Goal: Contribute content: Contribute content

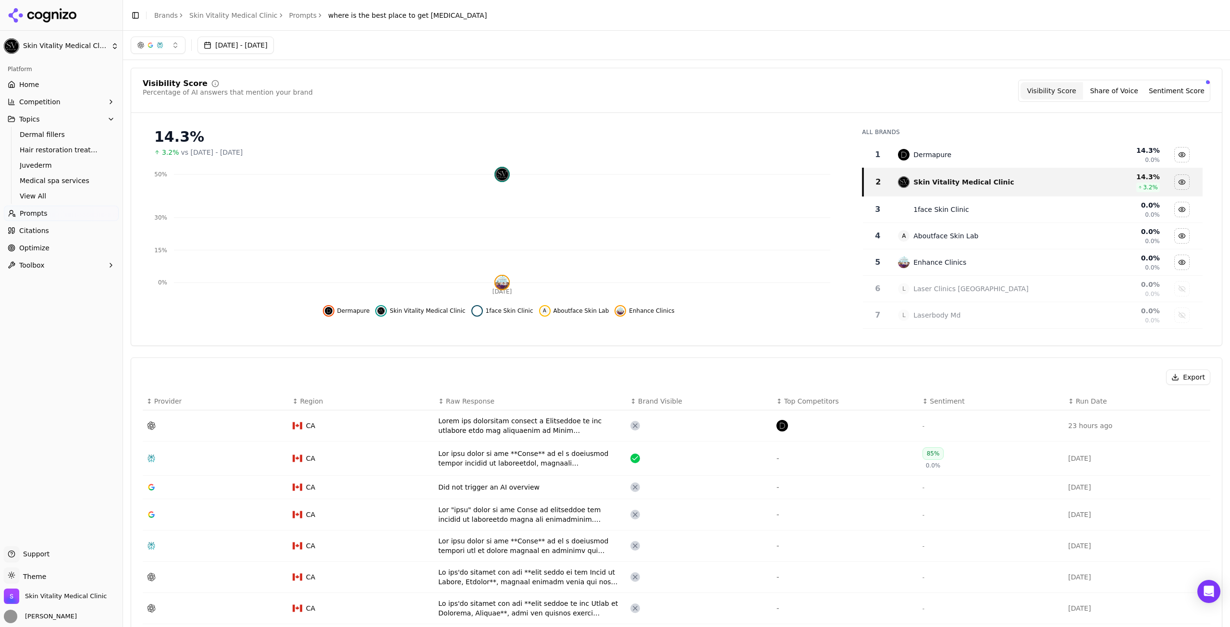
click at [42, 211] on span "Prompts" at bounding box center [34, 214] width 28 height 10
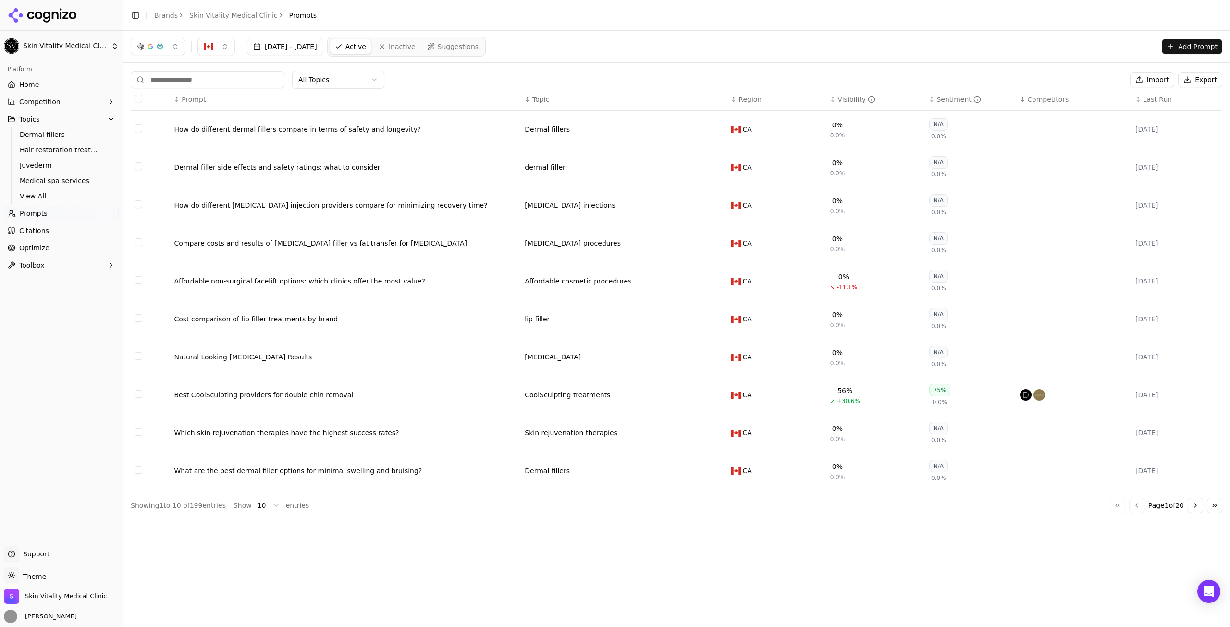
click at [1192, 40] on button "Add Prompt" at bounding box center [1192, 46] width 61 height 15
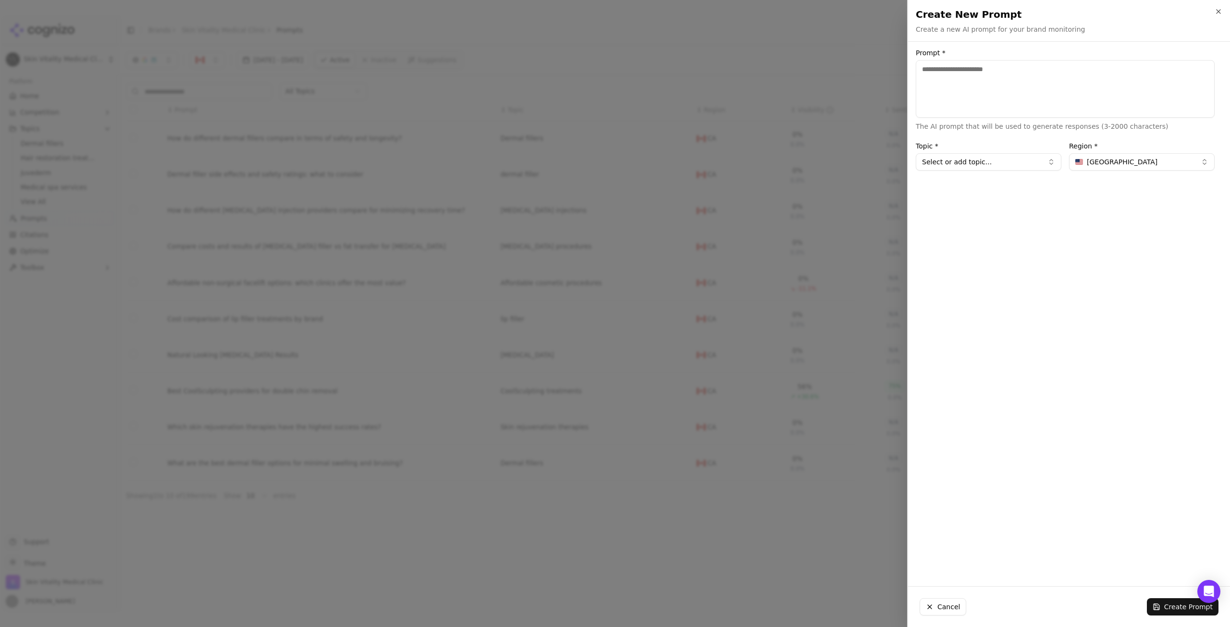
click at [1225, 12] on div "Create New Prompt Create a new AI prompt for your brand monitoring Unsaved chan…" at bounding box center [1069, 20] width 322 height 41
click at [1222, 13] on icon "button" at bounding box center [1219, 12] width 8 height 8
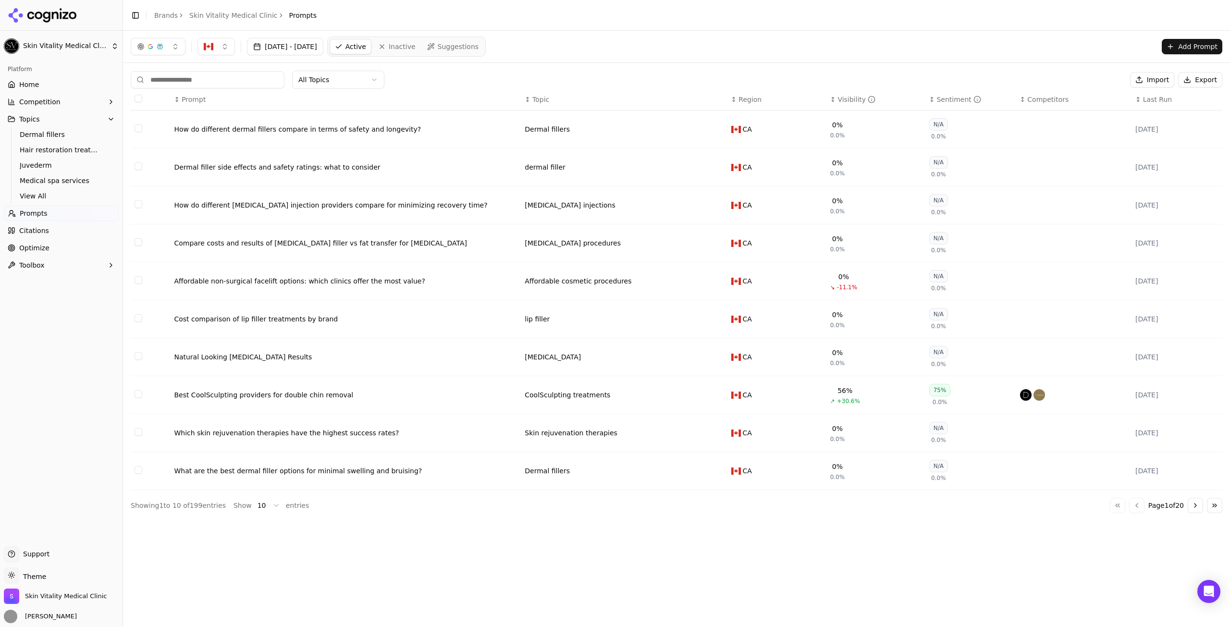
click at [227, 78] on input at bounding box center [208, 79] width 154 height 17
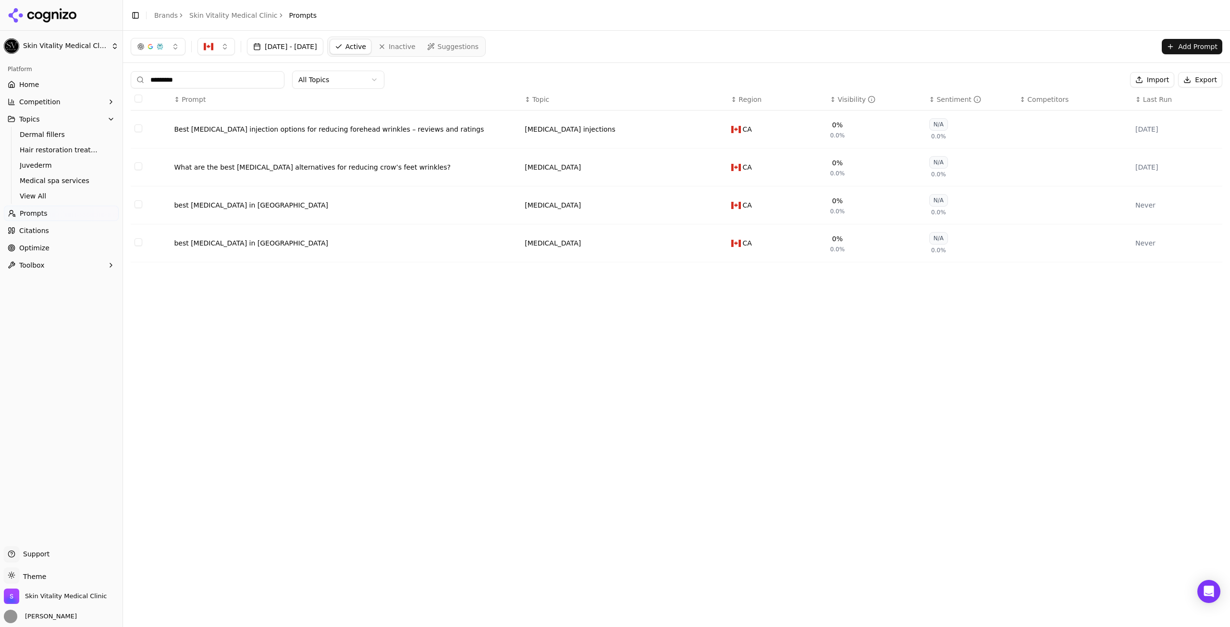
type input "*********"
click at [1175, 43] on button "Add Prompt" at bounding box center [1192, 46] width 61 height 15
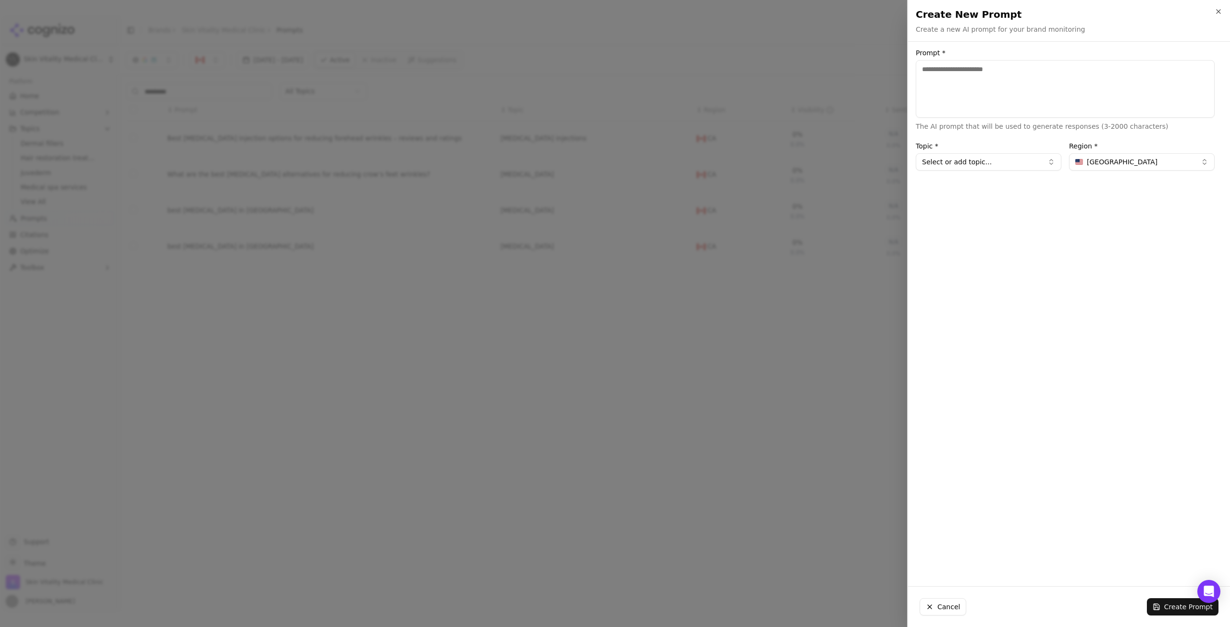
click at [995, 101] on textarea "Prompt *" at bounding box center [1065, 89] width 299 height 58
type textarea "**********"
click at [1191, 164] on button "[GEOGRAPHIC_DATA]" at bounding box center [1142, 161] width 146 height 17
type input "**"
click at [1127, 201] on div "[GEOGRAPHIC_DATA]" at bounding box center [1122, 199] width 101 height 15
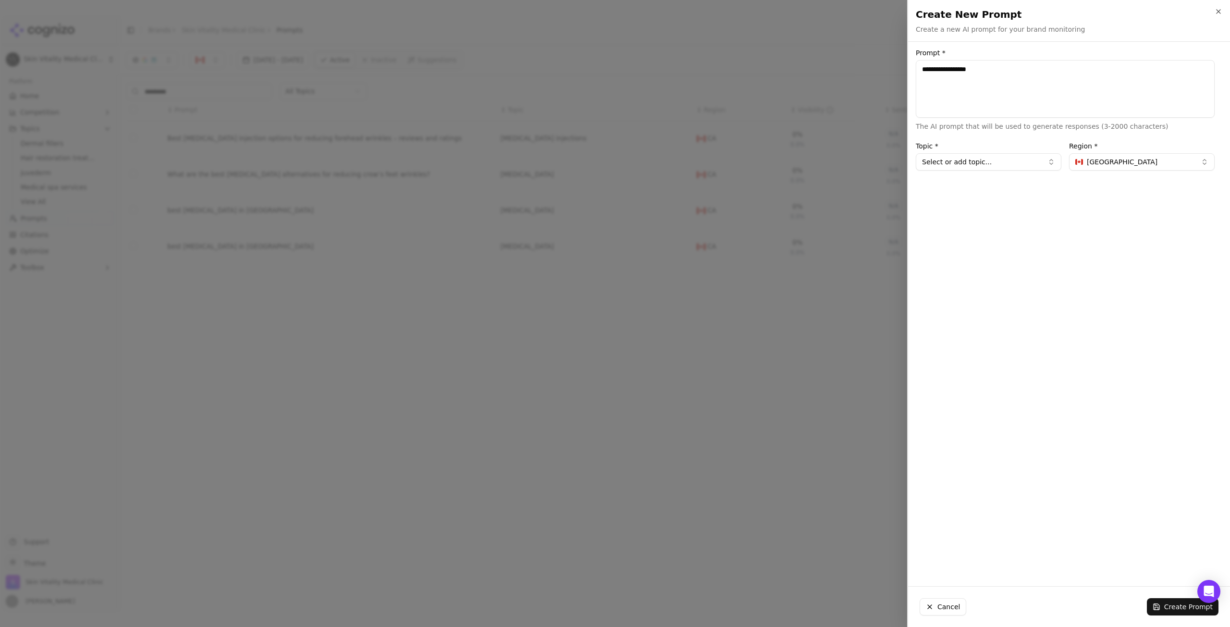
click at [1052, 167] on button "Select or add topic..." at bounding box center [989, 161] width 146 height 17
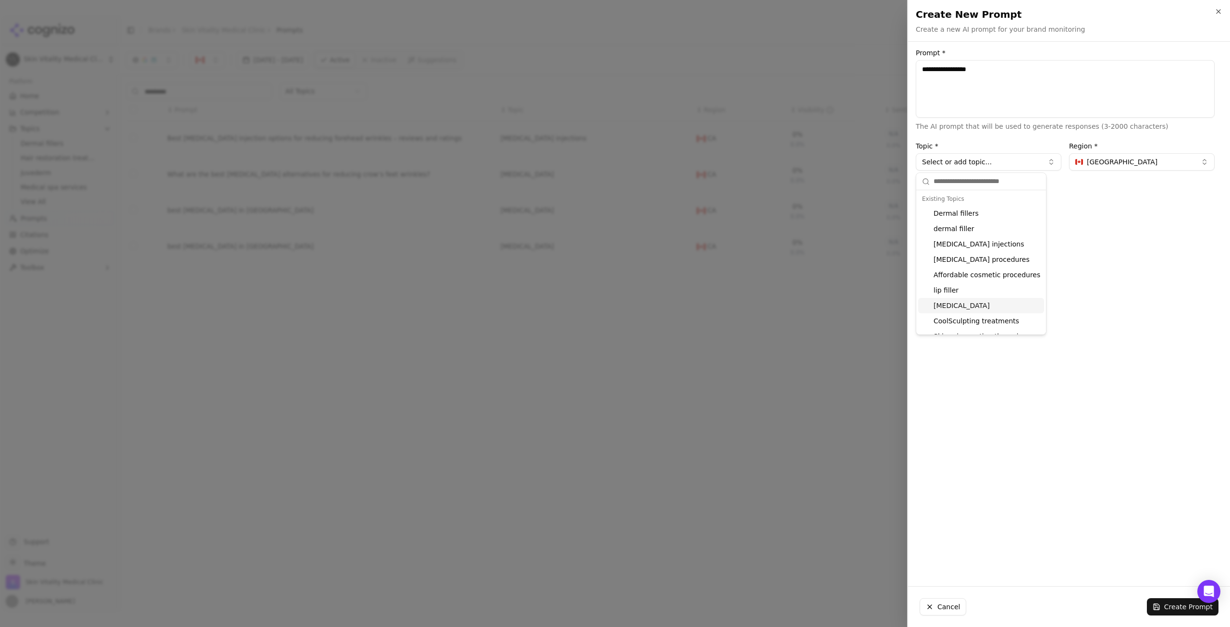
click at [986, 310] on div "[MEDICAL_DATA]" at bounding box center [981, 305] width 126 height 15
type input "*****"
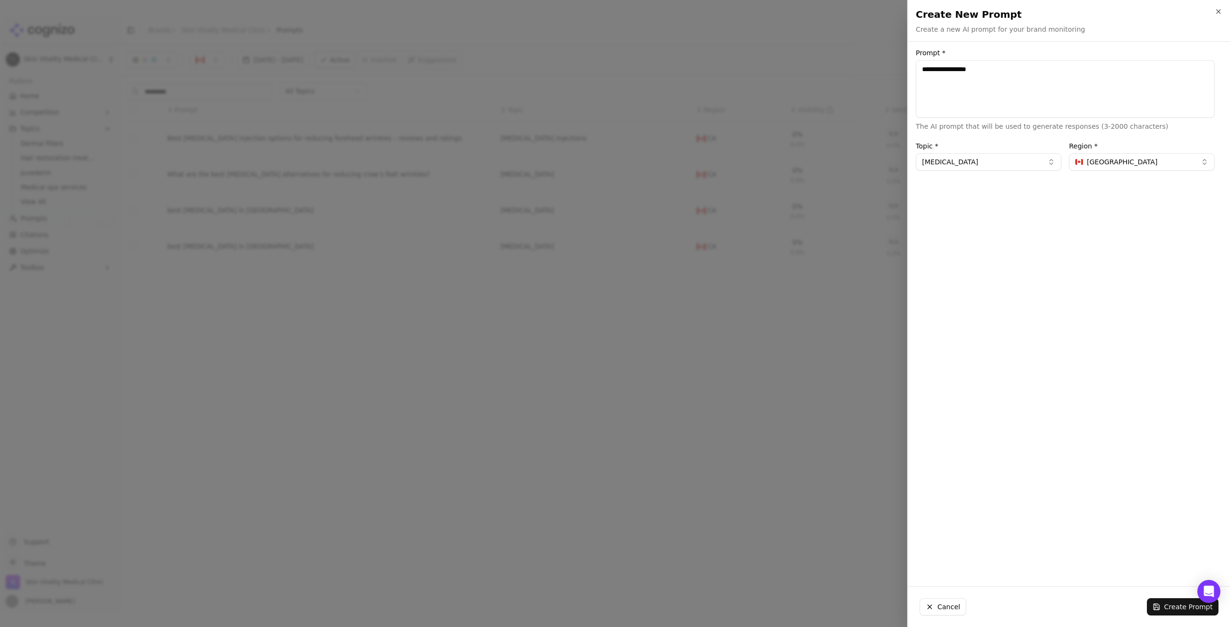
click at [1163, 608] on button "Create Prompt" at bounding box center [1183, 606] width 72 height 17
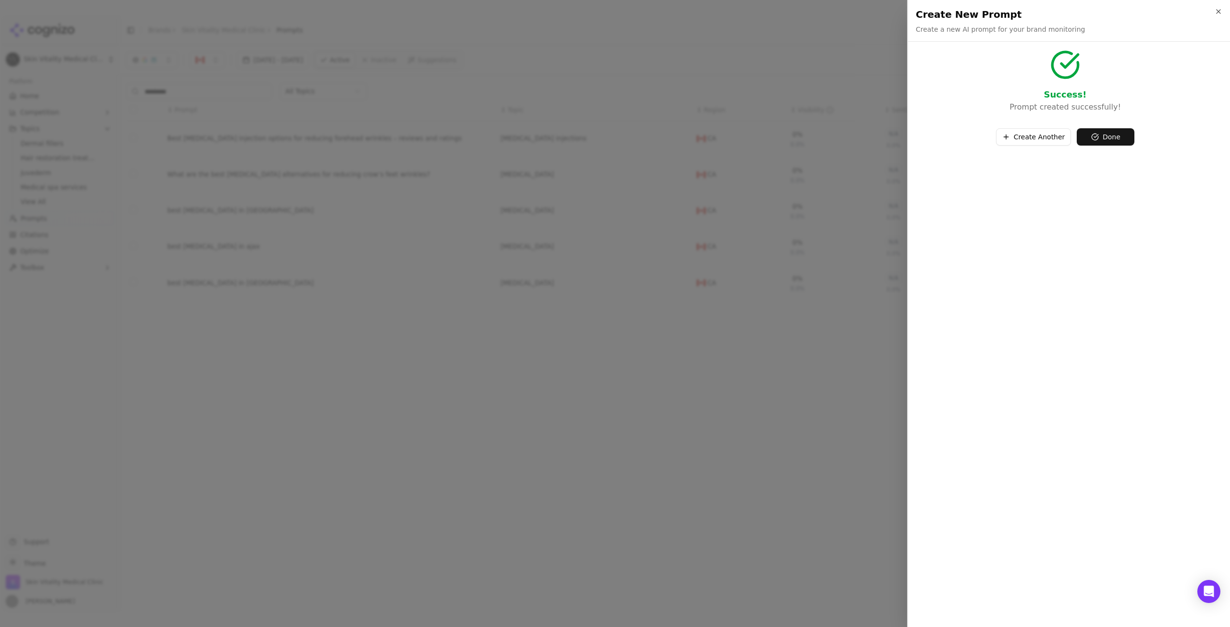
click at [1091, 136] on button "Done" at bounding box center [1106, 136] width 58 height 17
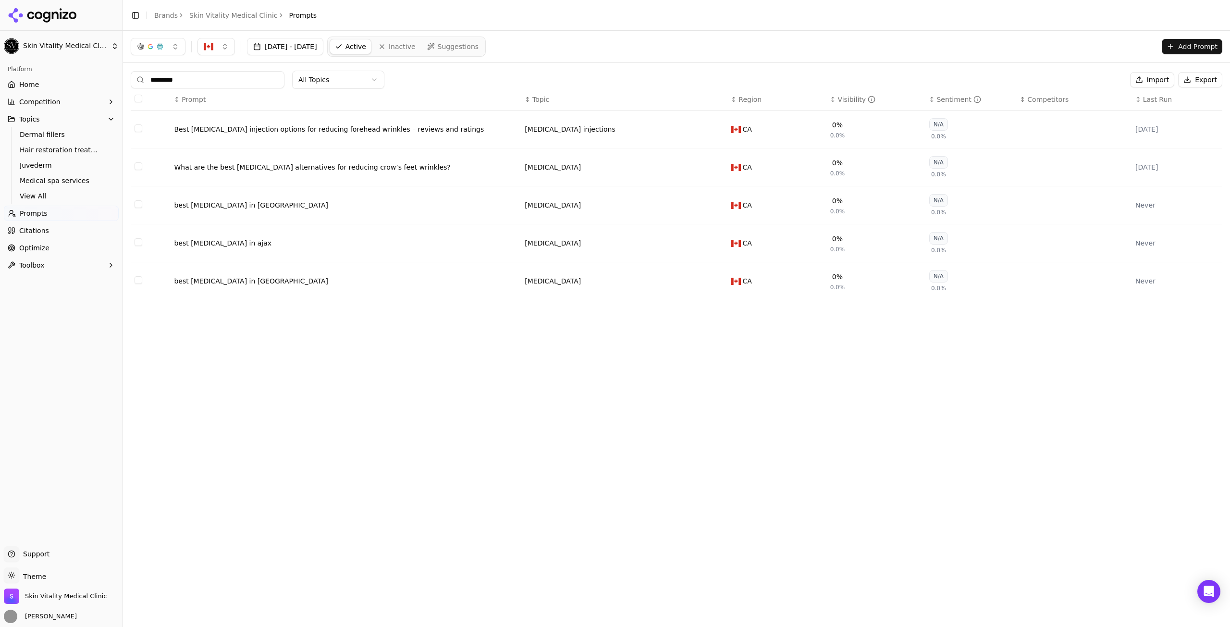
click at [1203, 48] on button "Add Prompt" at bounding box center [1192, 46] width 61 height 15
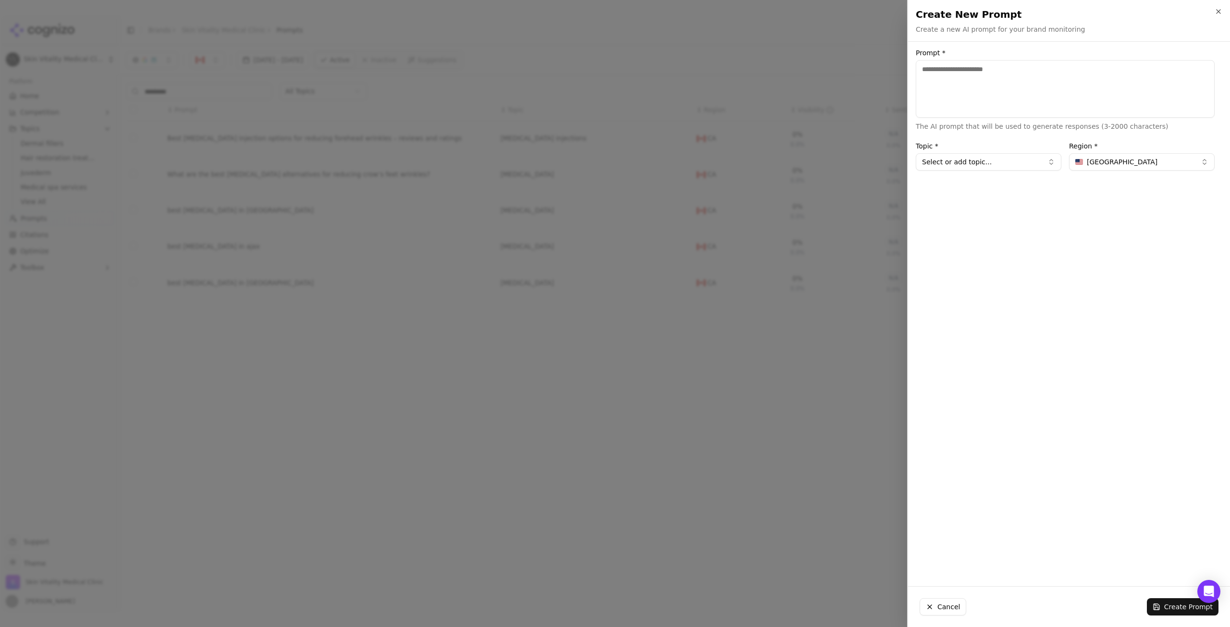
click at [1142, 98] on textarea "Prompt *" at bounding box center [1065, 89] width 299 height 58
type textarea "**********"
click at [1164, 162] on button "[GEOGRAPHIC_DATA]" at bounding box center [1142, 161] width 146 height 17
type input "**"
click at [1111, 197] on div "[GEOGRAPHIC_DATA]" at bounding box center [1122, 199] width 101 height 15
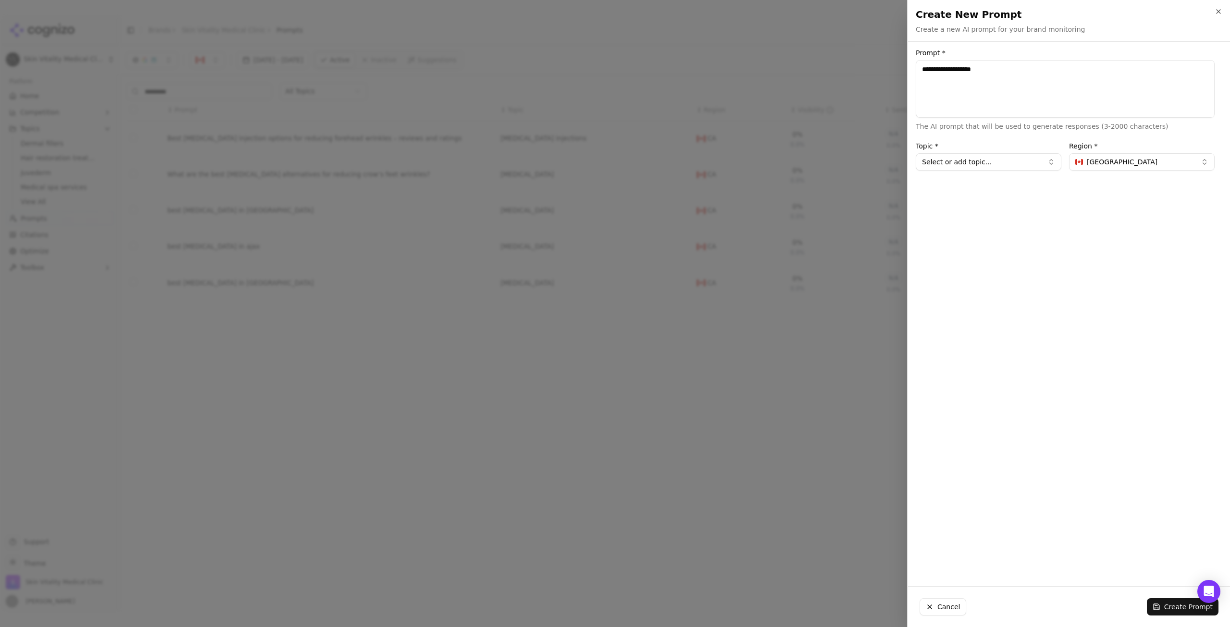
click at [1034, 160] on button "Select or add topic..." at bounding box center [989, 161] width 146 height 17
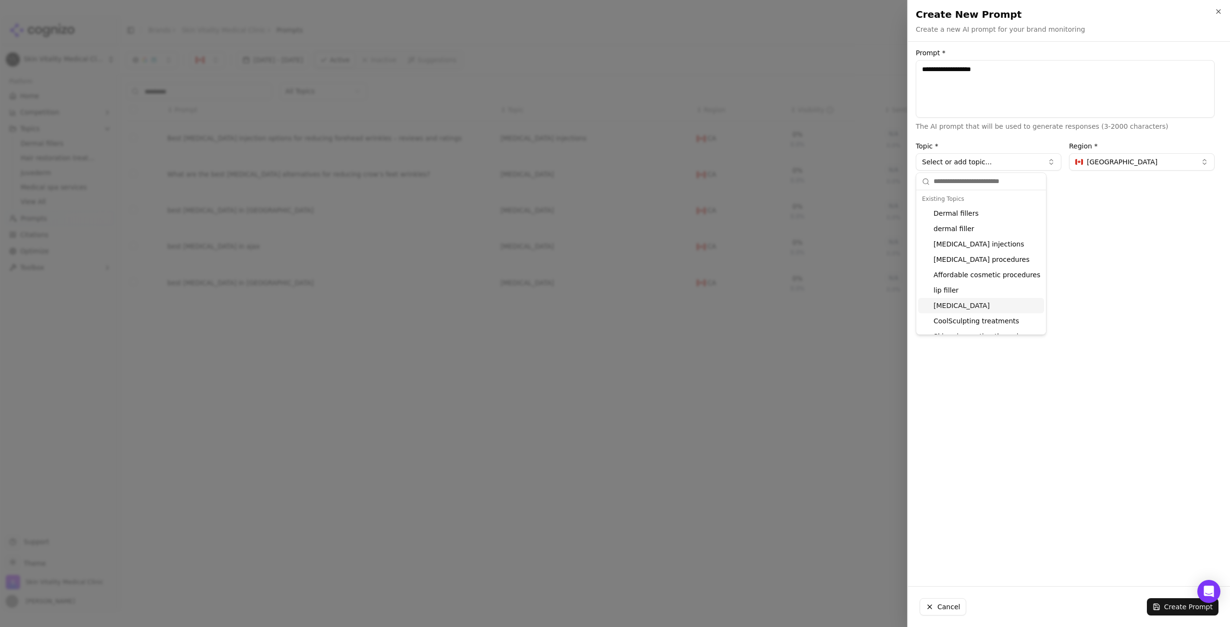
click at [984, 303] on div "[MEDICAL_DATA]" at bounding box center [981, 305] width 126 height 15
type input "*****"
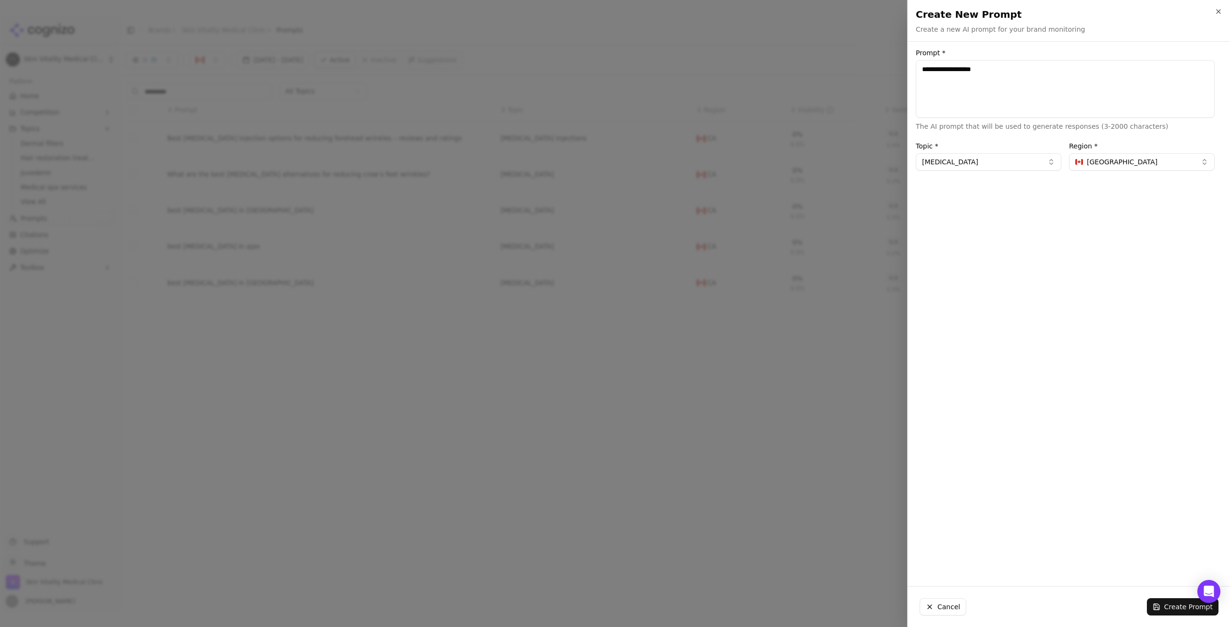
click at [1171, 603] on button "Create Prompt" at bounding box center [1183, 606] width 72 height 17
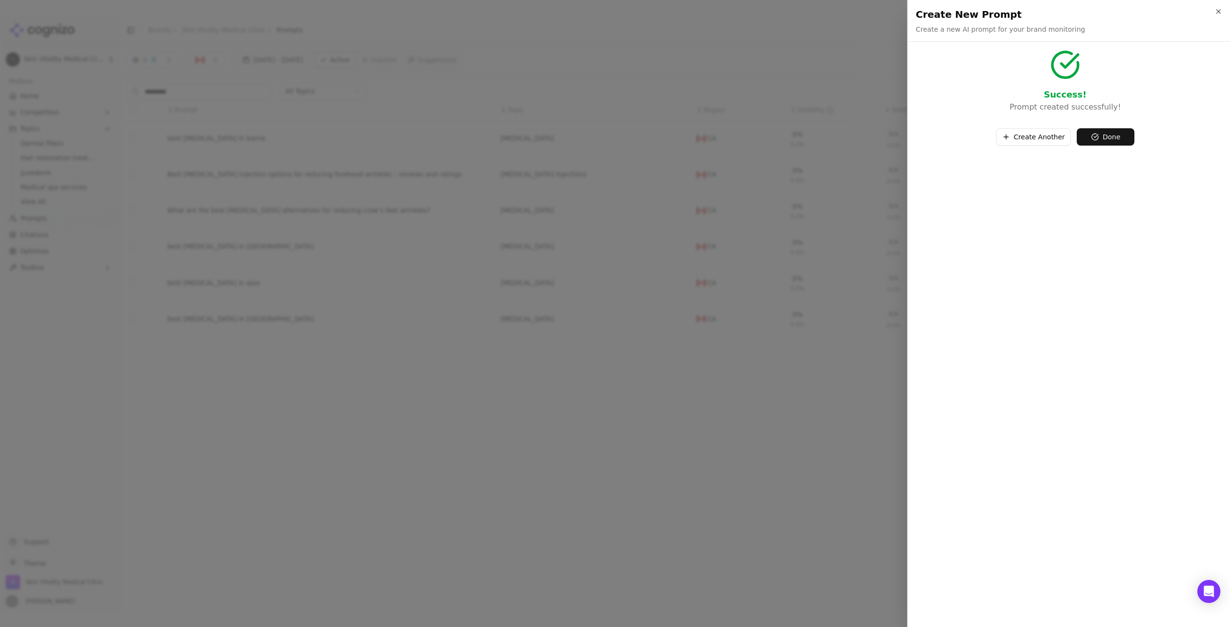
click at [1045, 128] on div "Create Another Done" at bounding box center [1065, 133] width 299 height 25
click at [1044, 144] on button "Create Another" at bounding box center [1033, 136] width 75 height 17
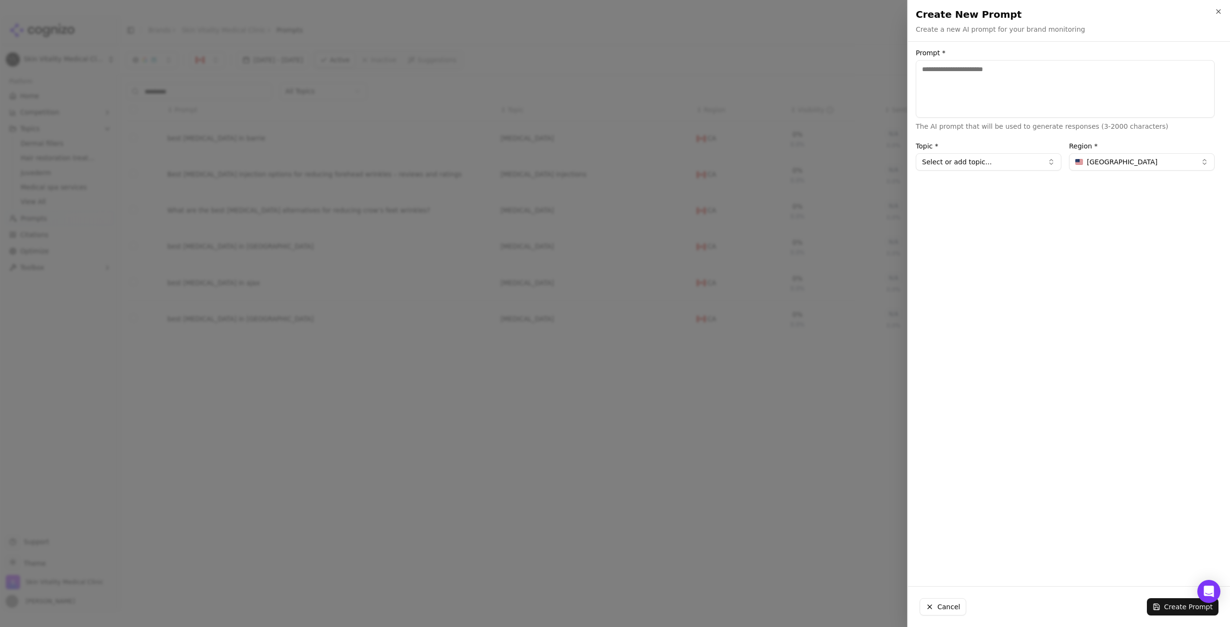
click at [1018, 78] on textarea "Prompt *" at bounding box center [1065, 89] width 299 height 58
type textarea "**********"
click at [1040, 159] on button "Select or add topic..." at bounding box center [989, 161] width 146 height 17
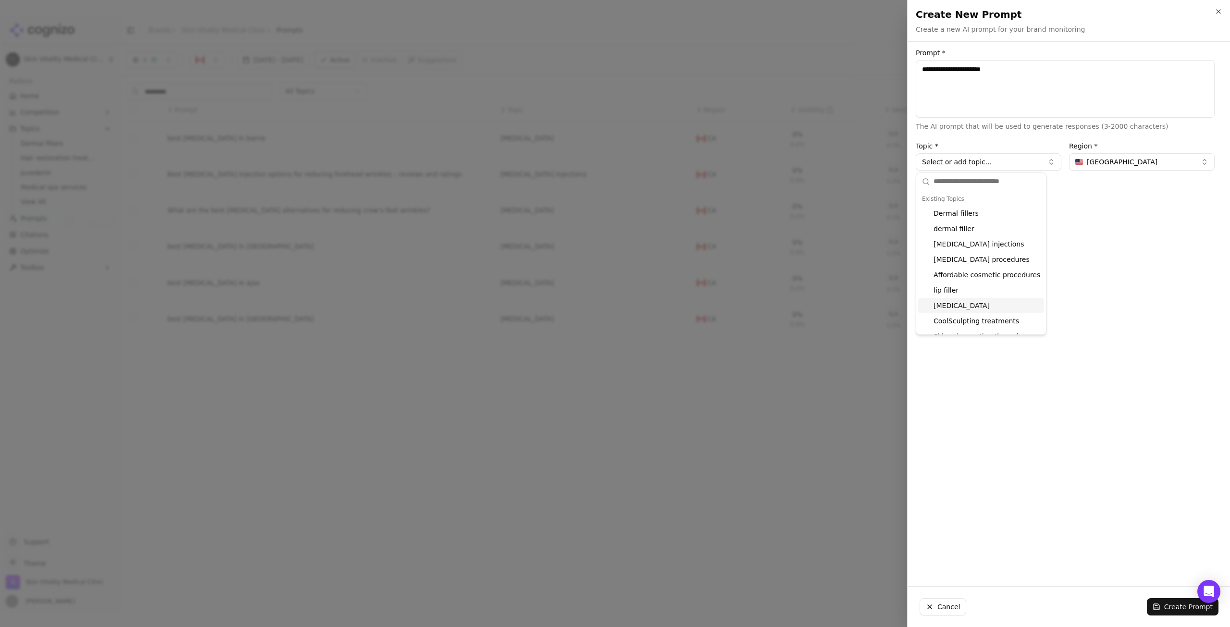
click at [1000, 304] on div "[MEDICAL_DATA]" at bounding box center [981, 305] width 126 height 15
type input "*****"
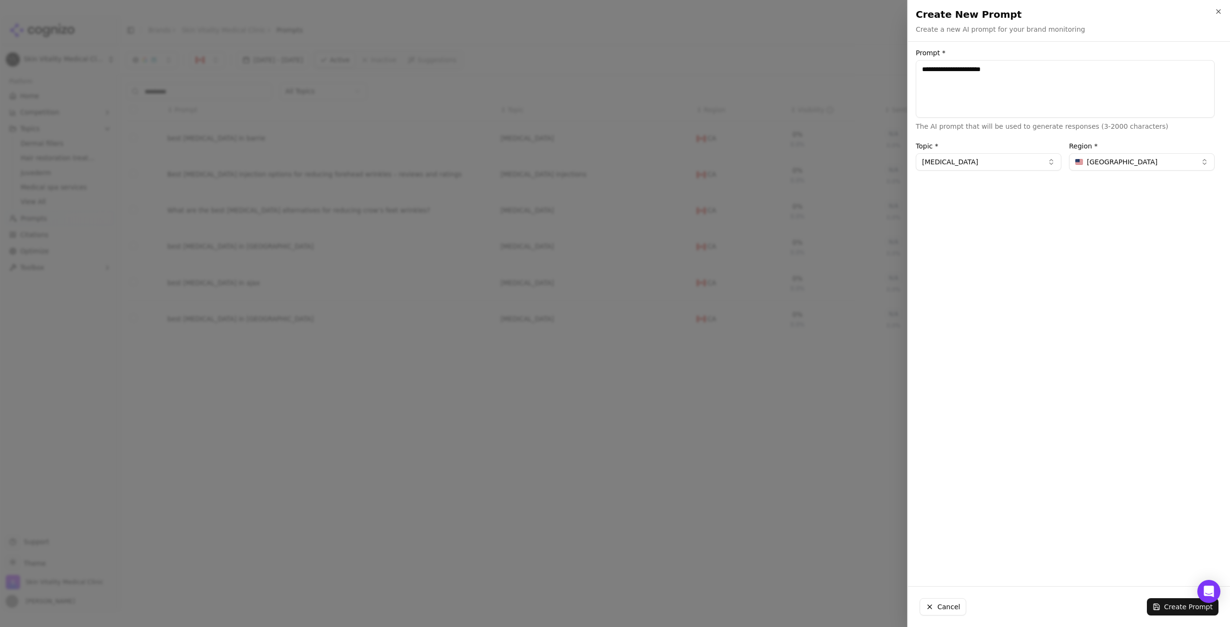
click at [1099, 163] on span "[GEOGRAPHIC_DATA]" at bounding box center [1122, 162] width 71 height 10
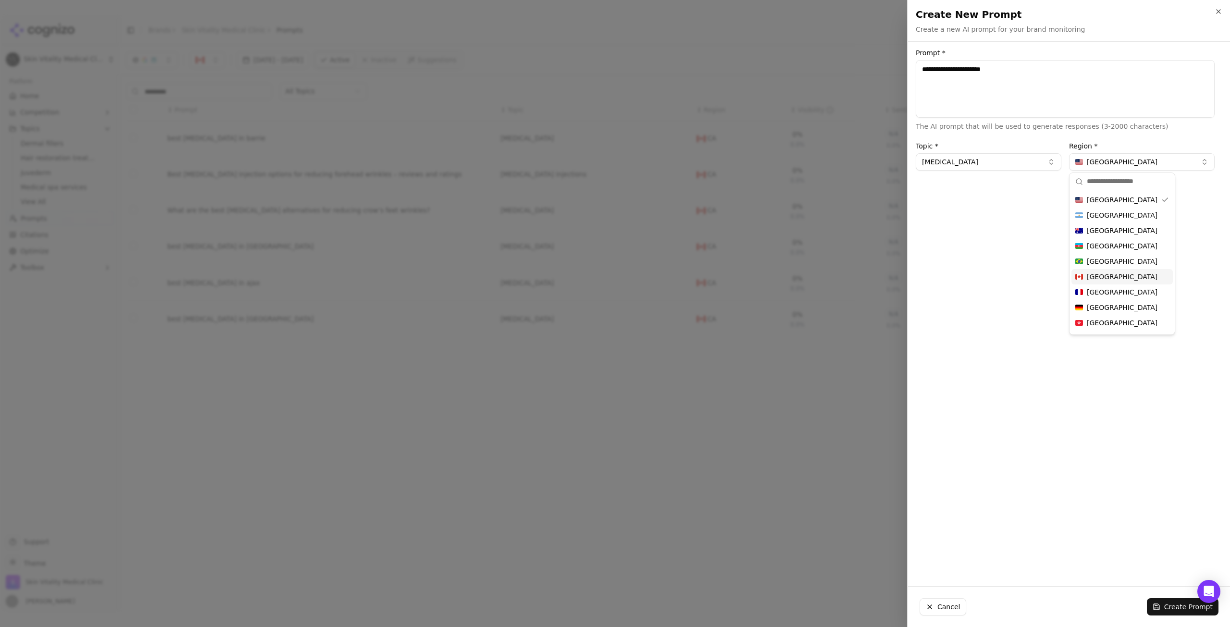
click at [1117, 274] on div "[GEOGRAPHIC_DATA]" at bounding box center [1122, 276] width 101 height 15
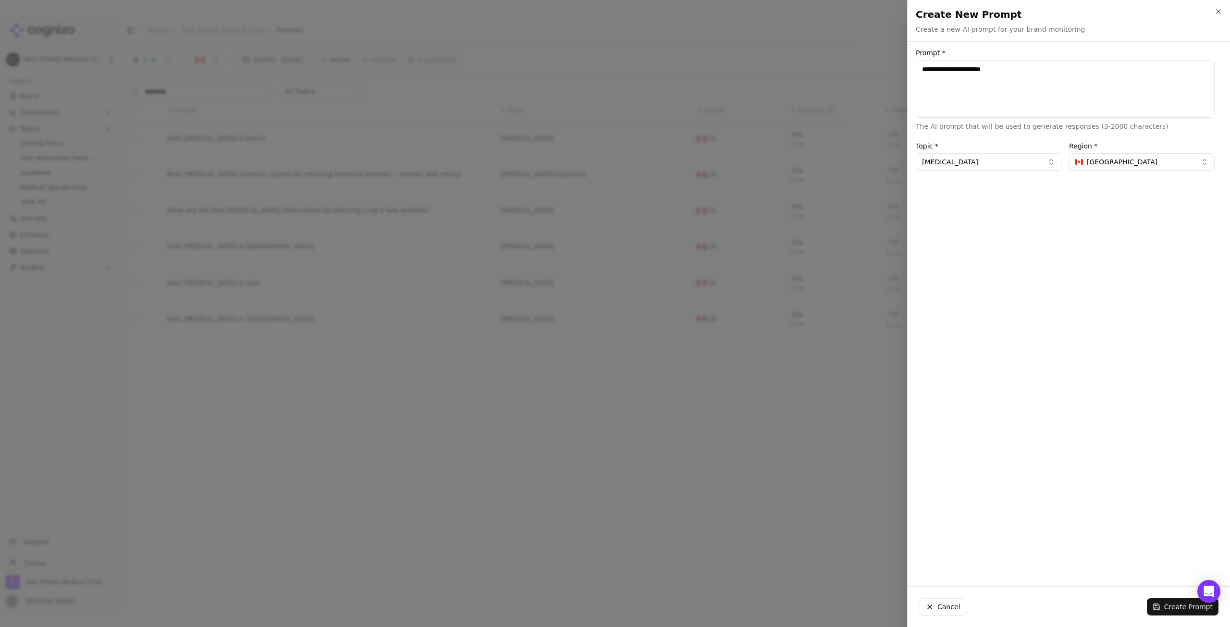
click at [1171, 608] on button "Create Prompt" at bounding box center [1183, 606] width 72 height 17
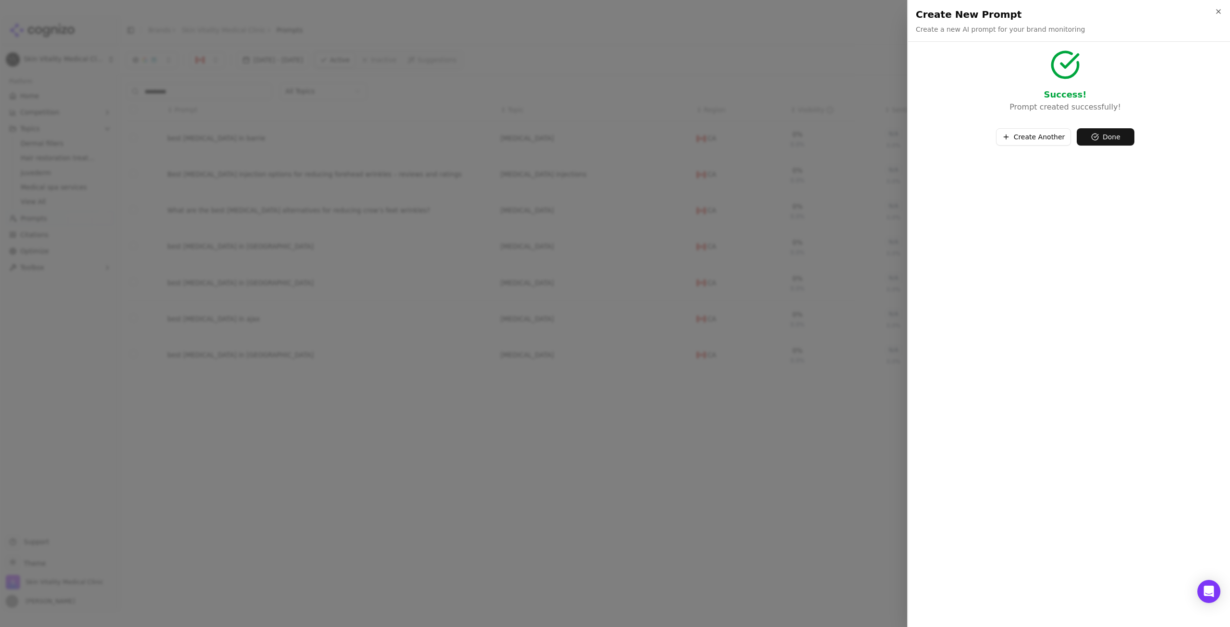
click at [1027, 138] on button "Create Another" at bounding box center [1033, 136] width 75 height 17
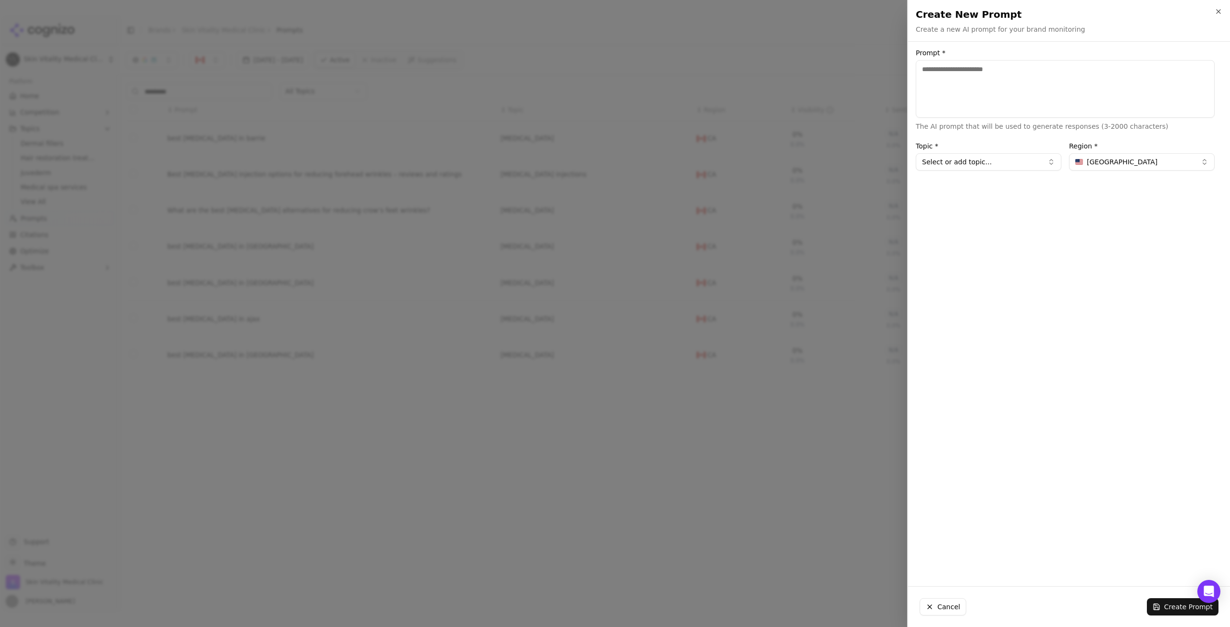
click at [992, 85] on textarea "Prompt *" at bounding box center [1065, 89] width 299 height 58
type textarea "**********"
click at [991, 161] on button "Select or add topic..." at bounding box center [989, 161] width 146 height 17
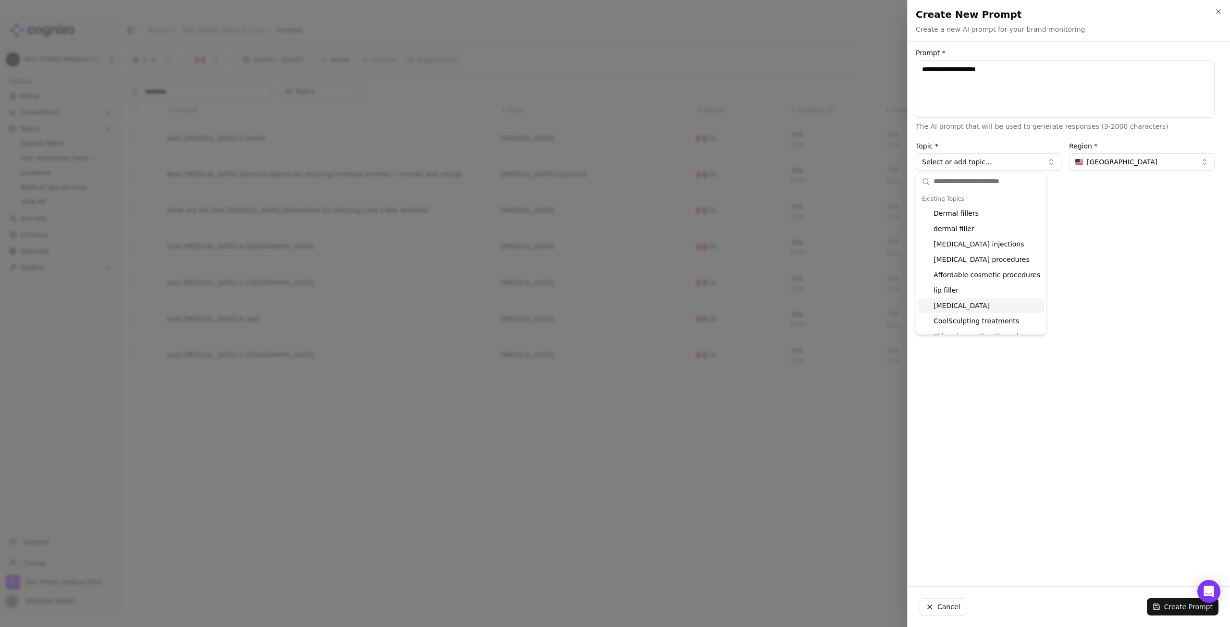
click at [980, 311] on div "[MEDICAL_DATA]" at bounding box center [981, 305] width 126 height 15
type input "*****"
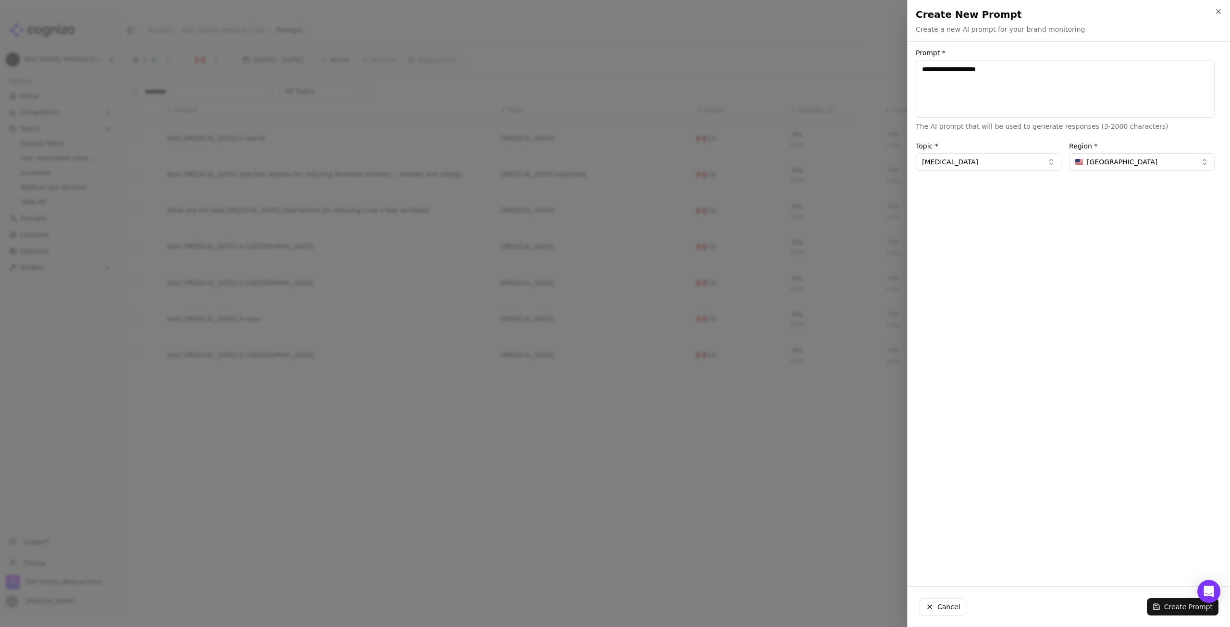
click at [1114, 167] on button "[GEOGRAPHIC_DATA]" at bounding box center [1142, 161] width 146 height 17
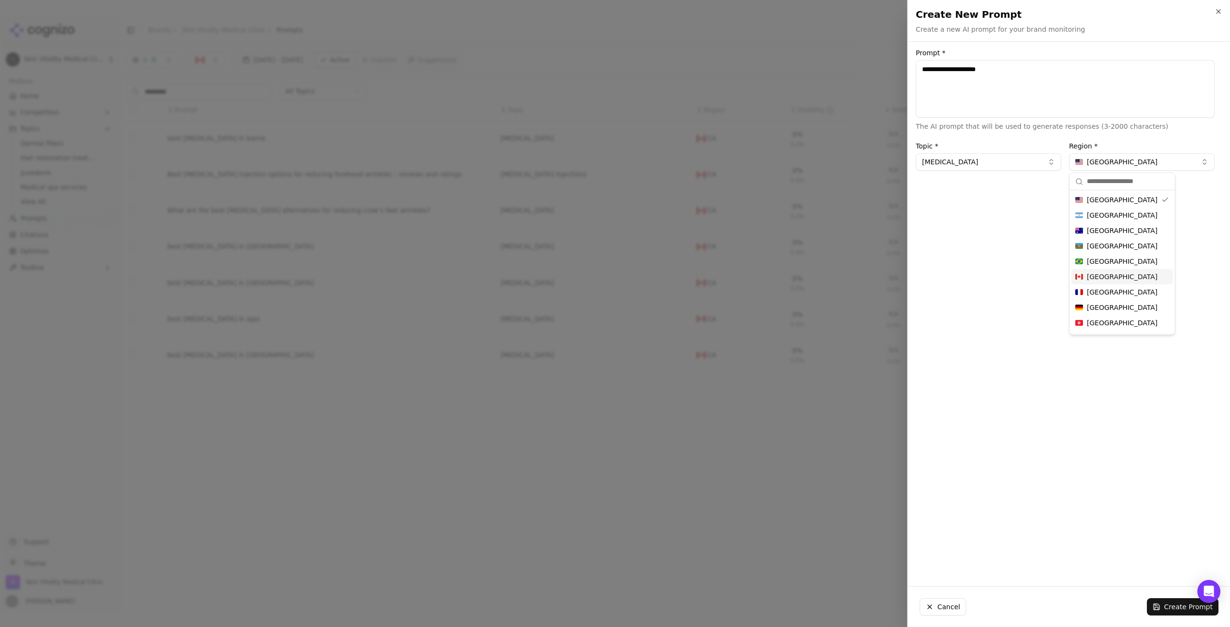
click at [1118, 278] on div "[GEOGRAPHIC_DATA]" at bounding box center [1122, 276] width 101 height 15
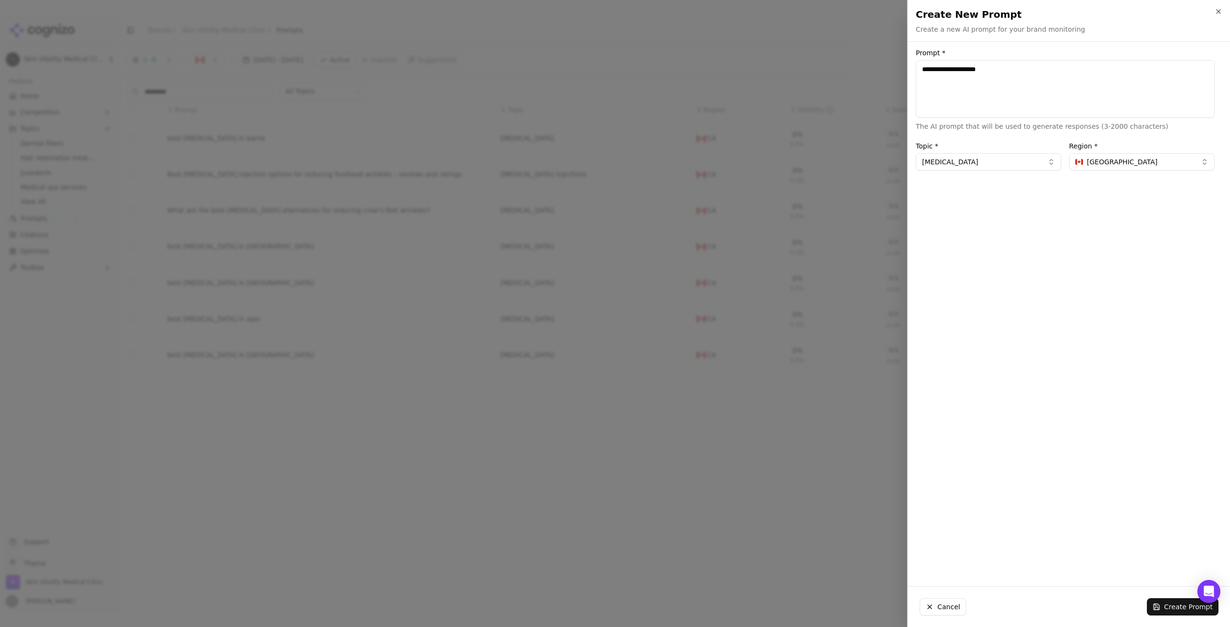
click at [1178, 606] on button "Create Prompt" at bounding box center [1183, 606] width 72 height 17
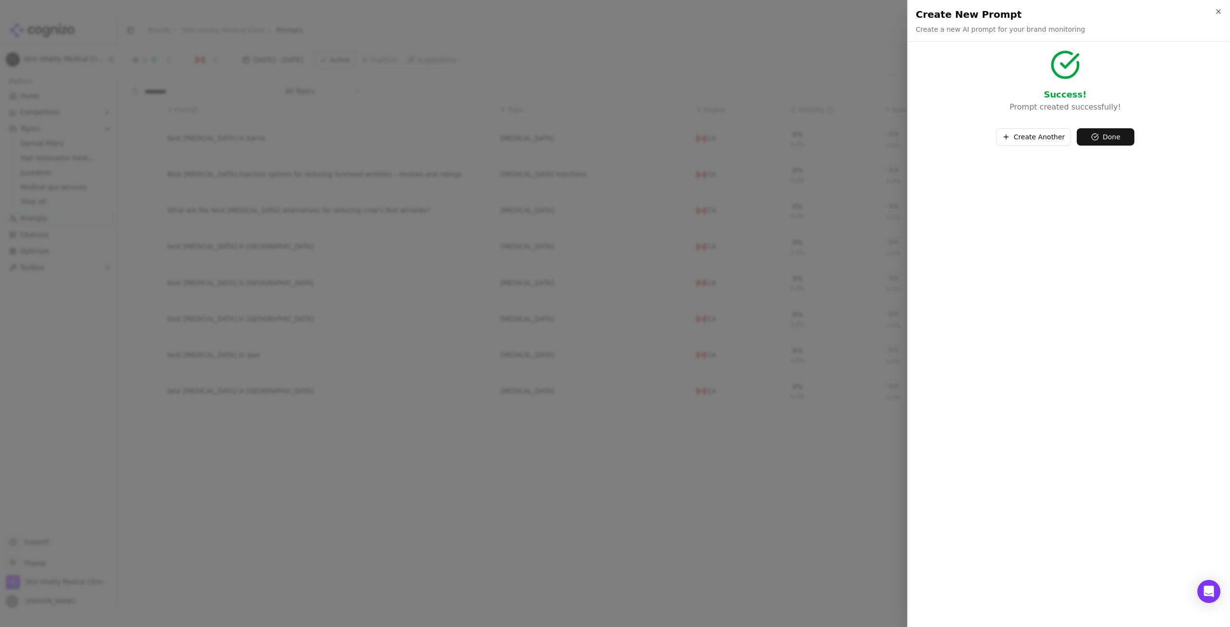
click at [1015, 140] on button "Create Another" at bounding box center [1033, 136] width 75 height 17
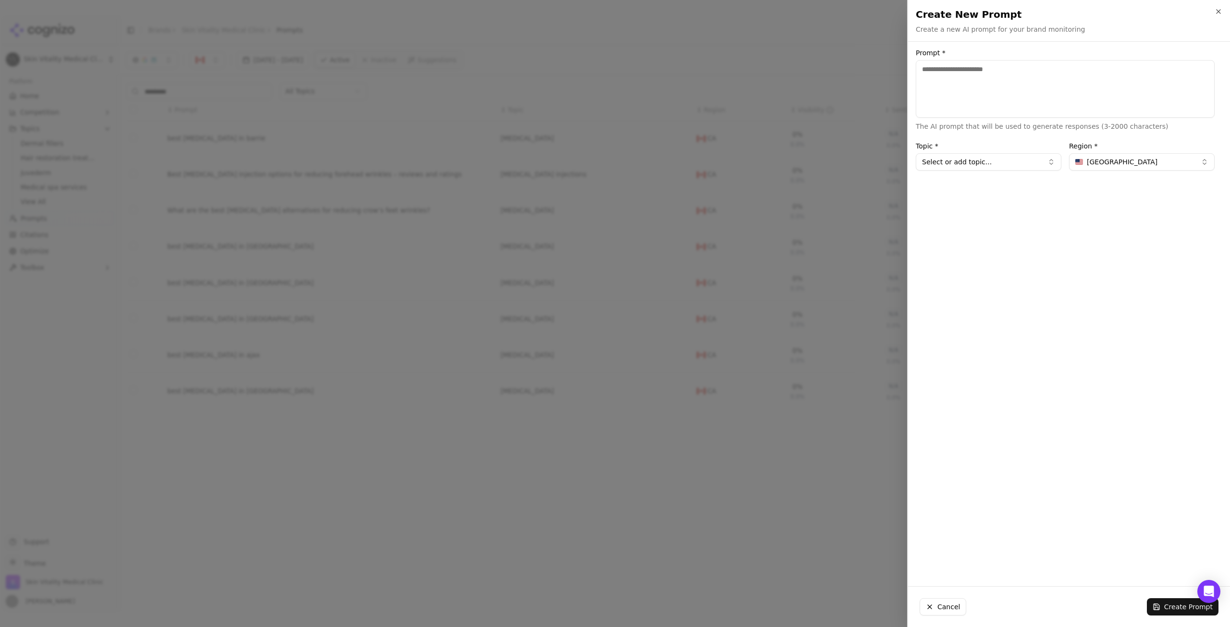
click at [979, 87] on textarea "Prompt *" at bounding box center [1065, 89] width 299 height 58
type textarea "**********"
click at [1091, 162] on span "[GEOGRAPHIC_DATA]" at bounding box center [1122, 162] width 71 height 10
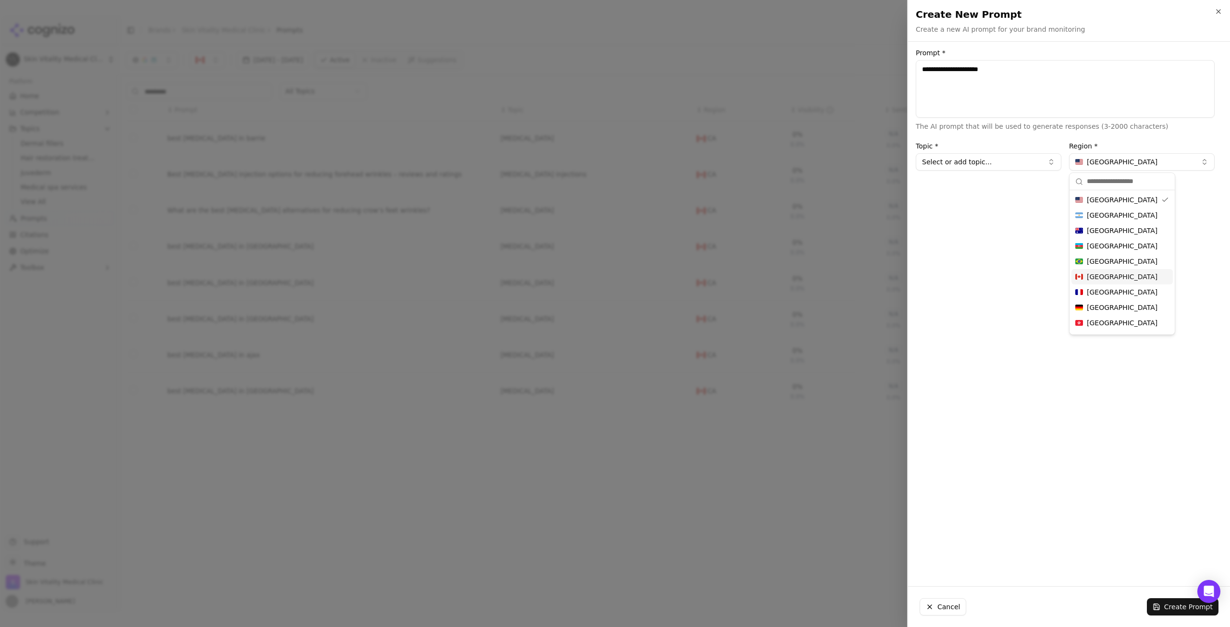
click at [1111, 278] on div "[GEOGRAPHIC_DATA]" at bounding box center [1122, 276] width 101 height 15
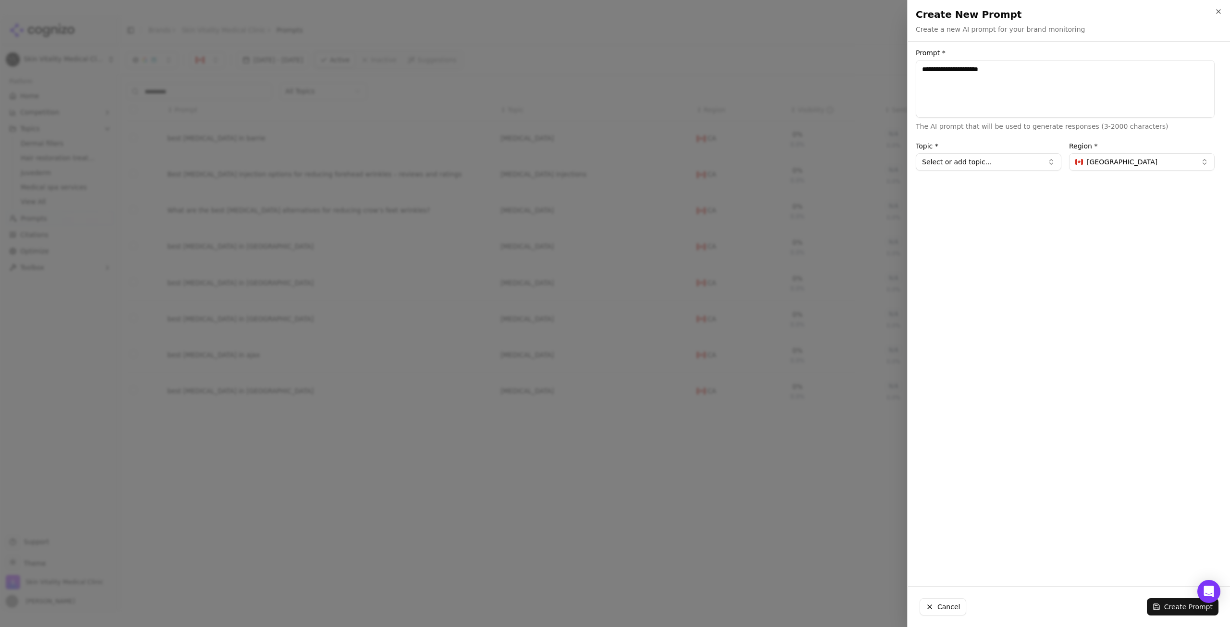
click at [1026, 160] on button "Select or add topic..." at bounding box center [989, 161] width 146 height 17
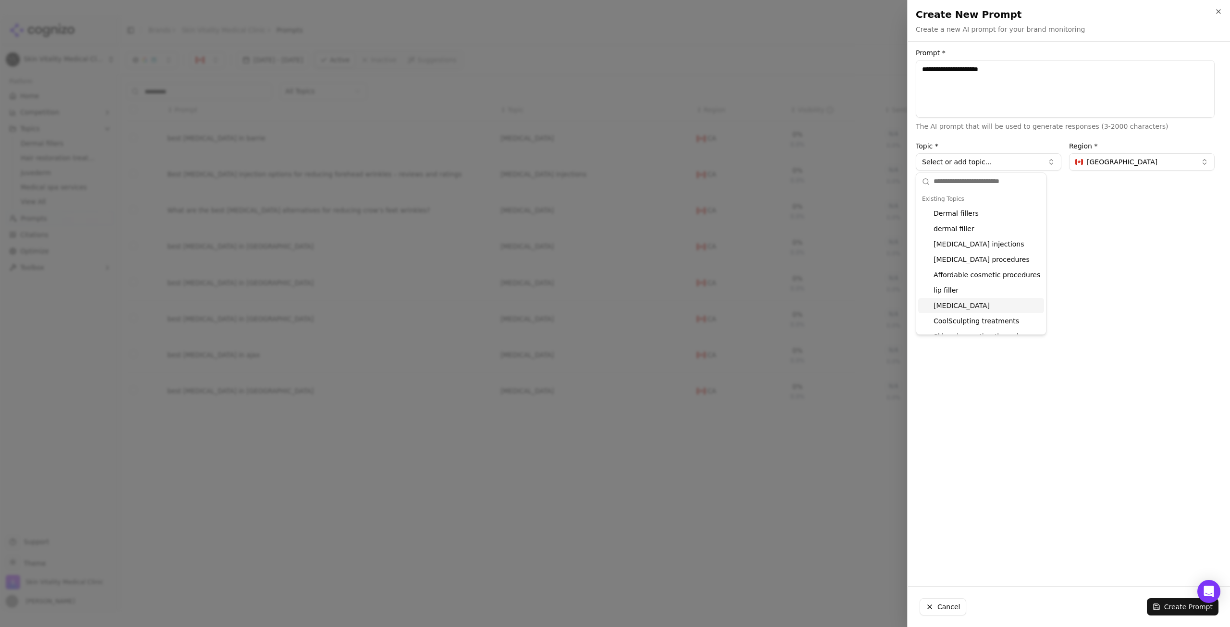
click at [991, 304] on div "[MEDICAL_DATA]" at bounding box center [981, 305] width 126 height 15
type input "*****"
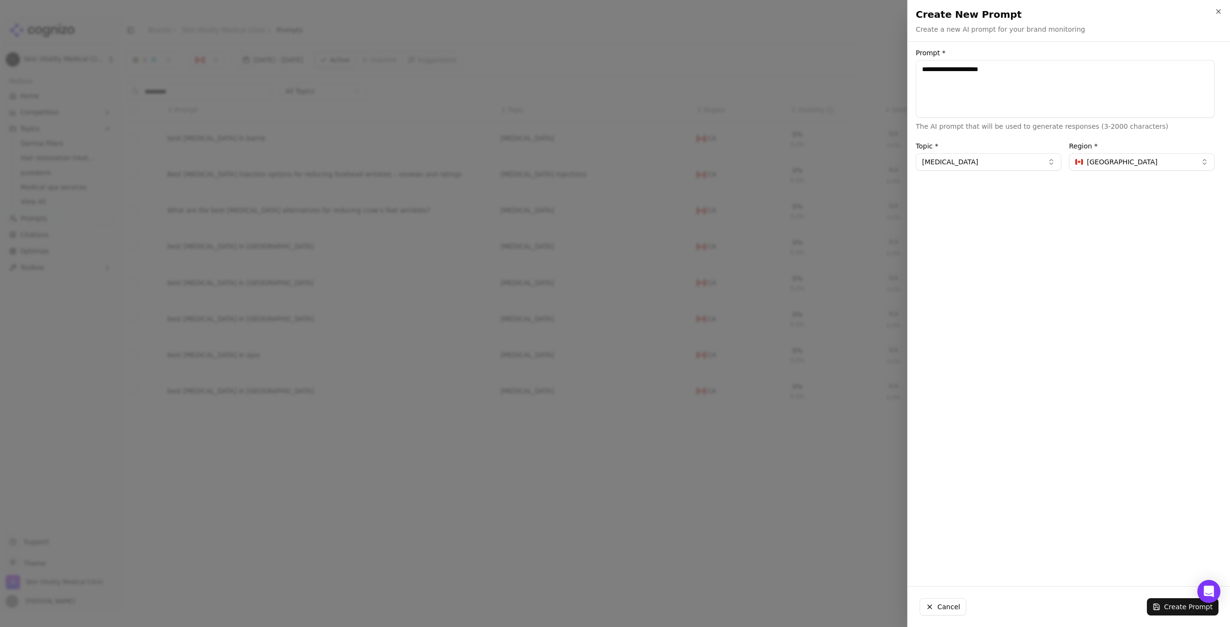
click at [1162, 608] on button "Create Prompt" at bounding box center [1183, 606] width 72 height 17
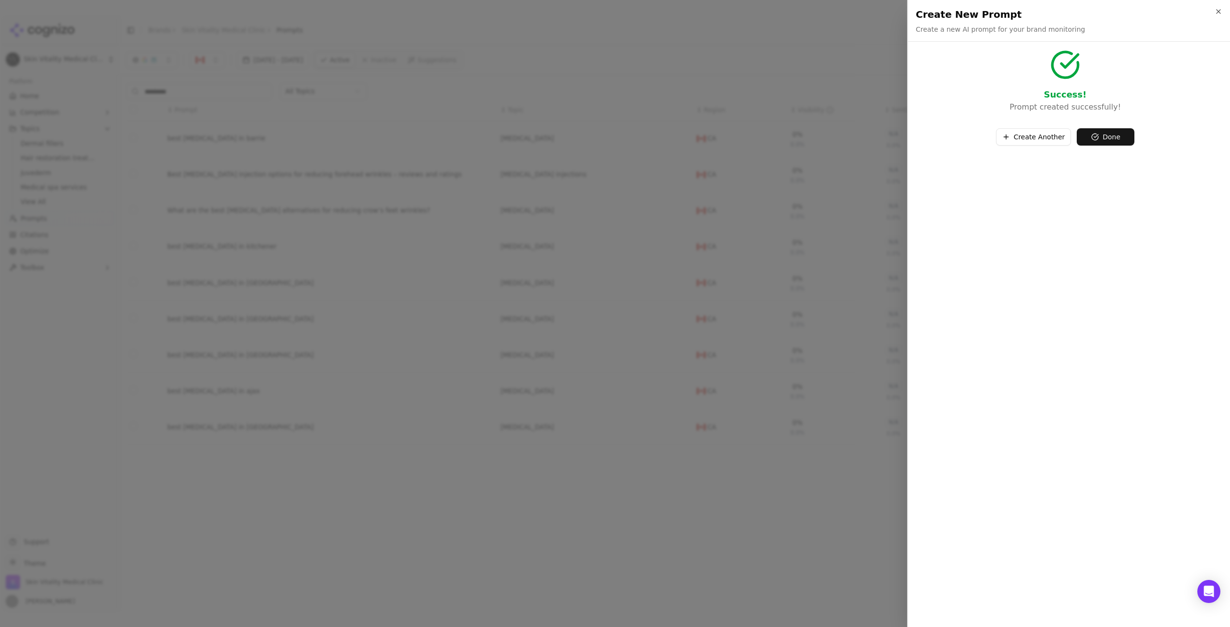
click at [1039, 136] on button "Create Another" at bounding box center [1033, 136] width 75 height 17
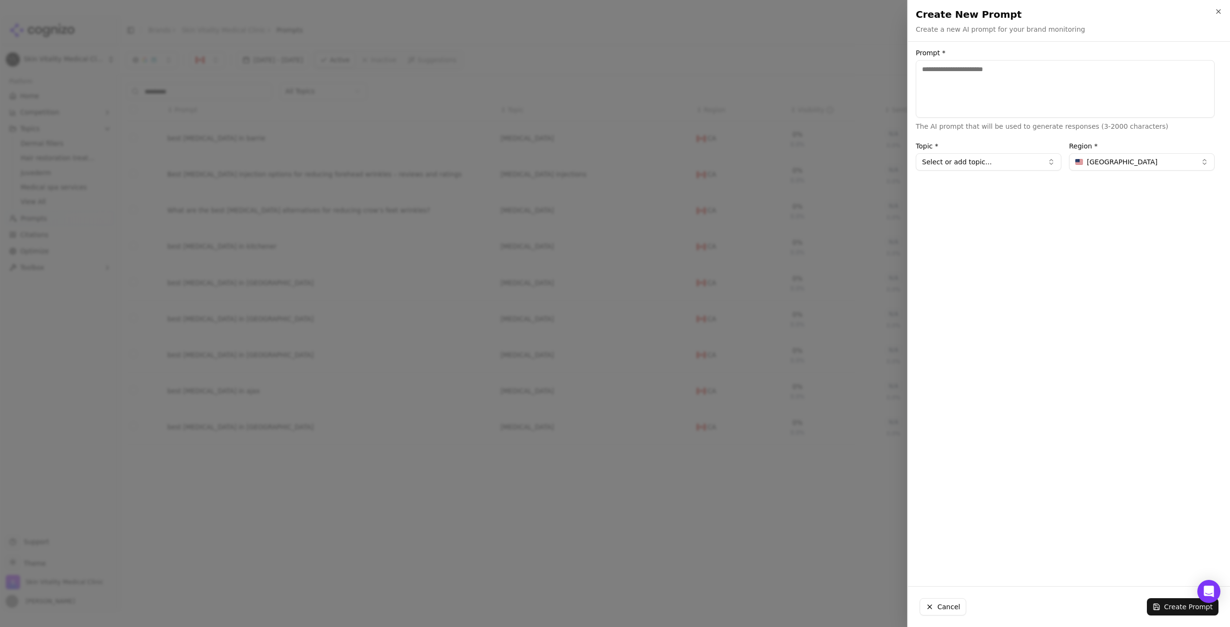
click at [961, 74] on textarea "Prompt *" at bounding box center [1065, 89] width 299 height 58
type textarea "**********"
click at [1125, 161] on span "[GEOGRAPHIC_DATA]" at bounding box center [1122, 162] width 71 height 10
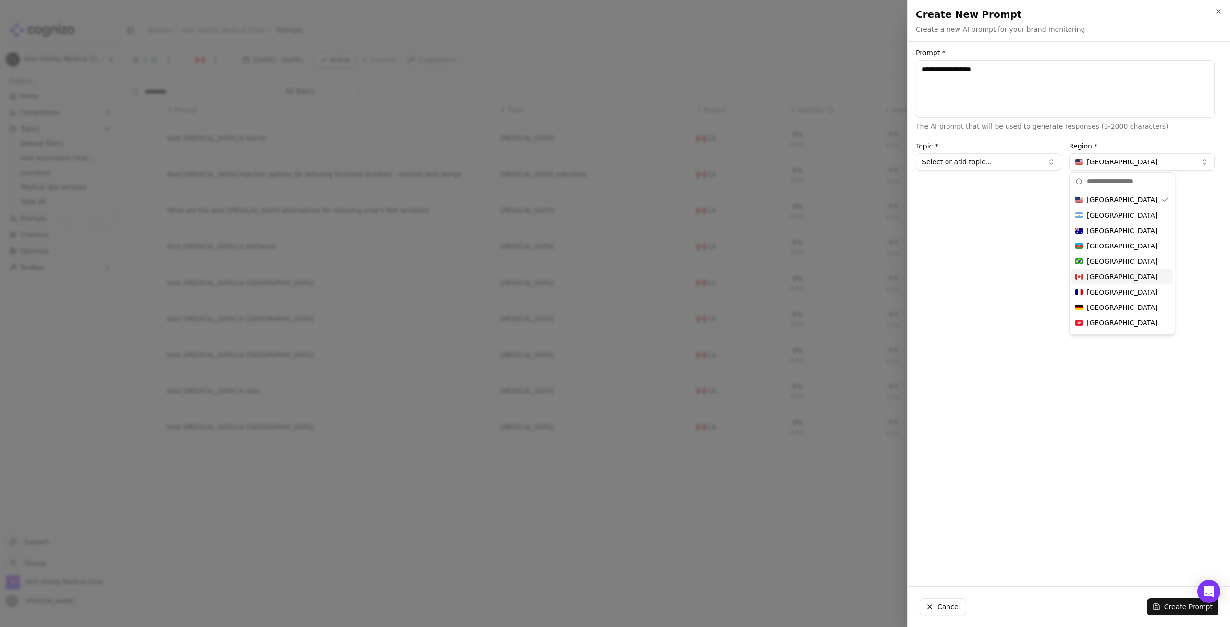
click at [1090, 274] on span "[GEOGRAPHIC_DATA]" at bounding box center [1122, 277] width 71 height 10
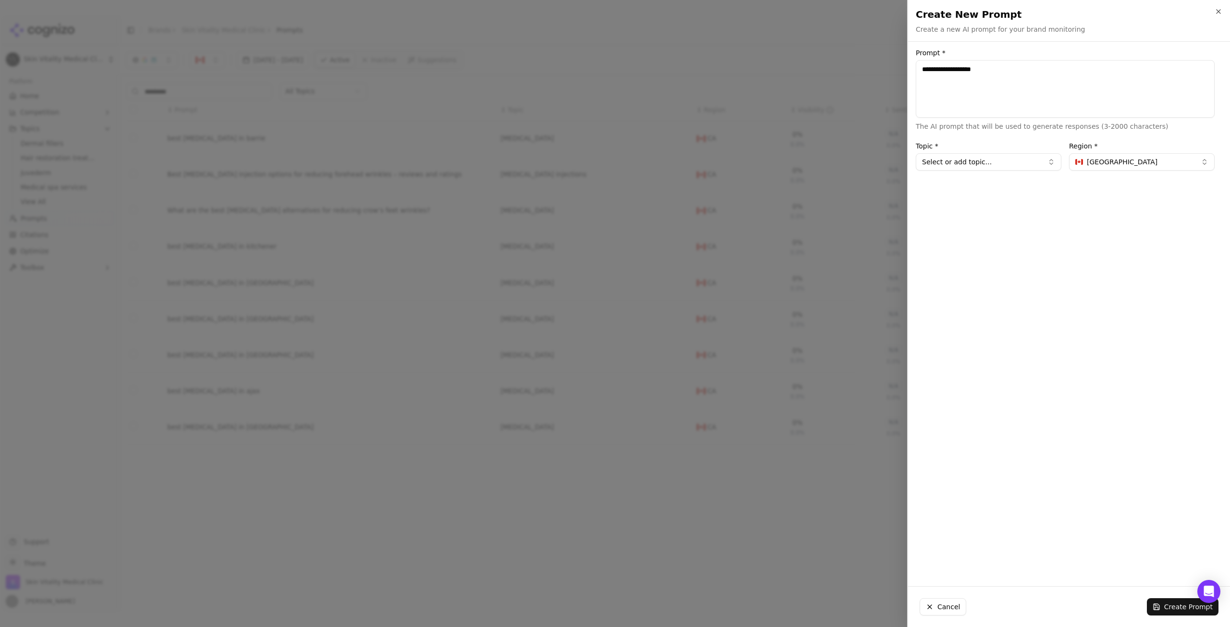
click at [1014, 158] on button "Select or add topic..." at bounding box center [989, 161] width 146 height 17
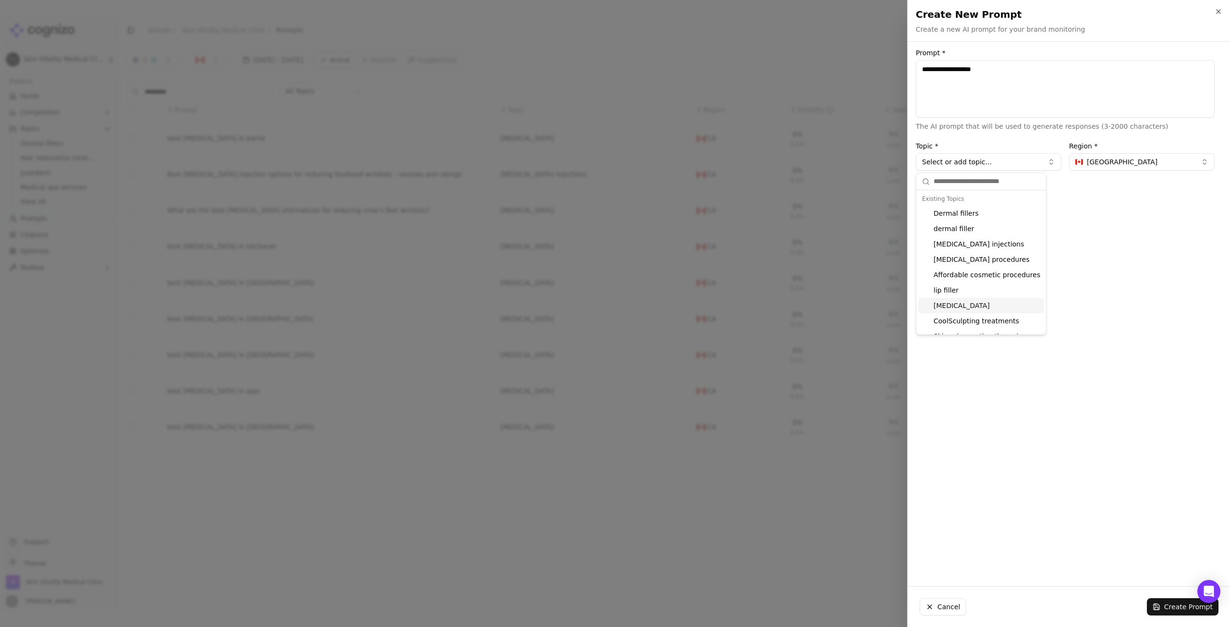
click at [985, 300] on div "[MEDICAL_DATA]" at bounding box center [981, 305] width 126 height 15
type input "*****"
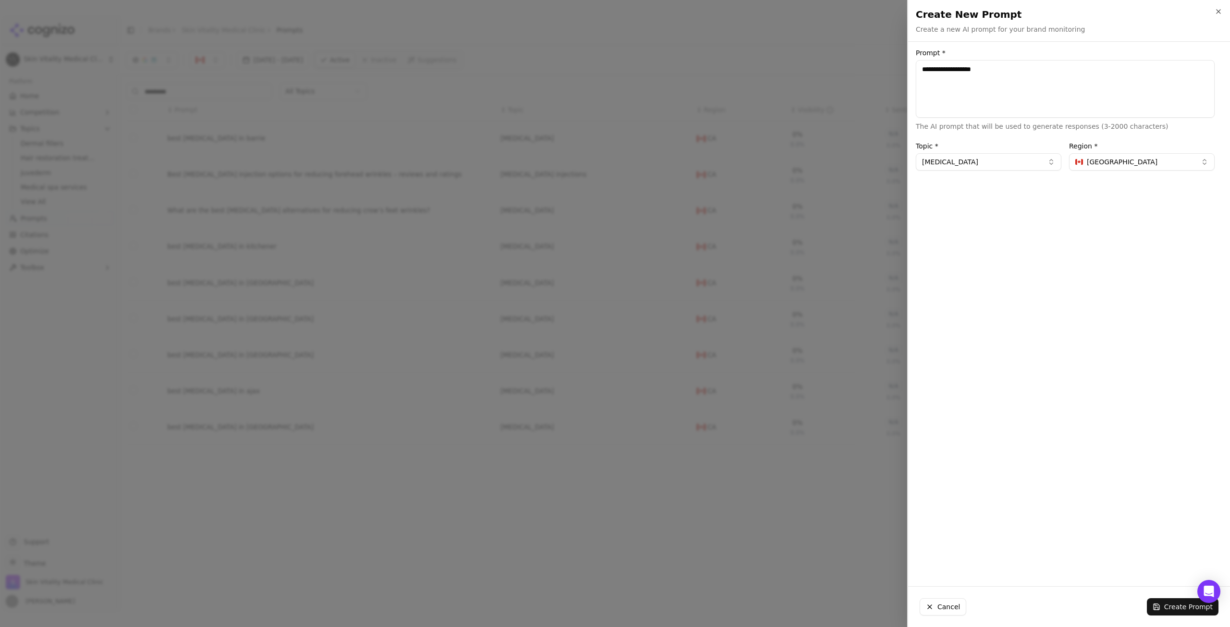
click at [1178, 609] on button "Create Prompt" at bounding box center [1183, 606] width 72 height 17
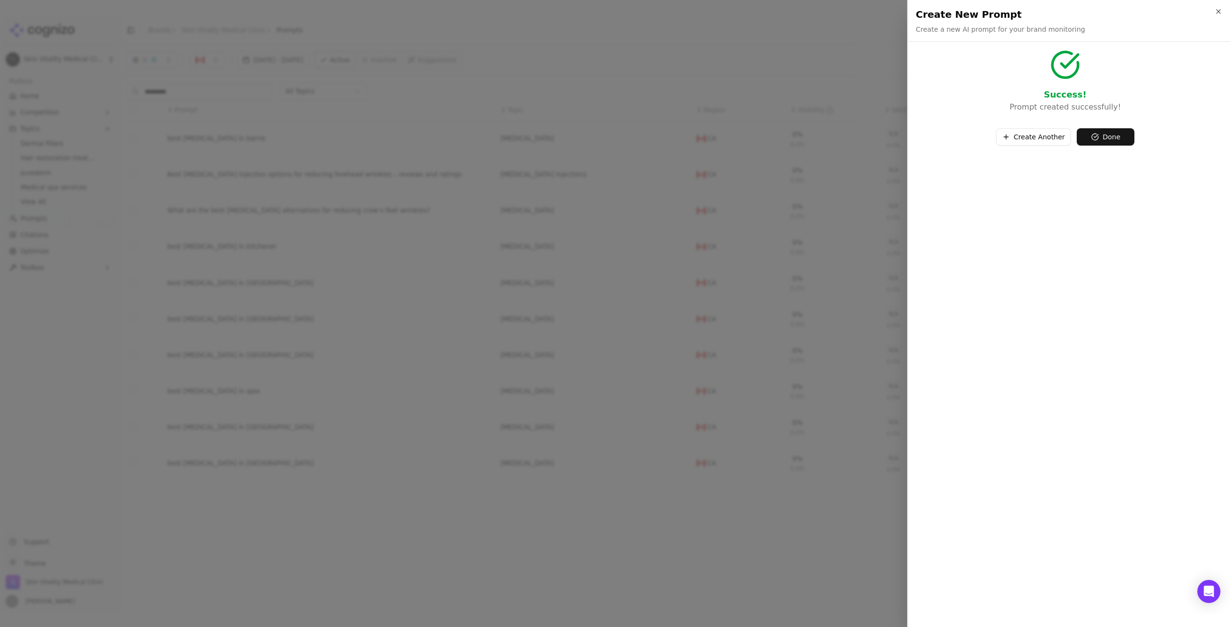
click at [1021, 136] on button "Create Another" at bounding box center [1033, 136] width 75 height 17
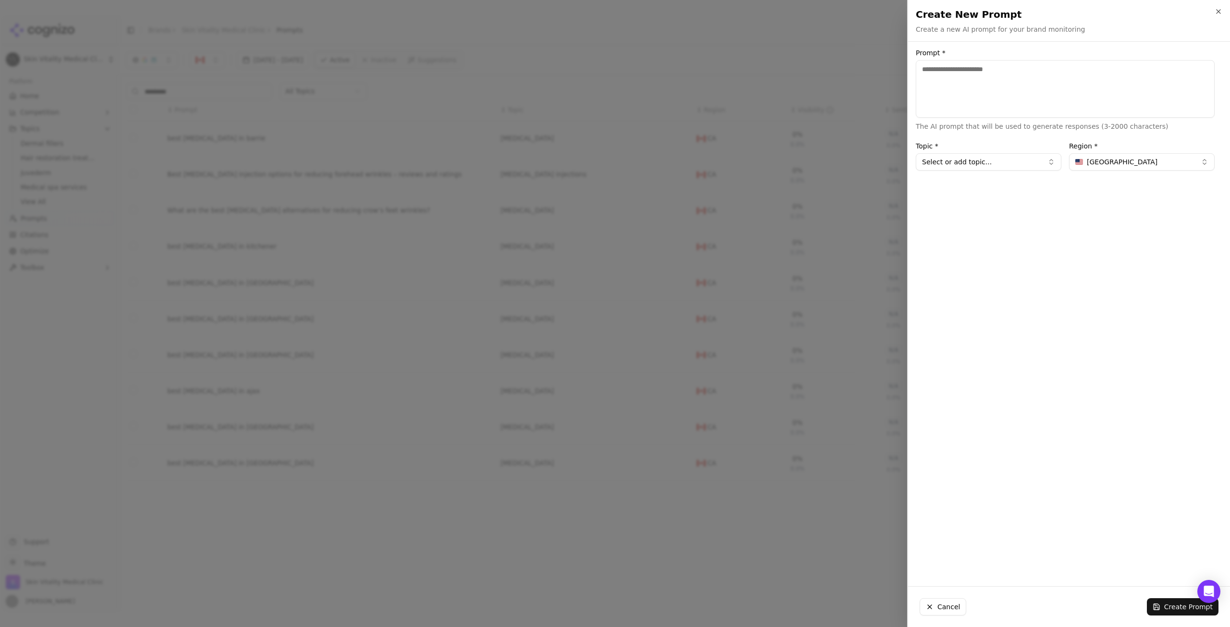
click at [994, 78] on textarea "Prompt *" at bounding box center [1065, 89] width 299 height 58
type textarea "**********"
click at [1149, 154] on button "[GEOGRAPHIC_DATA]" at bounding box center [1142, 161] width 146 height 17
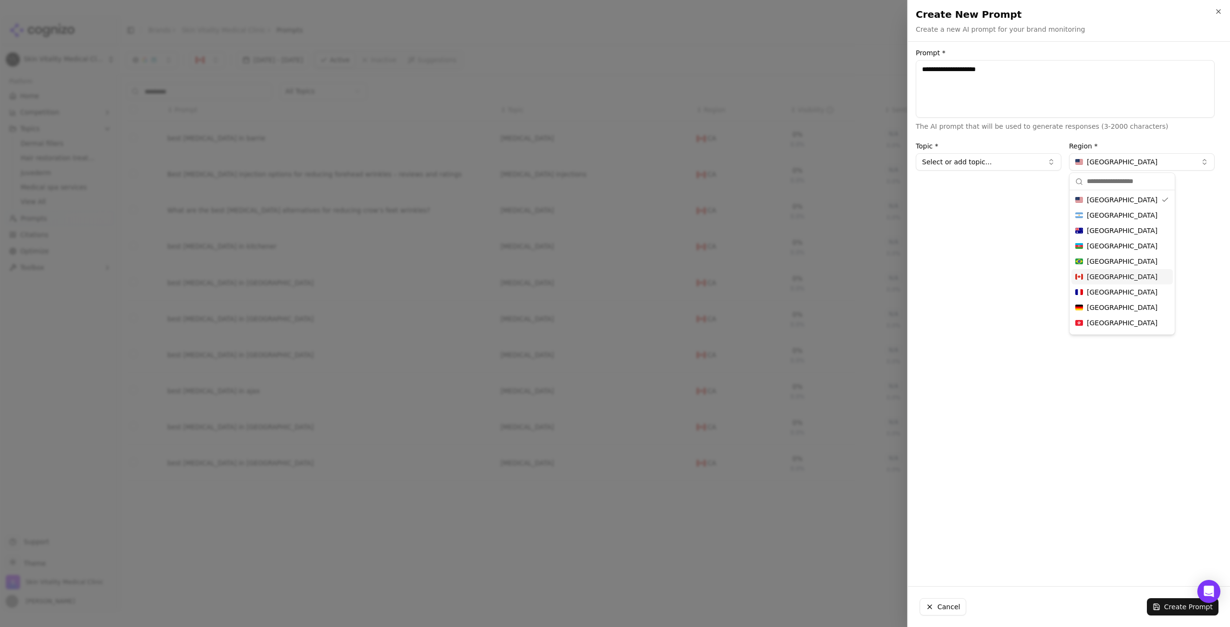
click at [1112, 276] on div "[GEOGRAPHIC_DATA]" at bounding box center [1122, 276] width 101 height 15
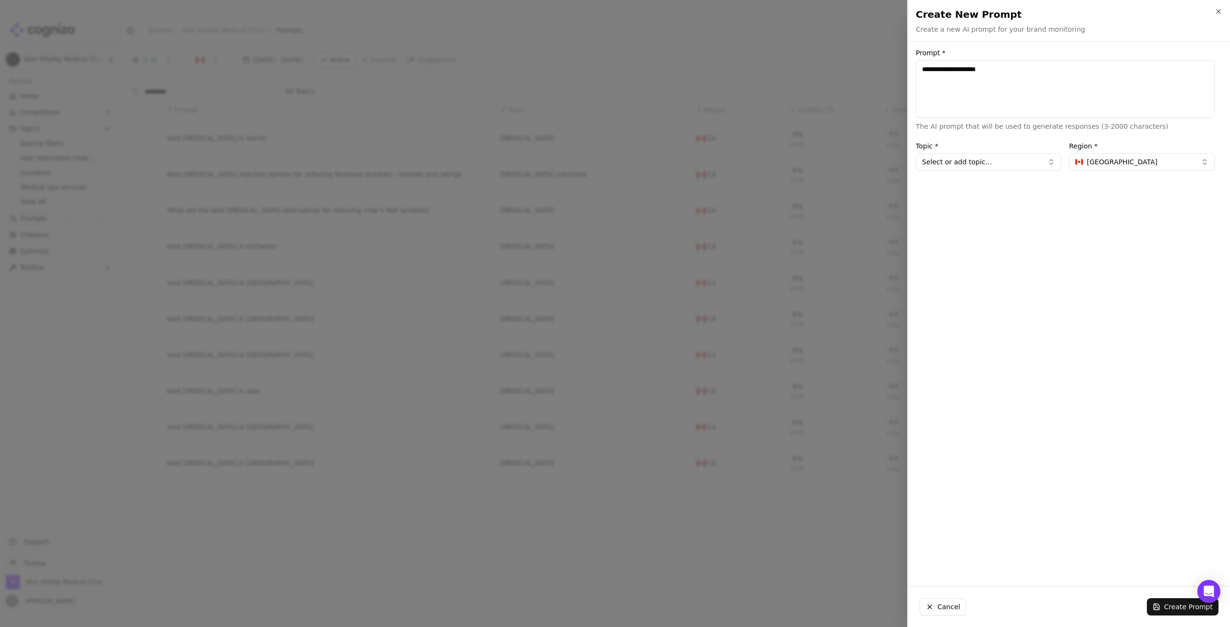
click at [1039, 153] on button "Select or add topic..." at bounding box center [989, 161] width 146 height 17
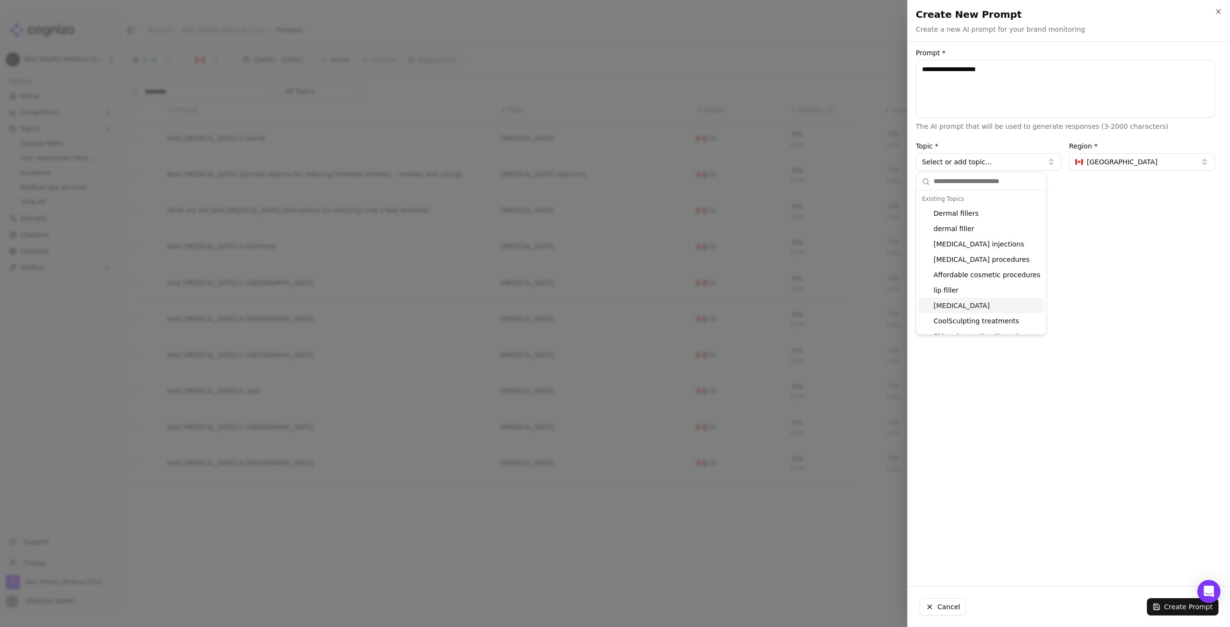
click at [999, 311] on div "[MEDICAL_DATA]" at bounding box center [981, 305] width 126 height 15
type input "*****"
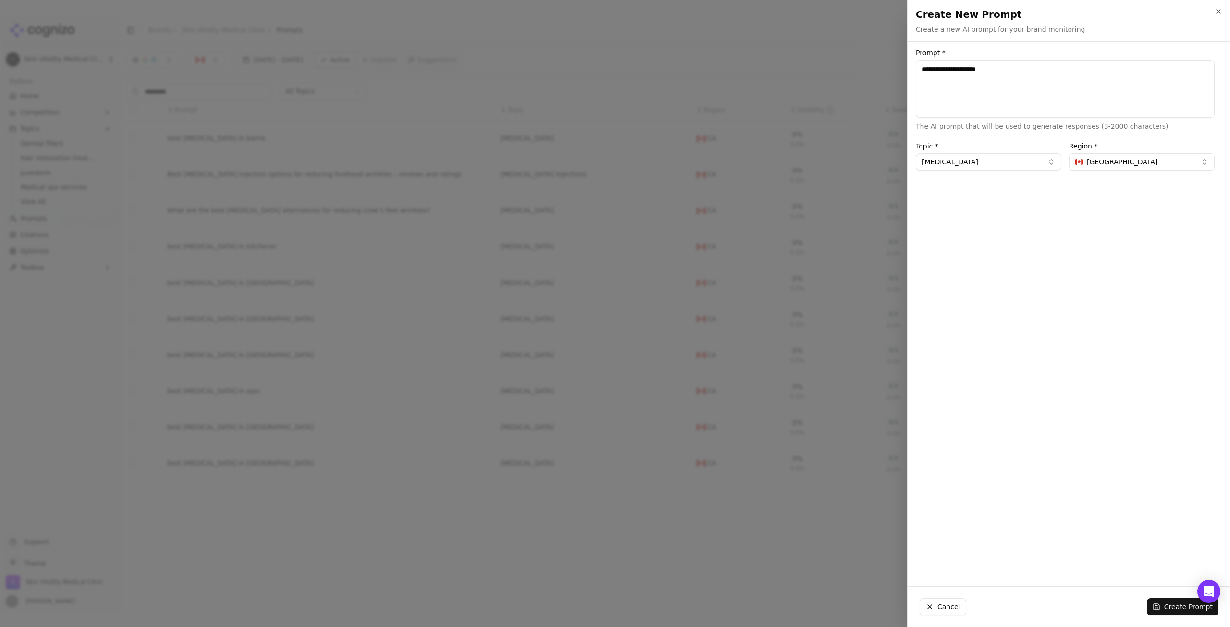
click at [1178, 601] on button "Create Prompt" at bounding box center [1183, 606] width 72 height 17
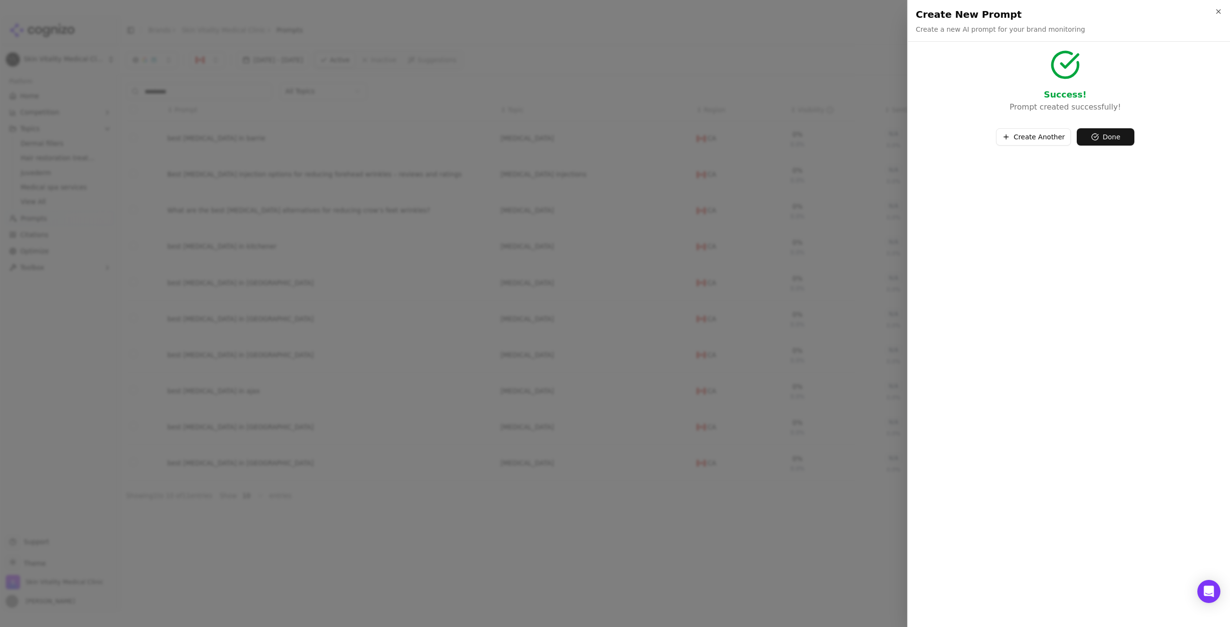
click at [1033, 130] on button "Create Another" at bounding box center [1033, 136] width 75 height 17
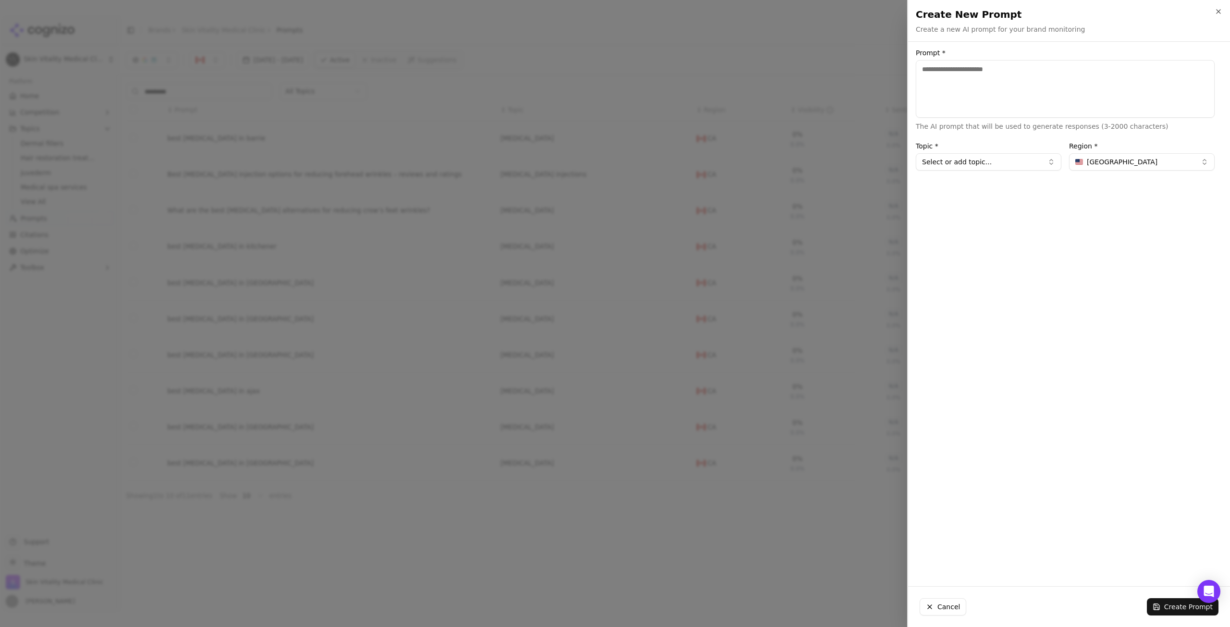
click at [1011, 90] on textarea "Prompt *" at bounding box center [1065, 89] width 299 height 58
type textarea "**********"
click at [1116, 158] on span "[GEOGRAPHIC_DATA]" at bounding box center [1122, 162] width 71 height 10
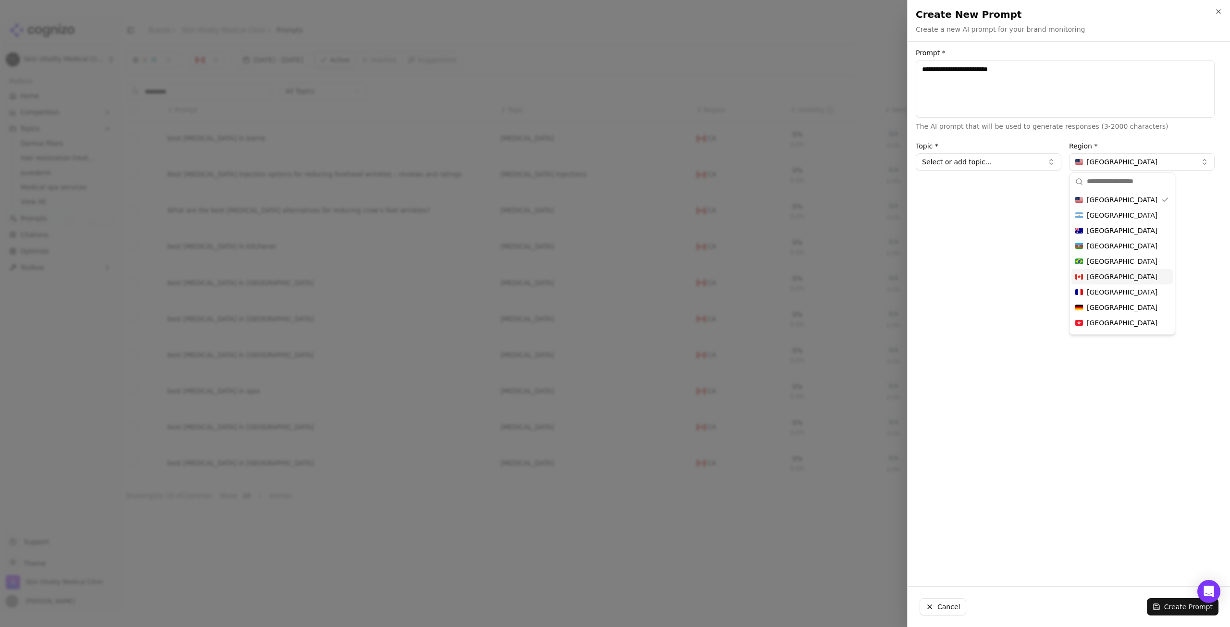
click at [1124, 278] on div "[GEOGRAPHIC_DATA]" at bounding box center [1122, 276] width 101 height 15
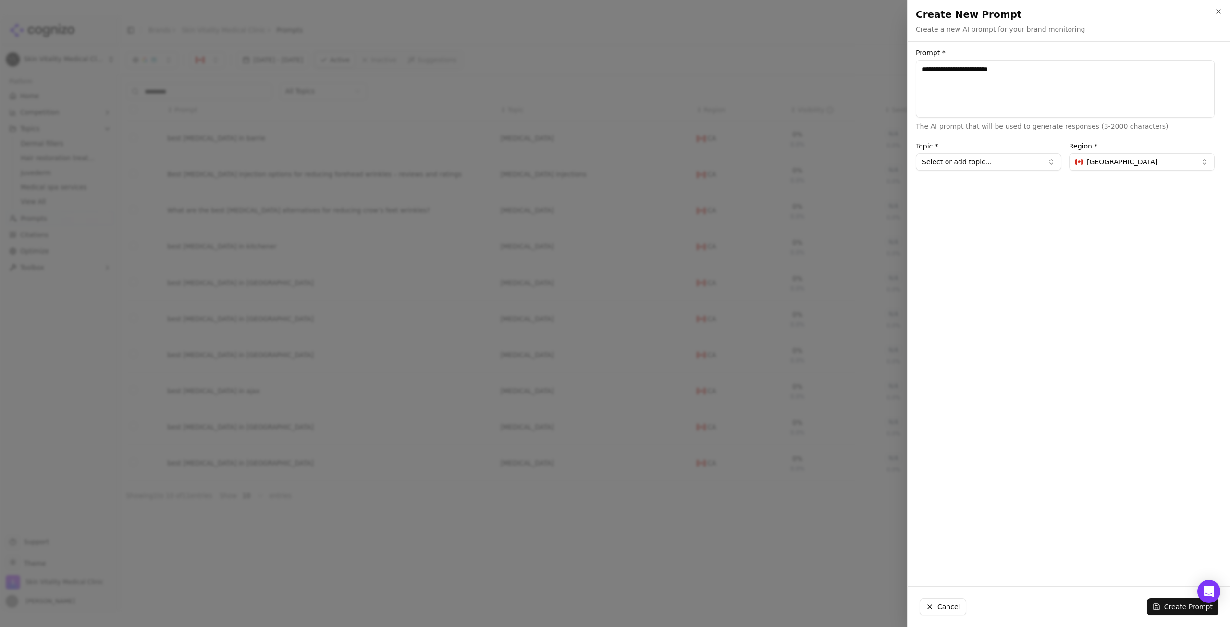
click at [1053, 161] on button "Select or add topic..." at bounding box center [989, 161] width 146 height 17
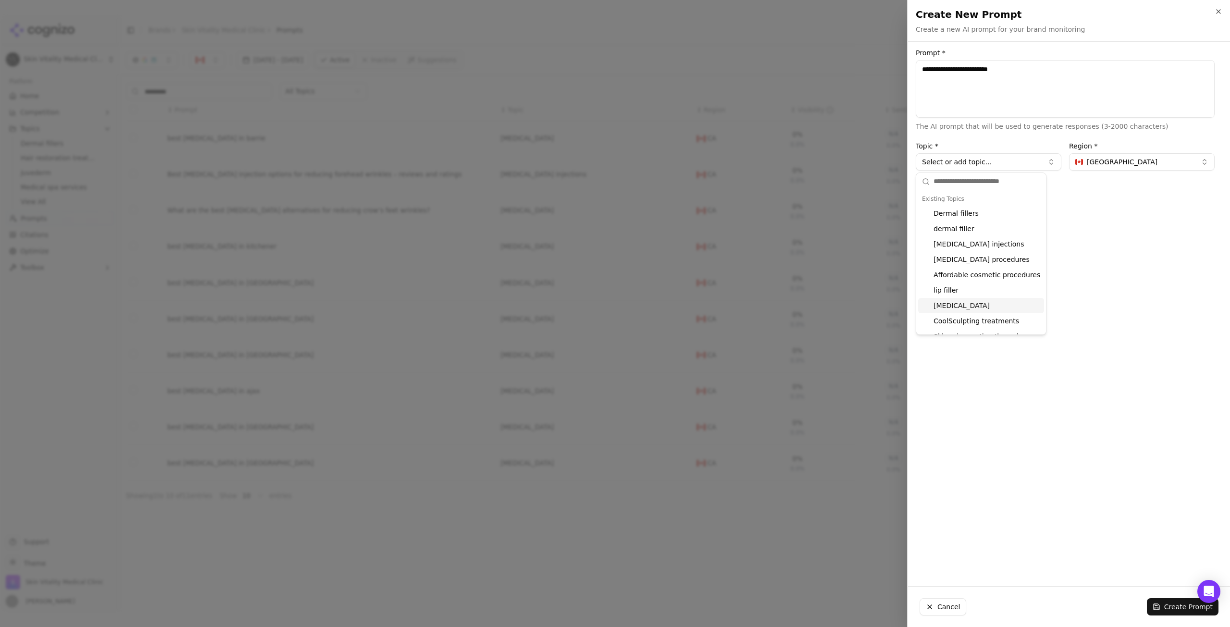
click at [972, 306] on div "[MEDICAL_DATA]" at bounding box center [981, 305] width 126 height 15
type input "*****"
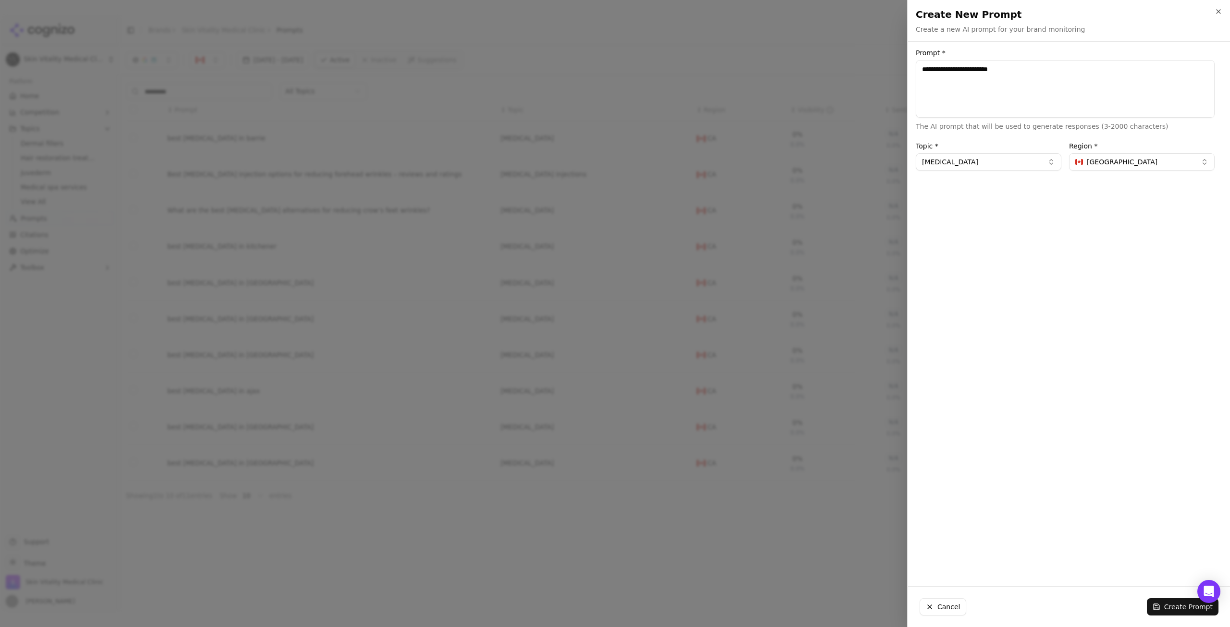
click at [1153, 608] on button "Create Prompt" at bounding box center [1183, 606] width 72 height 17
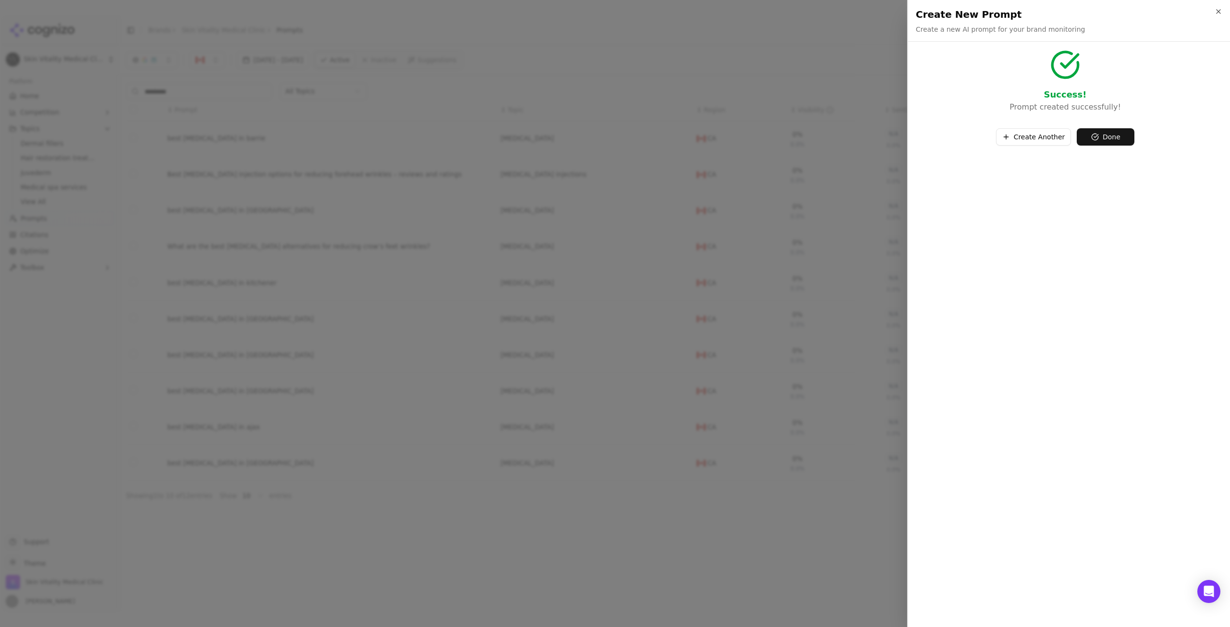
click at [1036, 134] on button "Create Another" at bounding box center [1033, 136] width 75 height 17
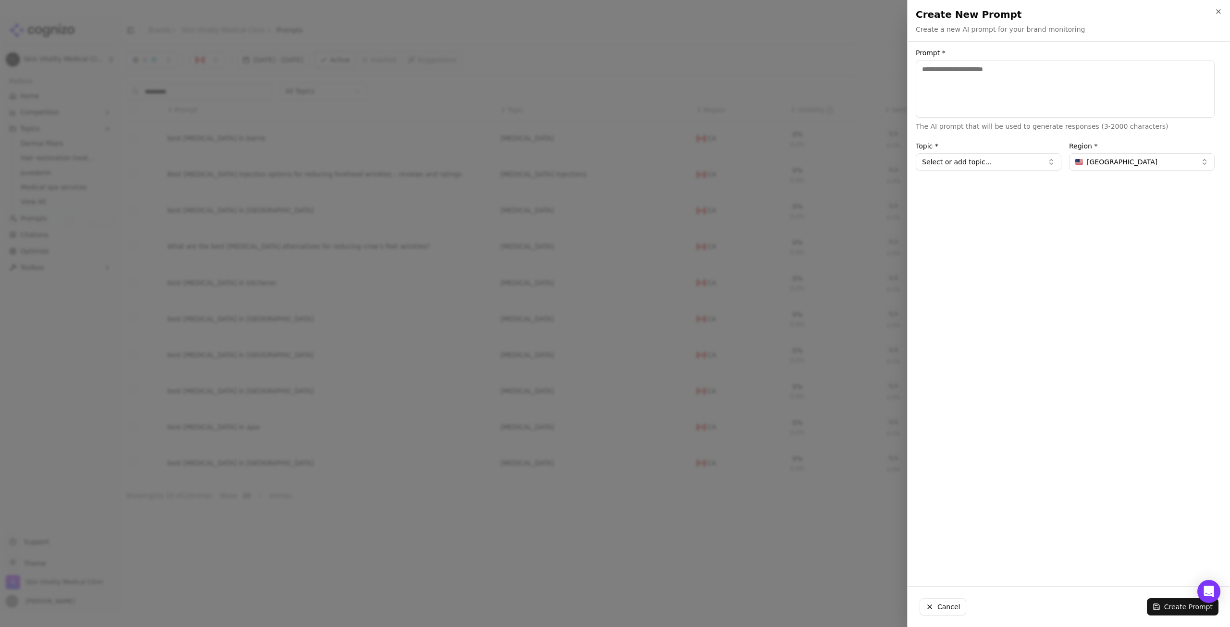
click at [1014, 74] on textarea "Prompt *" at bounding box center [1065, 89] width 299 height 58
type textarea "**********"
click at [1146, 169] on button "[GEOGRAPHIC_DATA]" at bounding box center [1142, 161] width 146 height 17
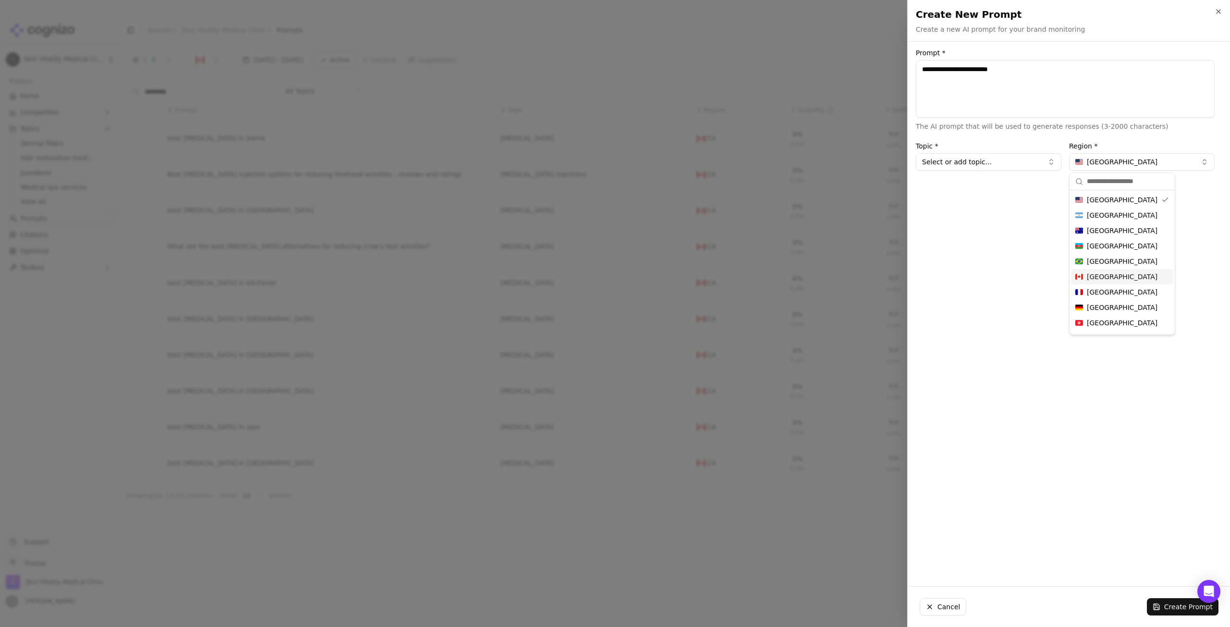
click at [1131, 279] on div "[GEOGRAPHIC_DATA]" at bounding box center [1122, 276] width 101 height 15
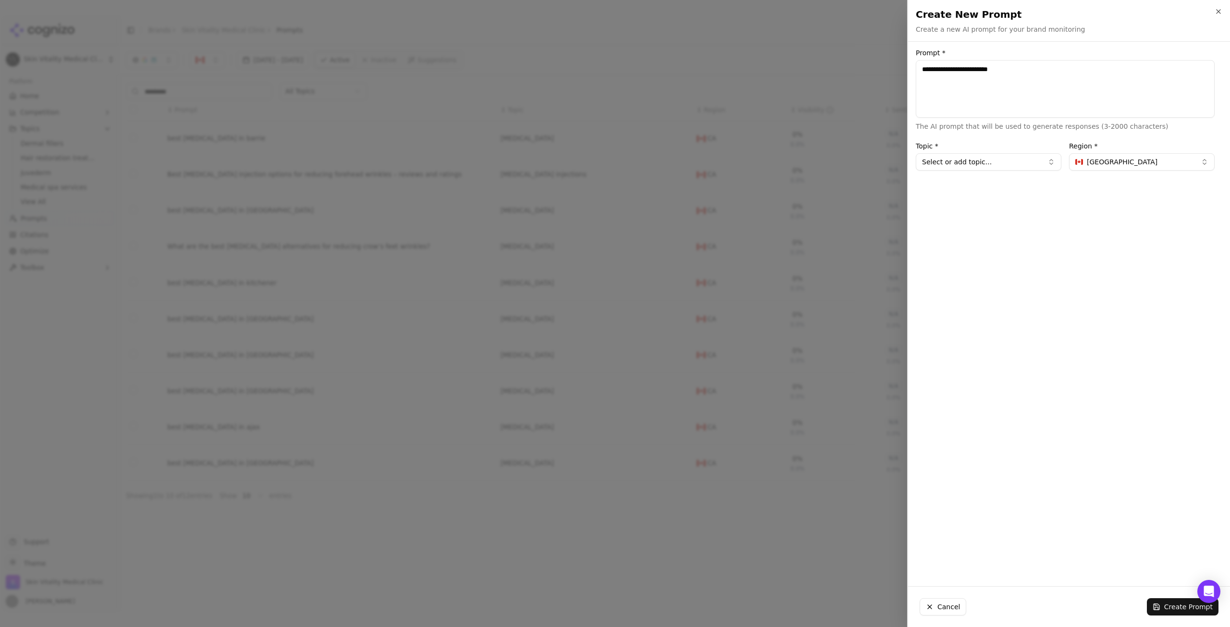
click at [1020, 167] on button "Select or add topic..." at bounding box center [989, 161] width 146 height 17
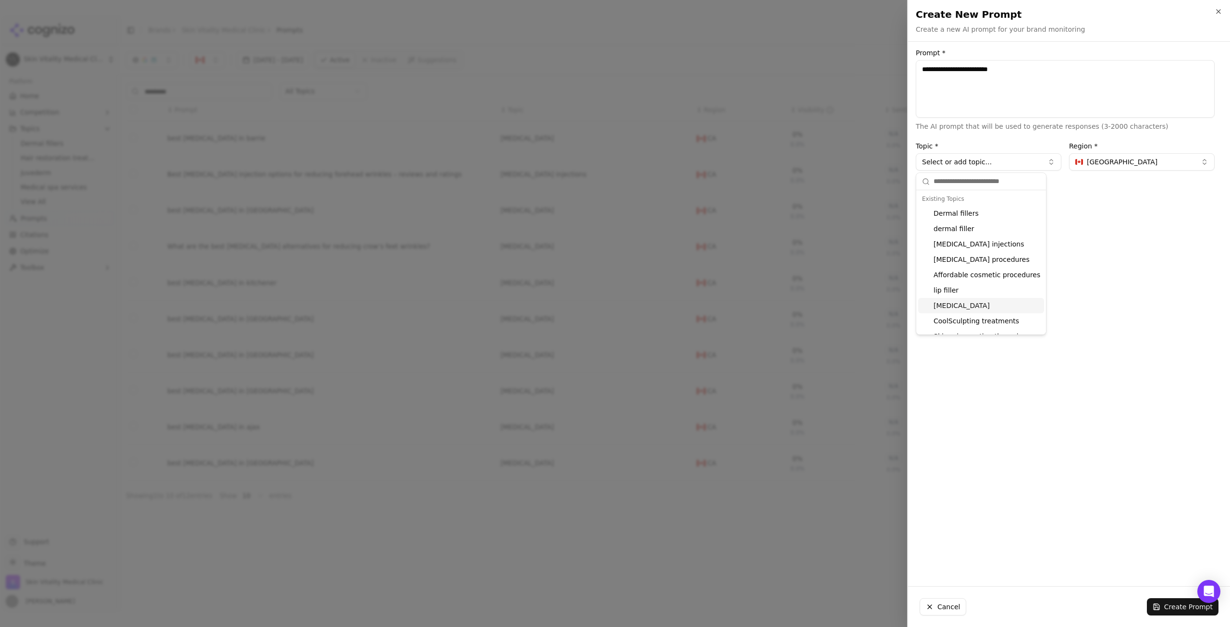
click at [977, 302] on div "[MEDICAL_DATA]" at bounding box center [981, 305] width 126 height 15
type input "*****"
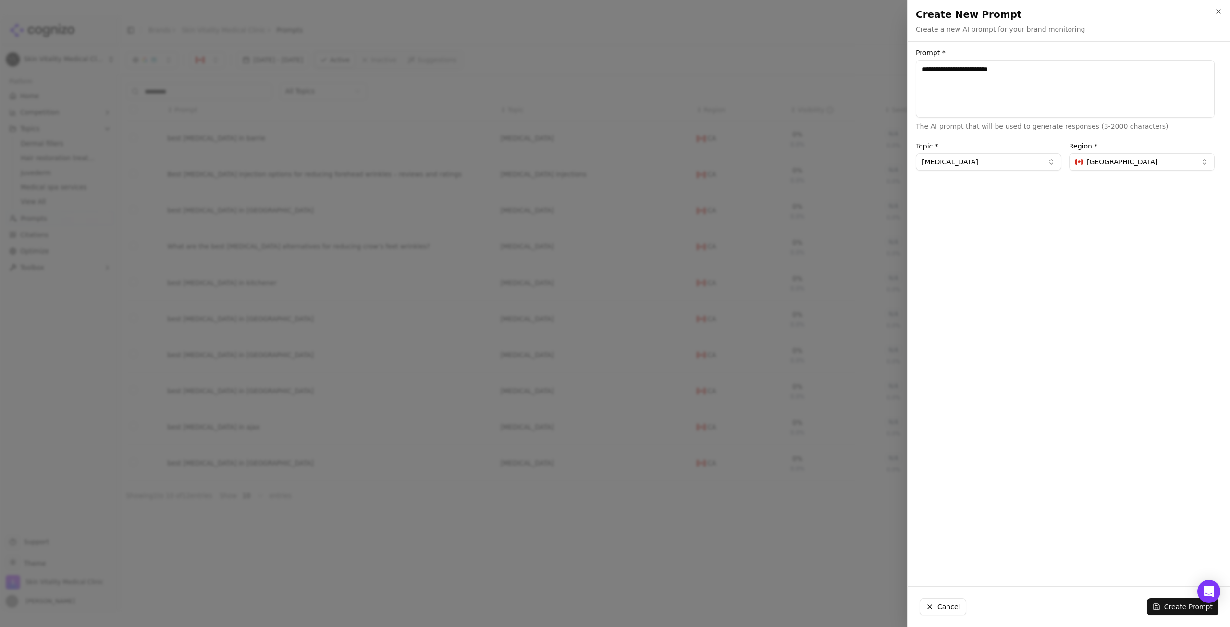
click at [1164, 604] on button "Create Prompt" at bounding box center [1183, 606] width 72 height 17
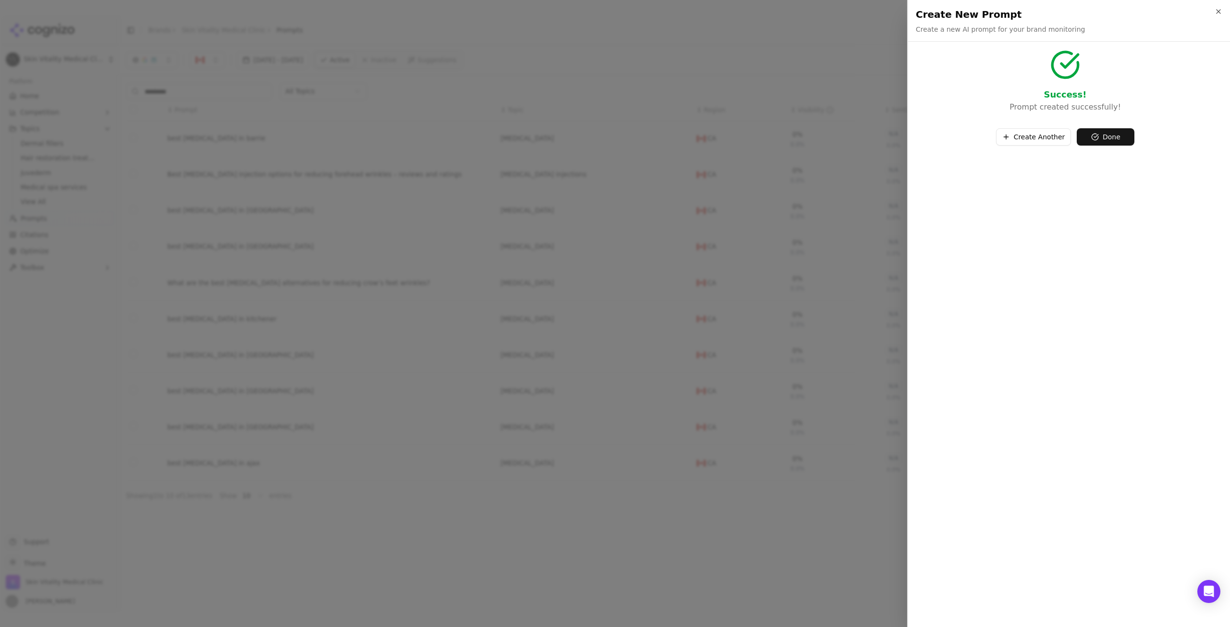
click at [1011, 134] on button "Create Another" at bounding box center [1033, 136] width 75 height 17
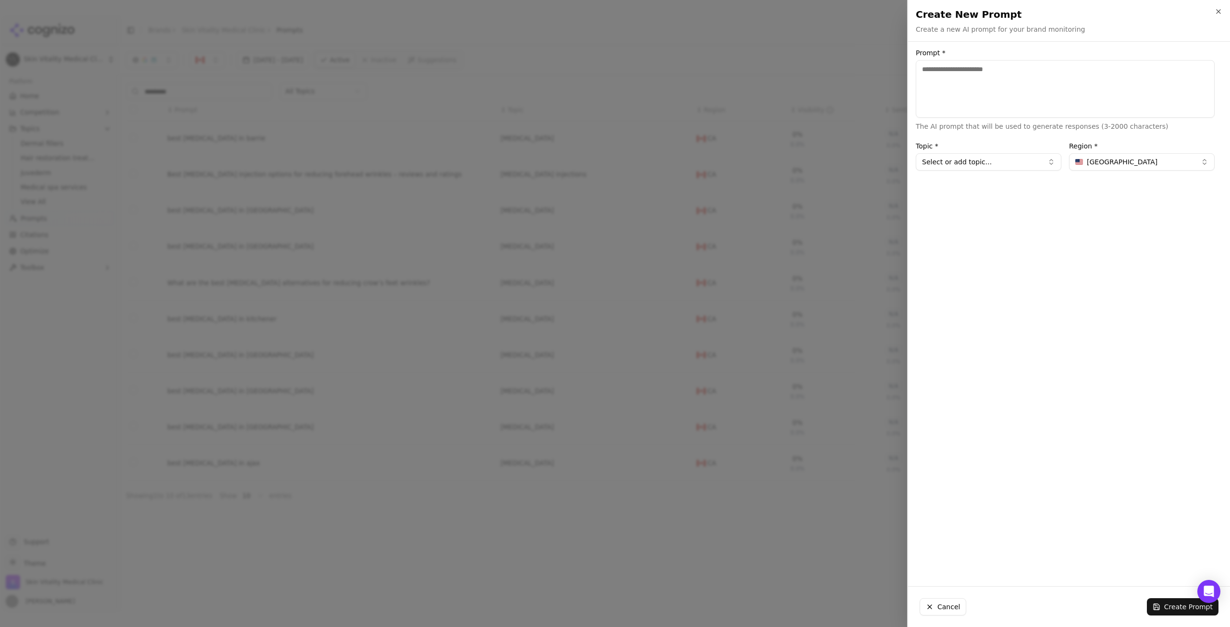
click at [995, 87] on textarea "Prompt *" at bounding box center [1065, 89] width 299 height 58
type textarea "**********"
click at [1091, 157] on span "[GEOGRAPHIC_DATA]" at bounding box center [1122, 162] width 71 height 10
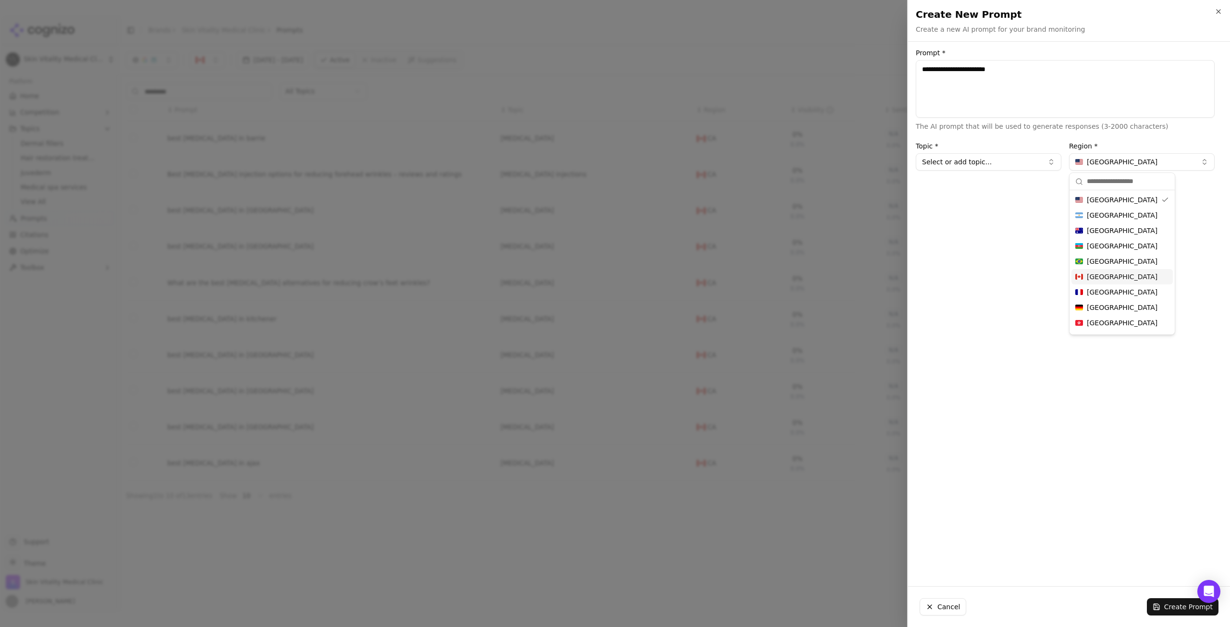
click at [1105, 281] on span "[GEOGRAPHIC_DATA]" at bounding box center [1122, 277] width 71 height 10
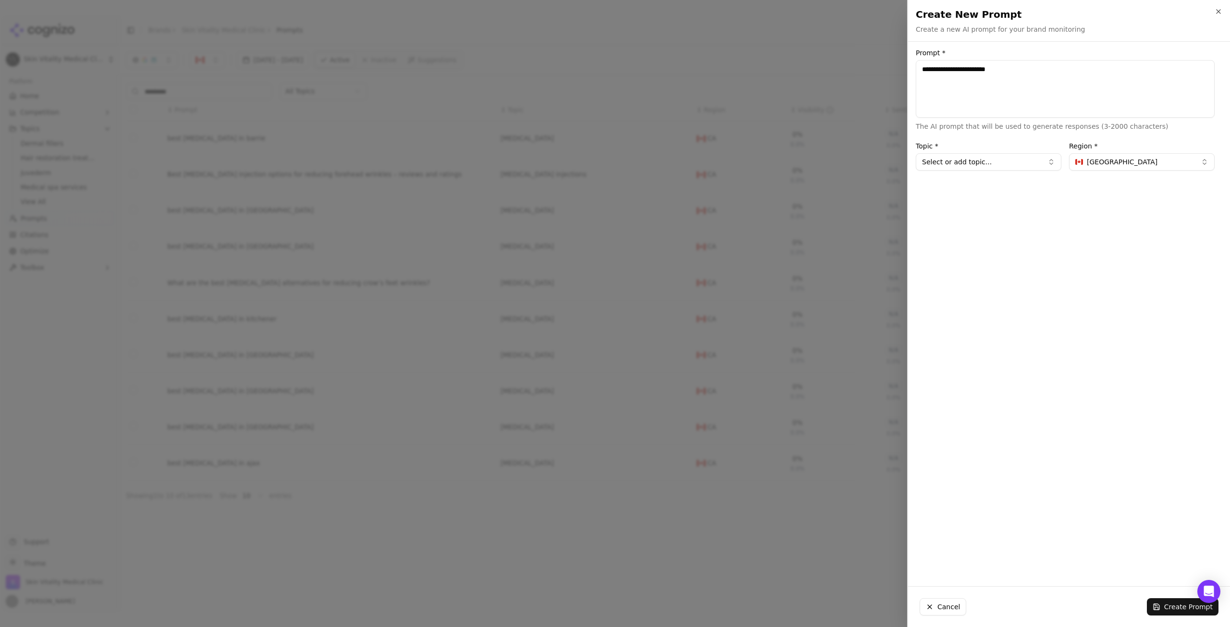
click at [1034, 157] on button "Select or add topic..." at bounding box center [989, 161] width 146 height 17
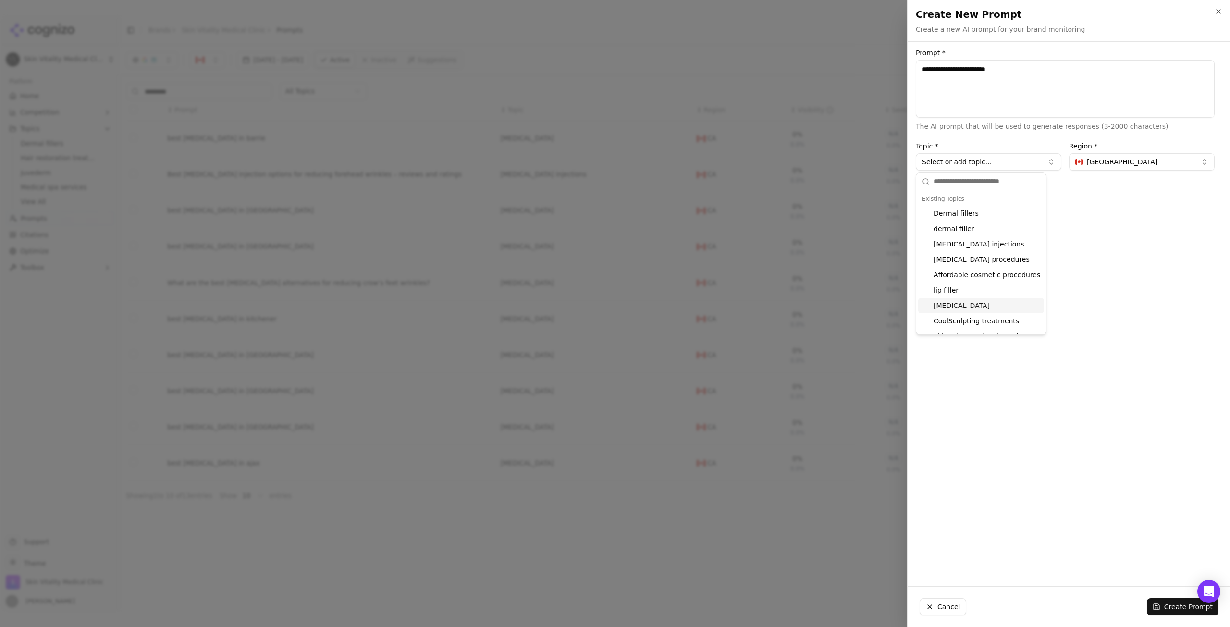
click at [1017, 308] on div "[MEDICAL_DATA]" at bounding box center [981, 305] width 126 height 15
type input "*****"
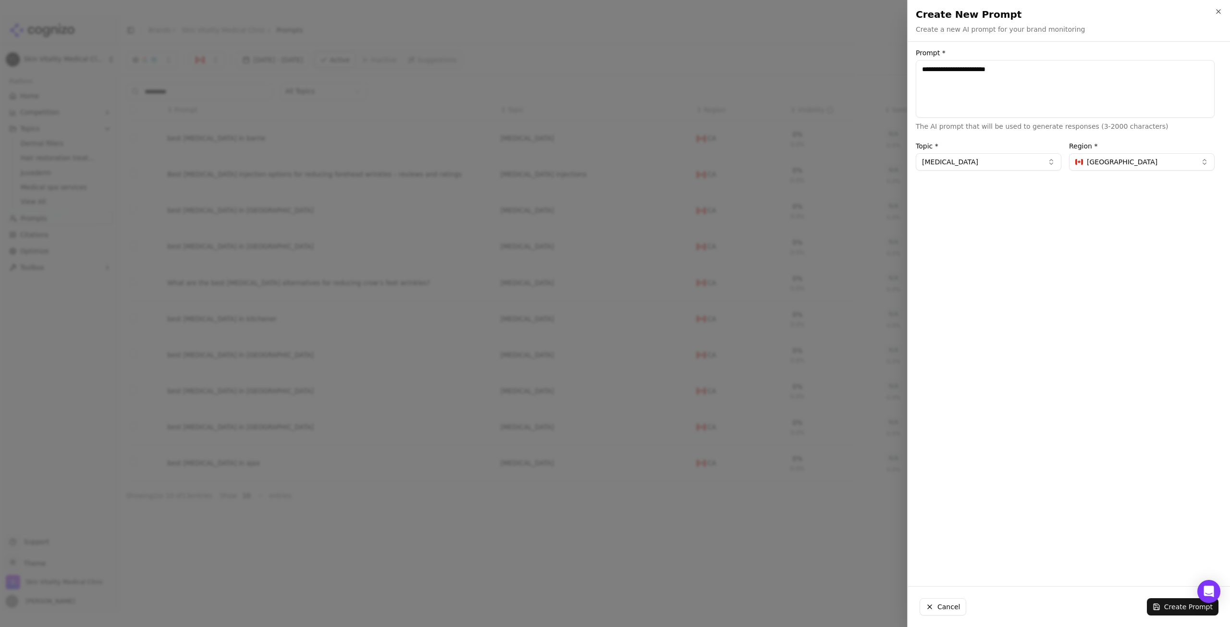
click at [1209, 609] on button "Create Prompt" at bounding box center [1183, 606] width 72 height 17
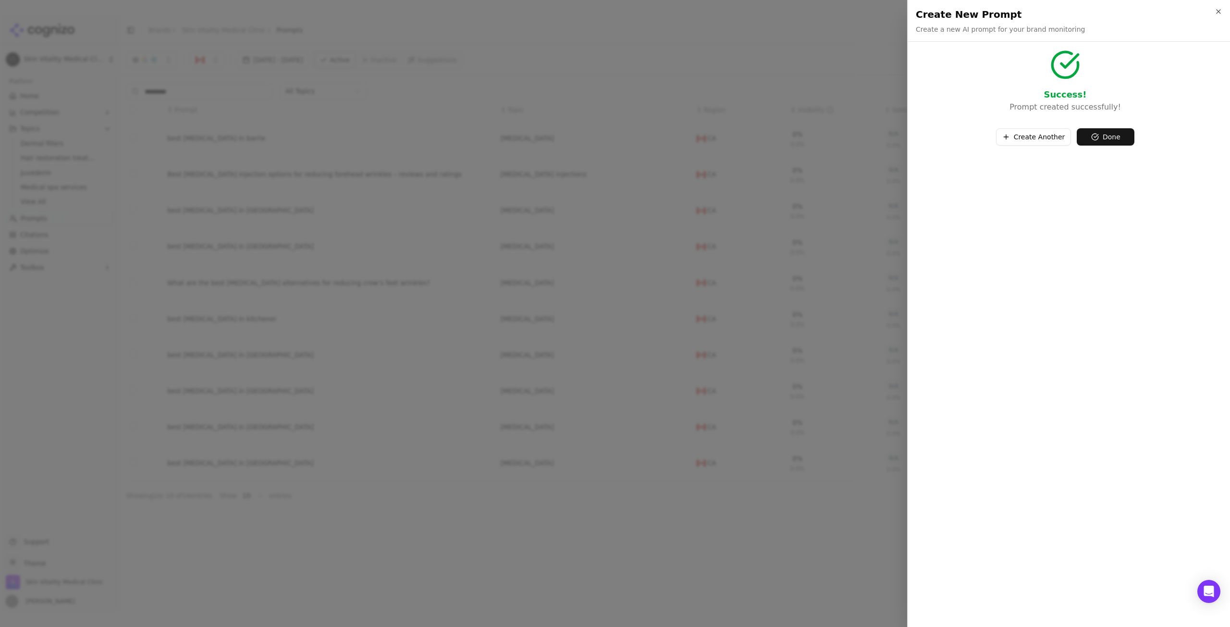
click at [1120, 141] on button "Done" at bounding box center [1106, 136] width 58 height 17
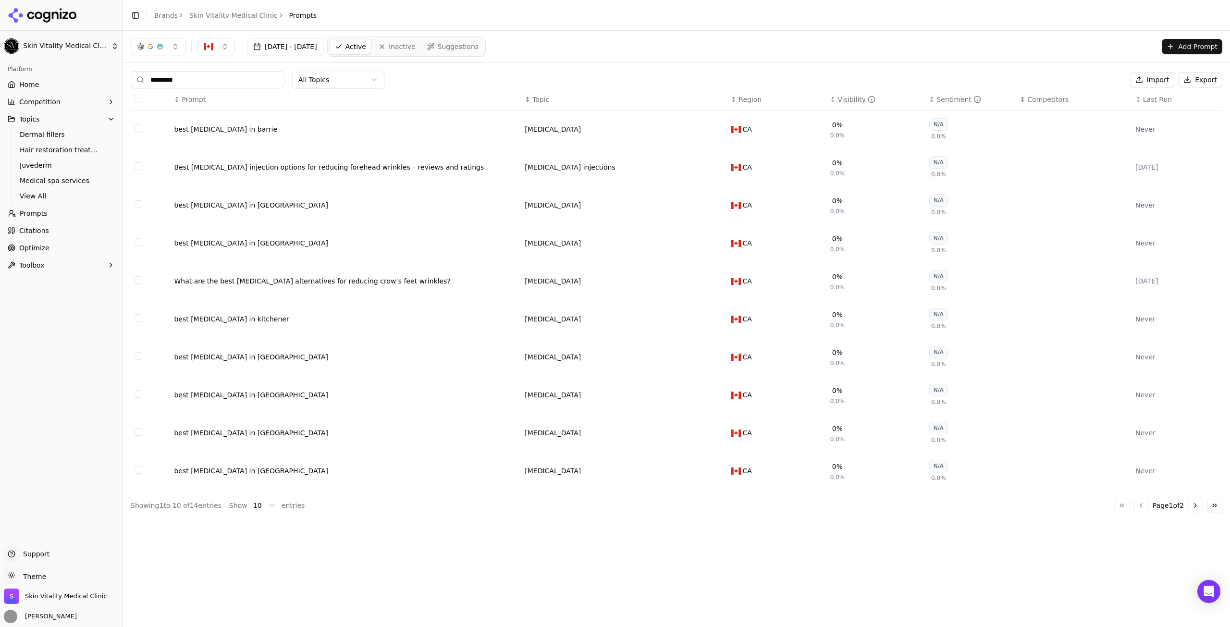
click at [188, 77] on input "*********" at bounding box center [208, 79] width 154 height 17
type input "**********"
click at [255, 505] on html "**********" at bounding box center [615, 313] width 1230 height 627
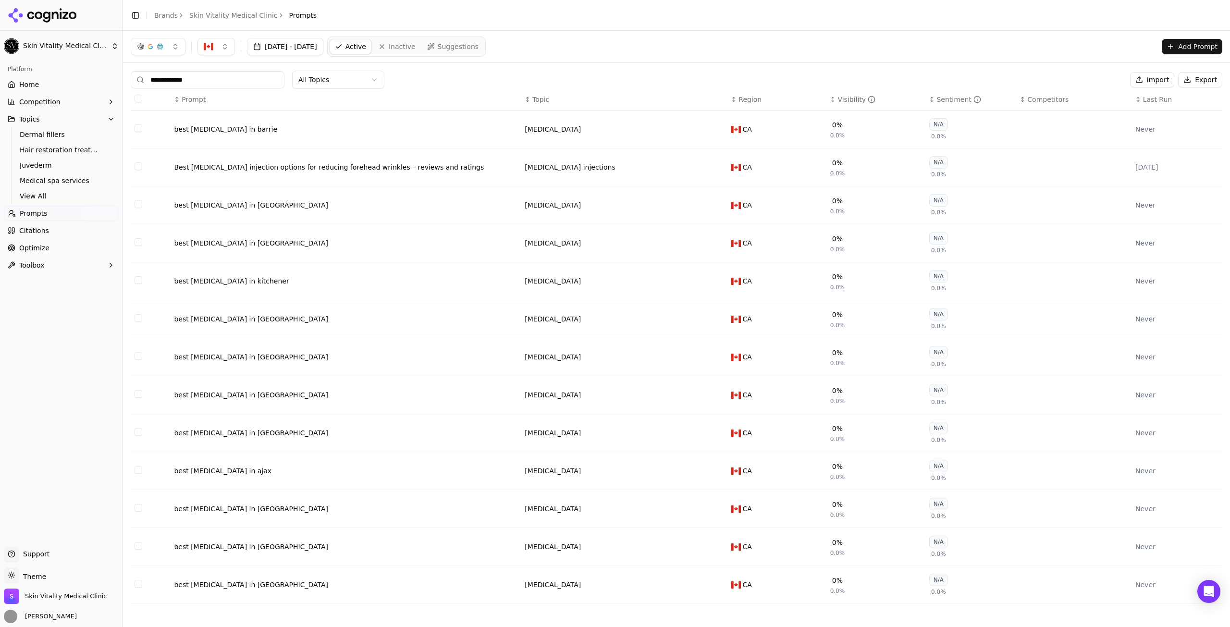
click at [238, 75] on input "**********" at bounding box center [208, 79] width 154 height 17
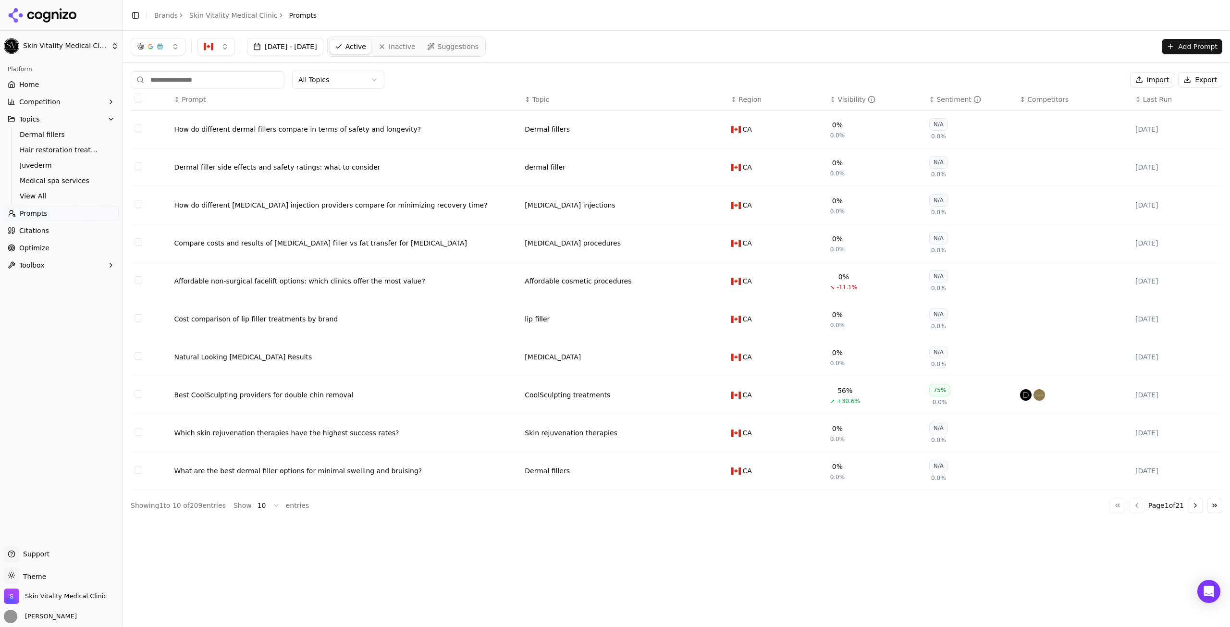
click at [944, 98] on div "Sentiment" at bounding box center [959, 100] width 44 height 10
click at [923, 99] on th "↕ Visibility" at bounding box center [876, 100] width 99 height 22
click at [930, 98] on div "↓ Sentiment" at bounding box center [971, 100] width 83 height 10
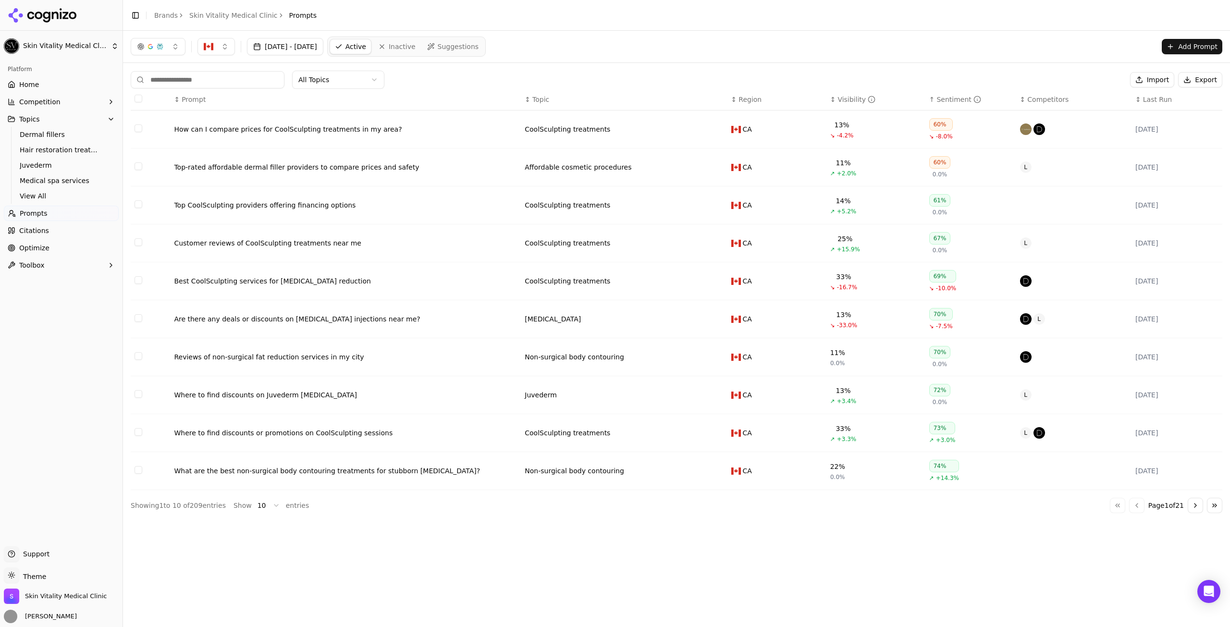
click at [270, 510] on html "Skin Vitality Medical Clinic Platform Home Competition Topics Dermal fillers Ha…" at bounding box center [615, 313] width 1230 height 627
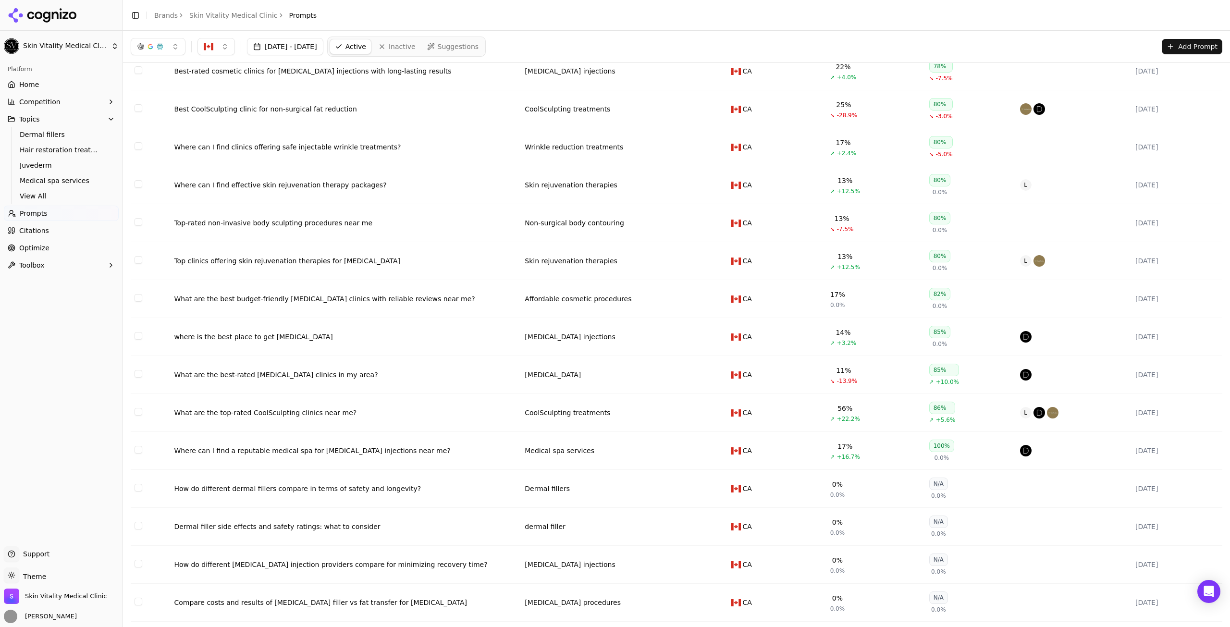
scroll to position [529, 0]
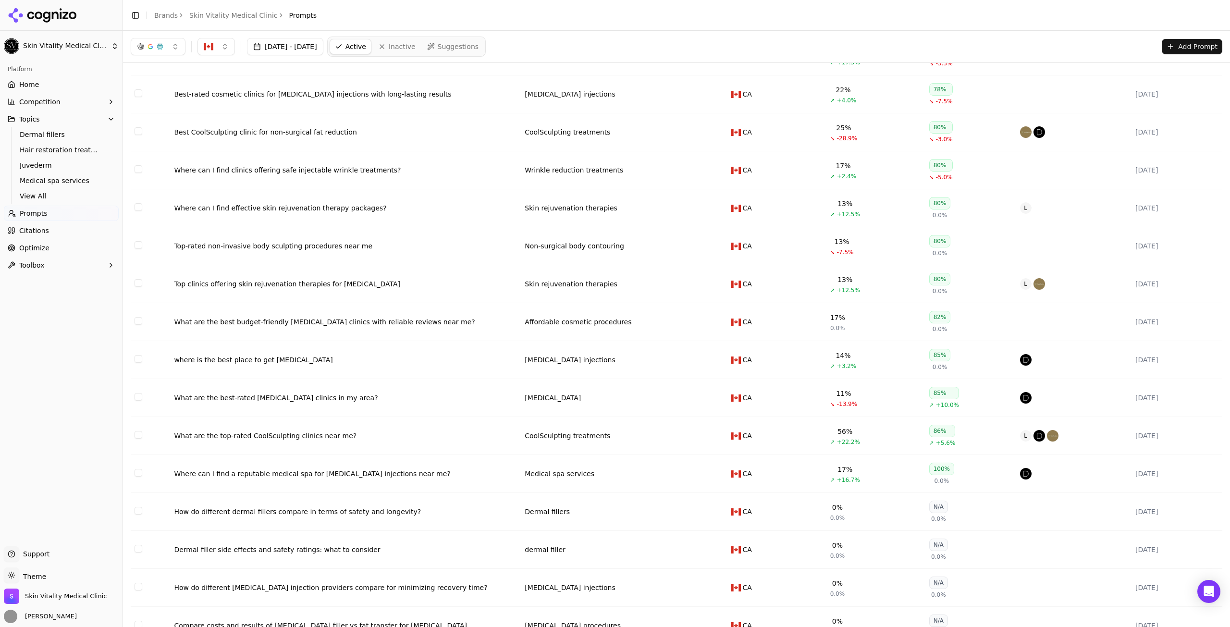
click at [258, 360] on div "where is the best place to get [MEDICAL_DATA]" at bounding box center [345, 360] width 343 height 10
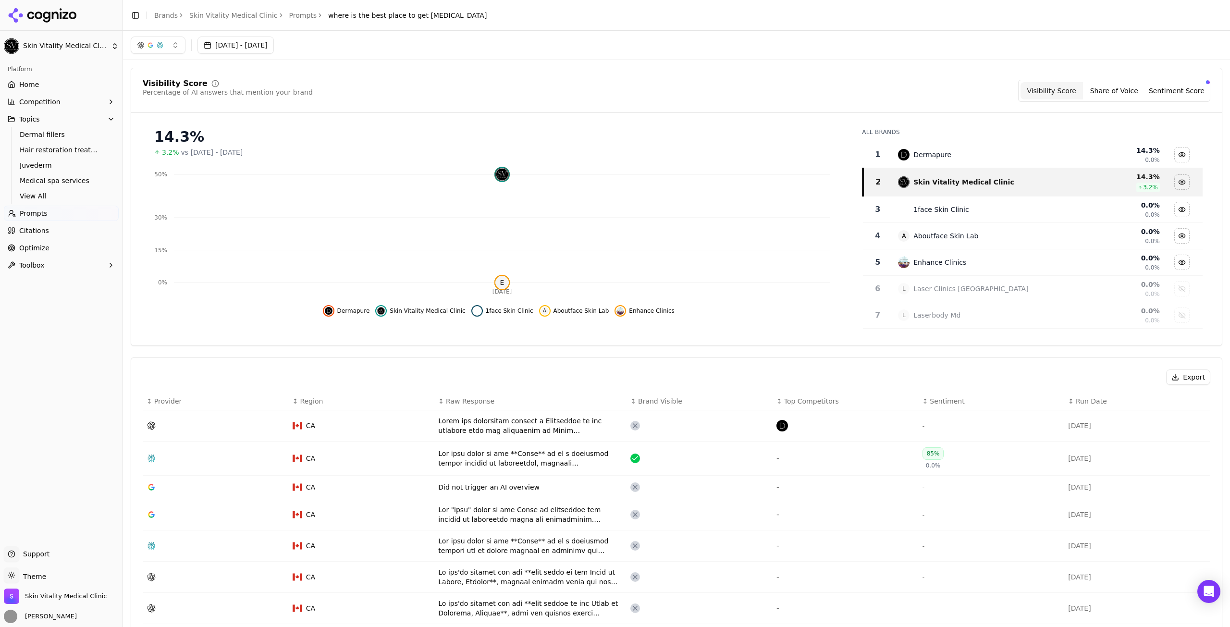
click at [63, 82] on link "Home" at bounding box center [61, 84] width 115 height 15
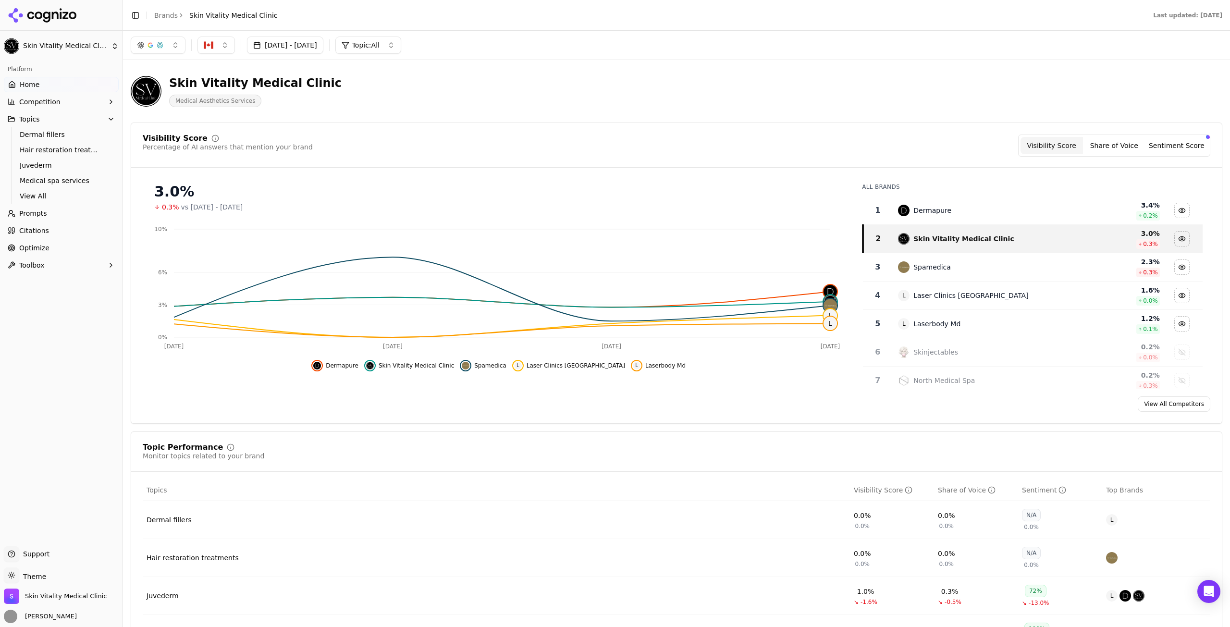
drag, startPoint x: 318, startPoint y: 40, endPoint x: 319, endPoint y: 49, distance: 8.8
click at [318, 40] on button "[DATE] - [DATE]" at bounding box center [285, 45] width 76 height 17
click at [340, 150] on button "8" at bounding box center [337, 152] width 15 height 15
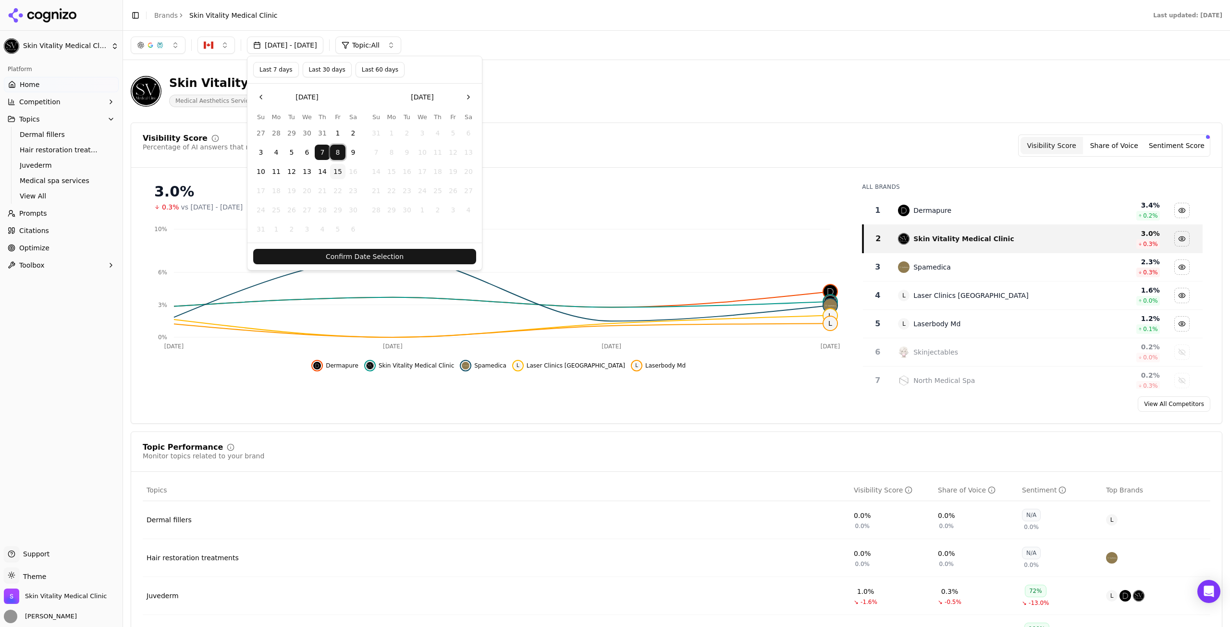
click at [330, 171] on button "15" at bounding box center [337, 171] width 15 height 15
click at [335, 149] on button "8" at bounding box center [337, 152] width 15 height 15
click at [338, 170] on button "15" at bounding box center [337, 171] width 15 height 15
click at [281, 67] on button "Last 7 days" at bounding box center [276, 69] width 46 height 15
click at [369, 255] on button "Confirm Date Selection" at bounding box center [364, 256] width 223 height 15
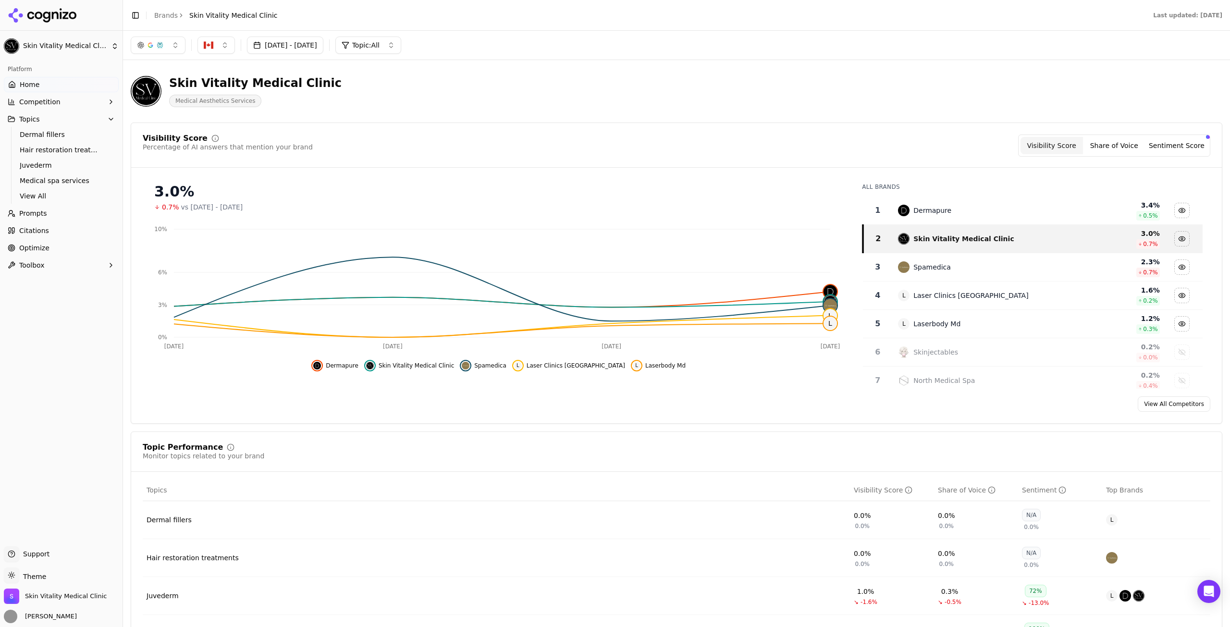
click at [285, 48] on button "[DATE] - [DATE]" at bounding box center [285, 45] width 76 height 17
click at [357, 153] on button "9" at bounding box center [353, 152] width 15 height 15
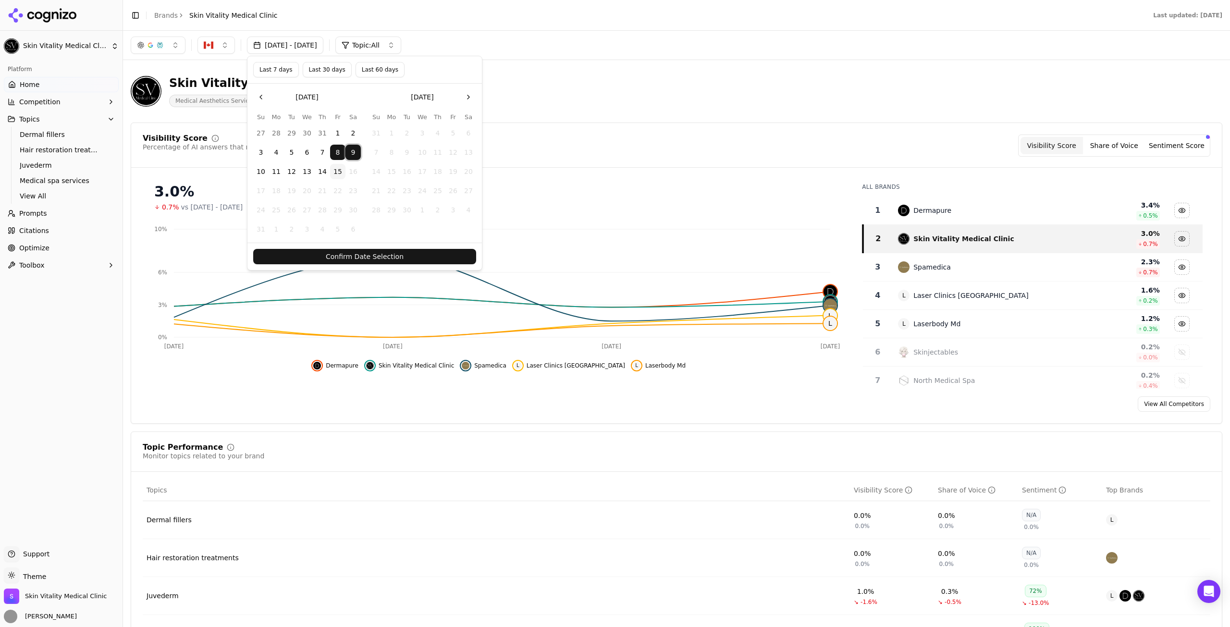
click at [340, 170] on button "15" at bounding box center [337, 171] width 15 height 15
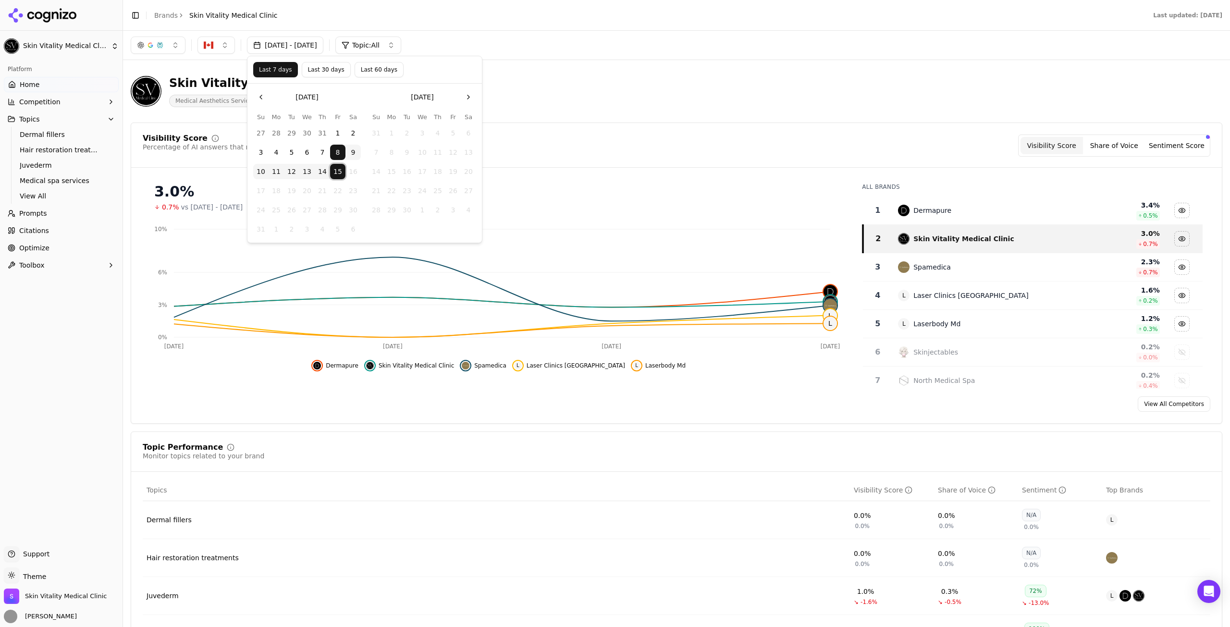
click at [528, 147] on div "Visibility Score Percentage of AI answers that mention your brand Visibility Sc…" at bounding box center [677, 146] width 1068 height 22
click at [1116, 149] on button "Share of Voice" at bounding box center [1114, 145] width 62 height 17
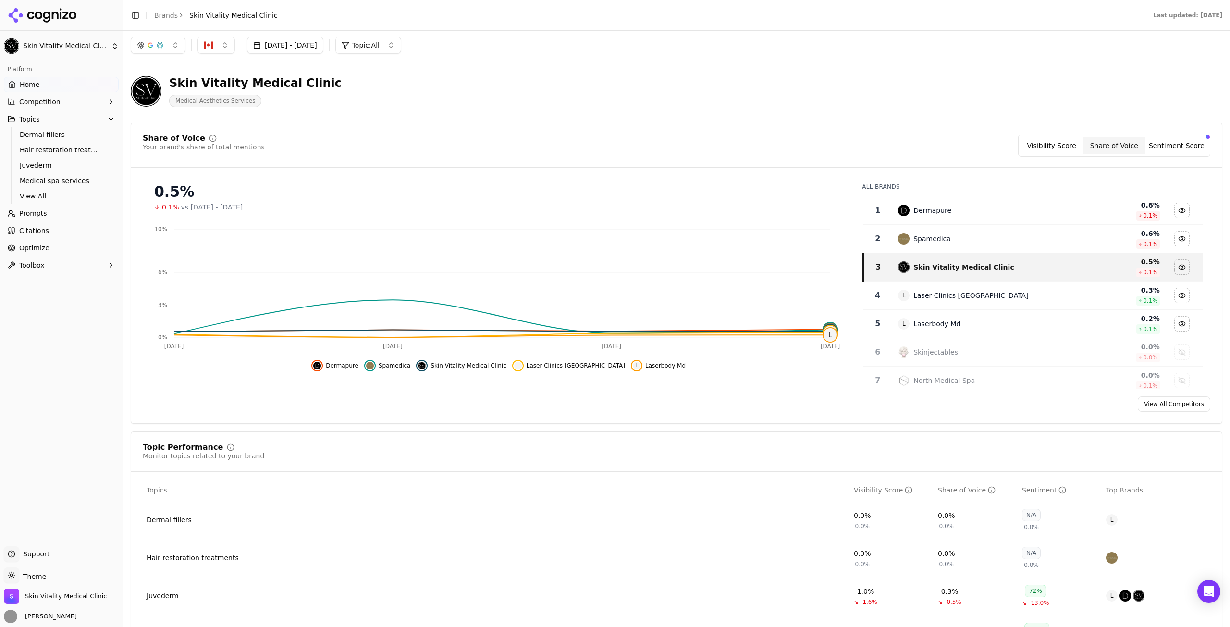
click at [1174, 151] on button "Sentiment Score" at bounding box center [1177, 145] width 62 height 17
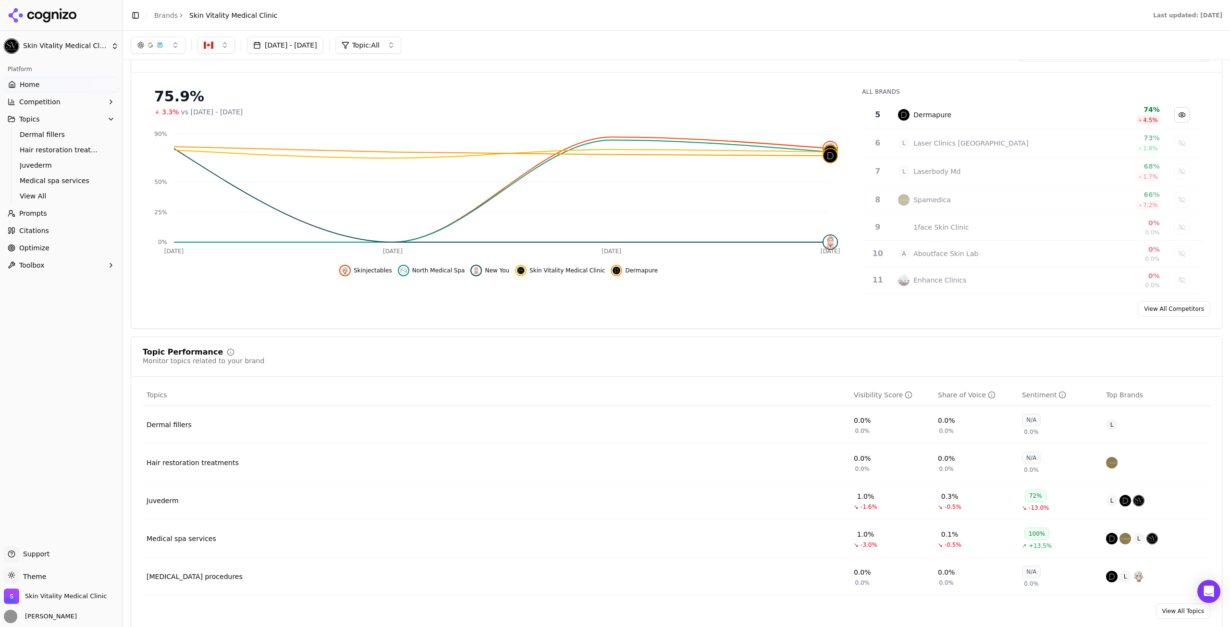
scroll to position [96, 0]
click at [857, 393] on div "Visibility Score" at bounding box center [883, 394] width 59 height 10
click at [858, 396] on div "Visibility Score" at bounding box center [883, 394] width 59 height 10
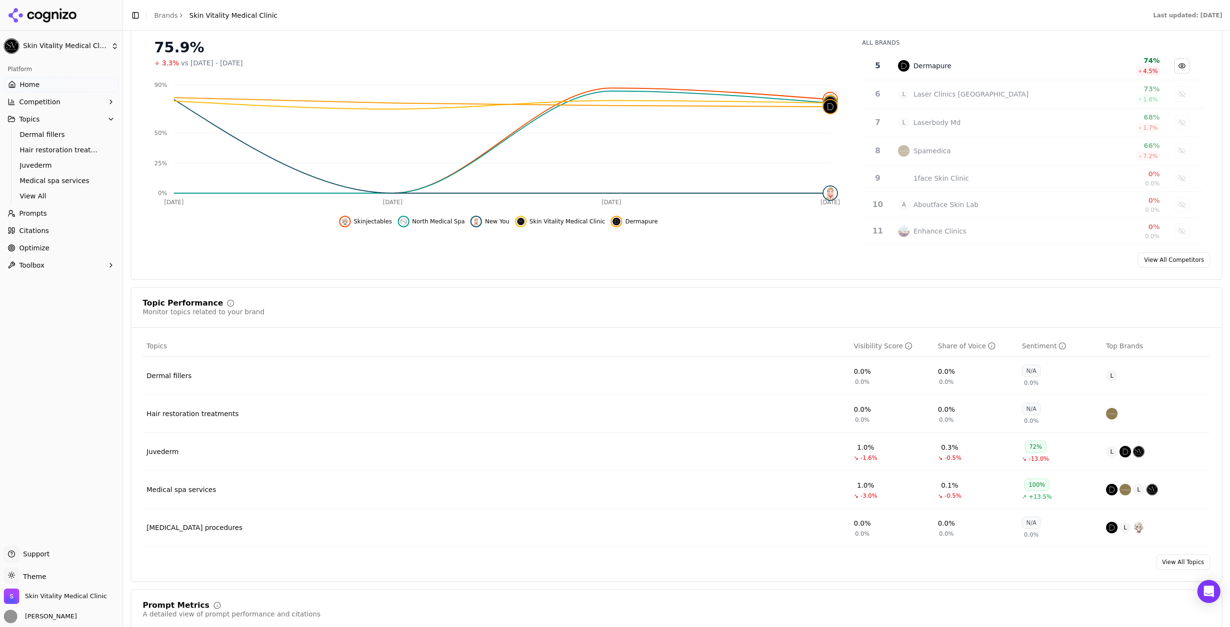
click at [36, 210] on span "Prompts" at bounding box center [33, 214] width 28 height 10
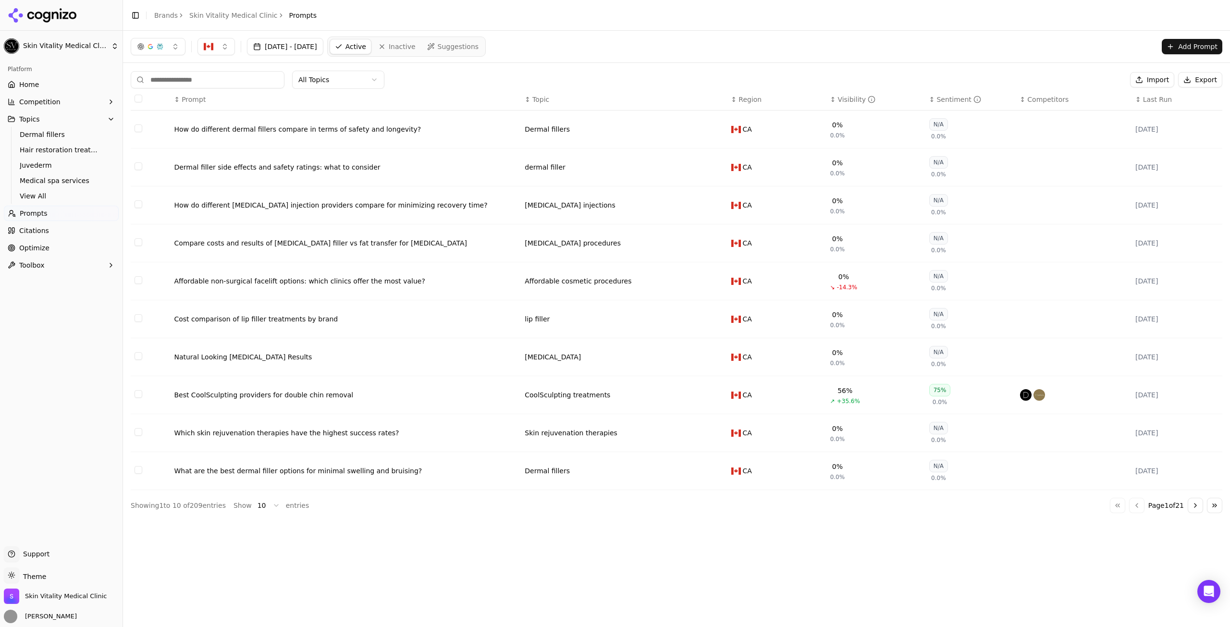
click at [831, 99] on div "↕ Visibility" at bounding box center [876, 100] width 91 height 10
click at [843, 98] on div "Visibility" at bounding box center [857, 100] width 38 height 10
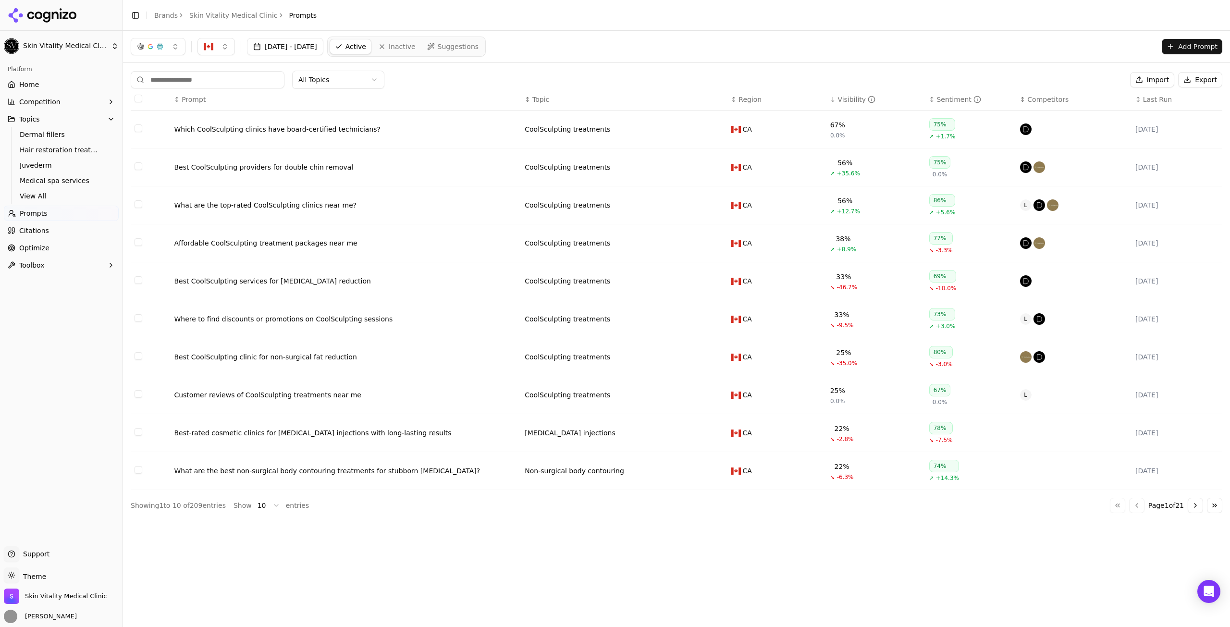
click at [265, 507] on html "Skin Vitality Medical Clinic Platform Home Competition Topics Dermal fillers Ha…" at bounding box center [615, 313] width 1230 height 627
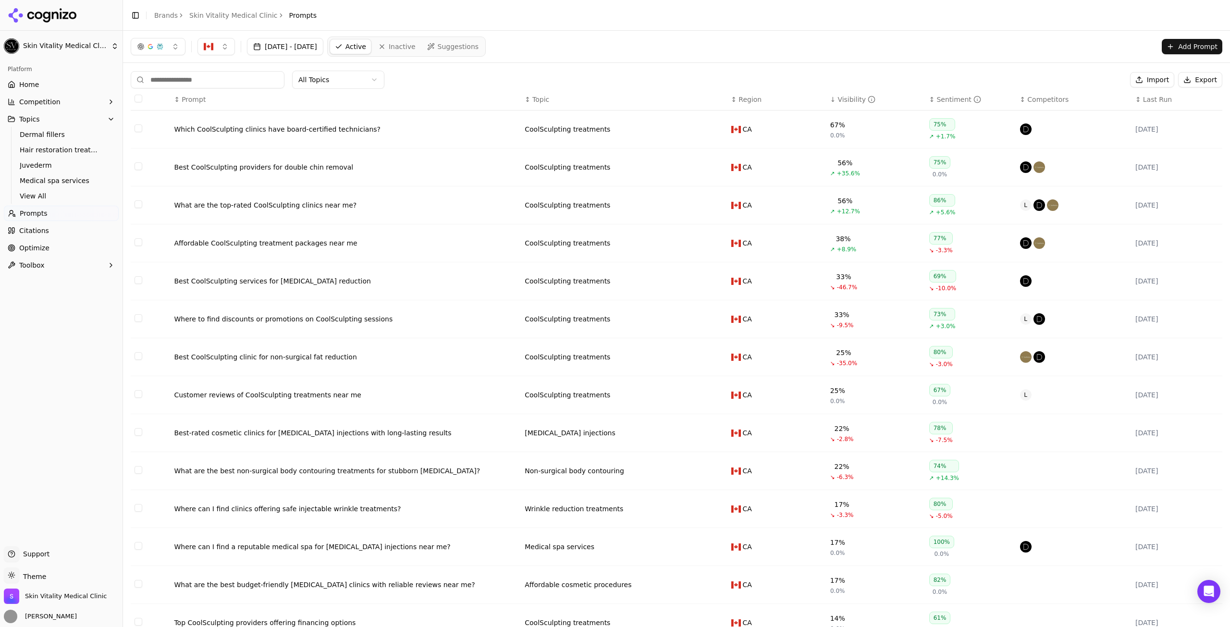
click at [47, 211] on link "Prompts" at bounding box center [61, 213] width 115 height 15
click at [45, 251] on span "Optimize" at bounding box center [34, 248] width 30 height 10
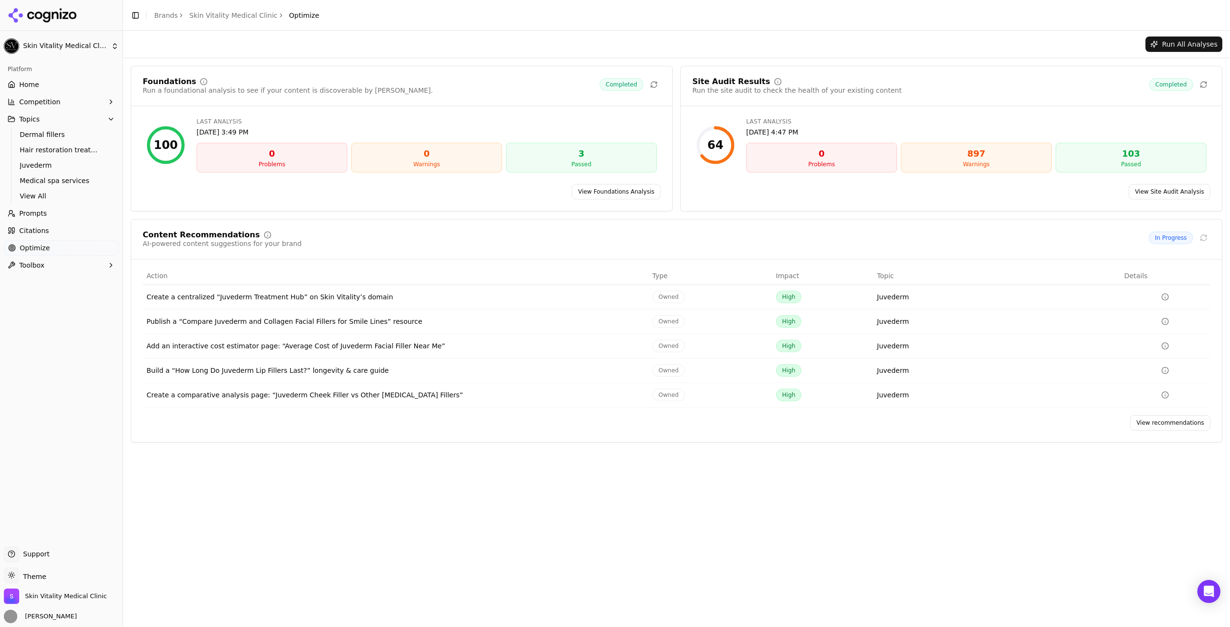
click at [1175, 41] on button "Run All Analyses" at bounding box center [1184, 44] width 77 height 15
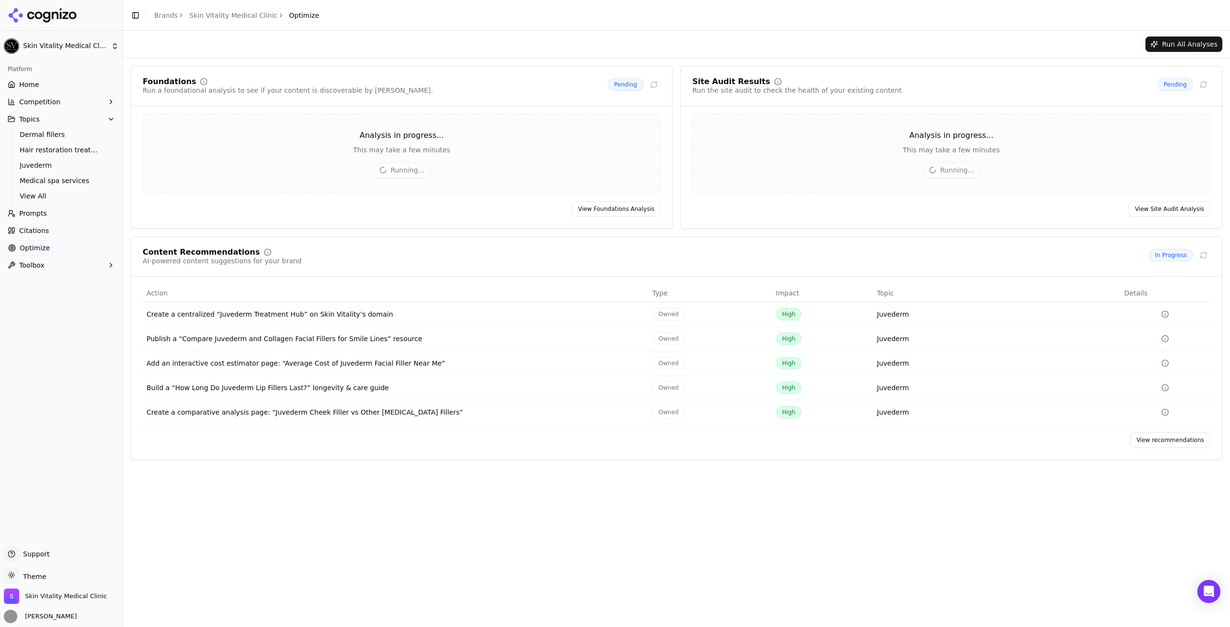
click at [43, 212] on span "Prompts" at bounding box center [33, 214] width 28 height 10
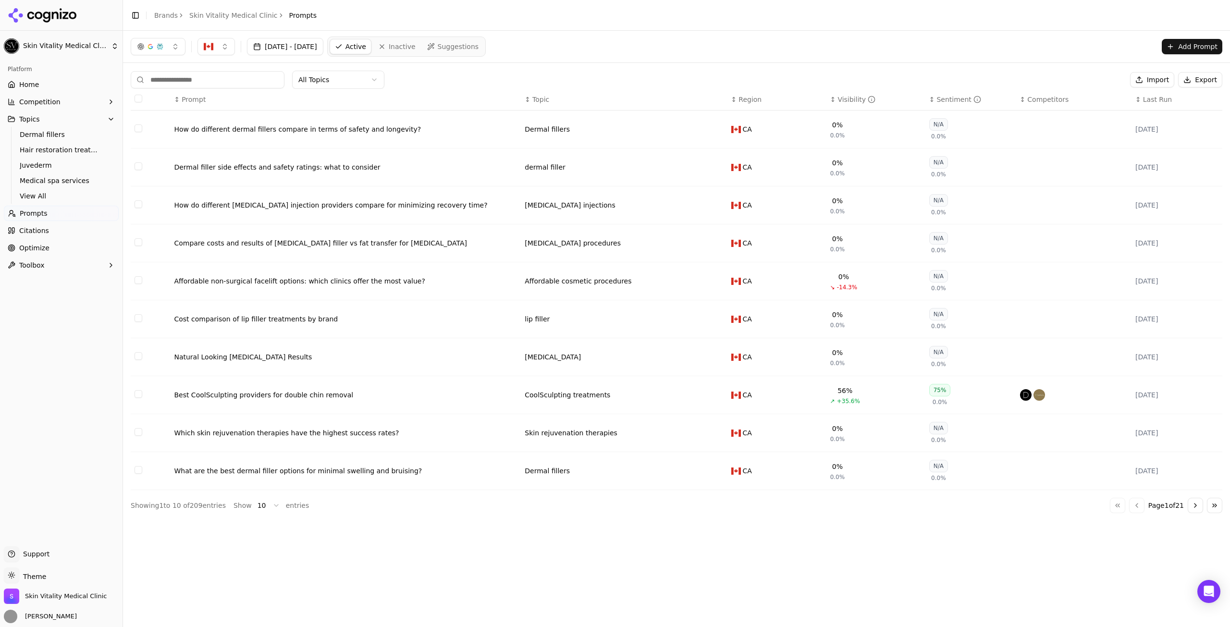
click at [819, 99] on div "↕ Region" at bounding box center [777, 100] width 91 height 10
click at [841, 97] on div "Visibility" at bounding box center [857, 100] width 38 height 10
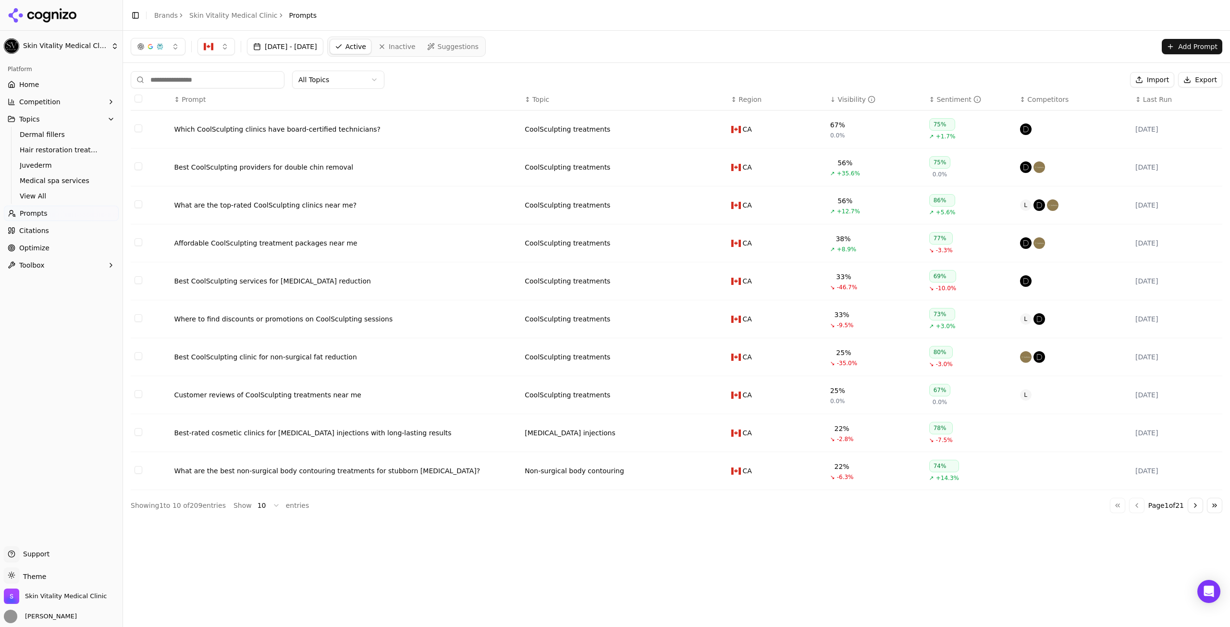
click at [42, 83] on link "Home" at bounding box center [61, 84] width 115 height 15
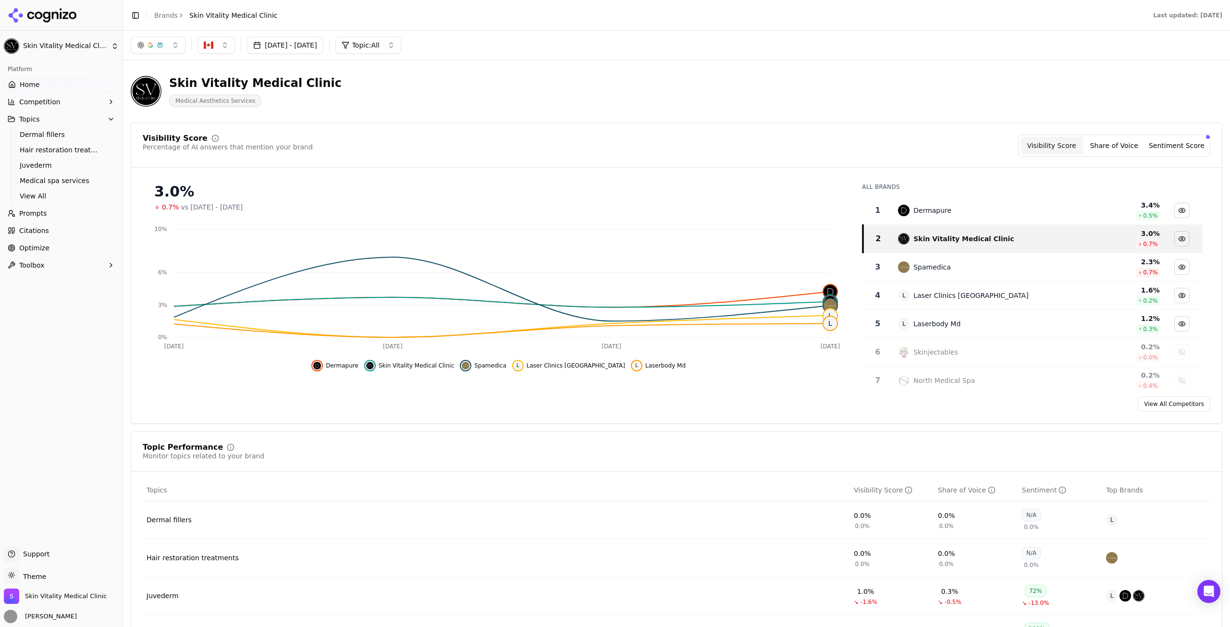
click at [46, 210] on link "Prompts" at bounding box center [61, 213] width 115 height 15
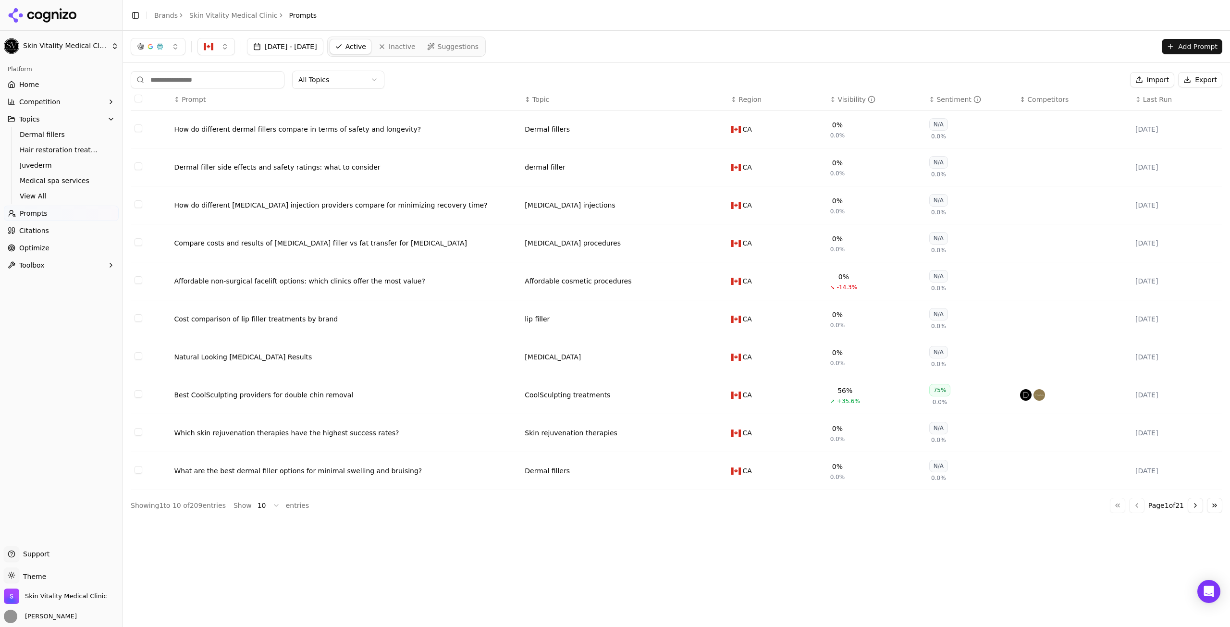
click at [40, 248] on span "Optimize" at bounding box center [34, 248] width 30 height 10
